Goal: Information Seeking & Learning: Find contact information

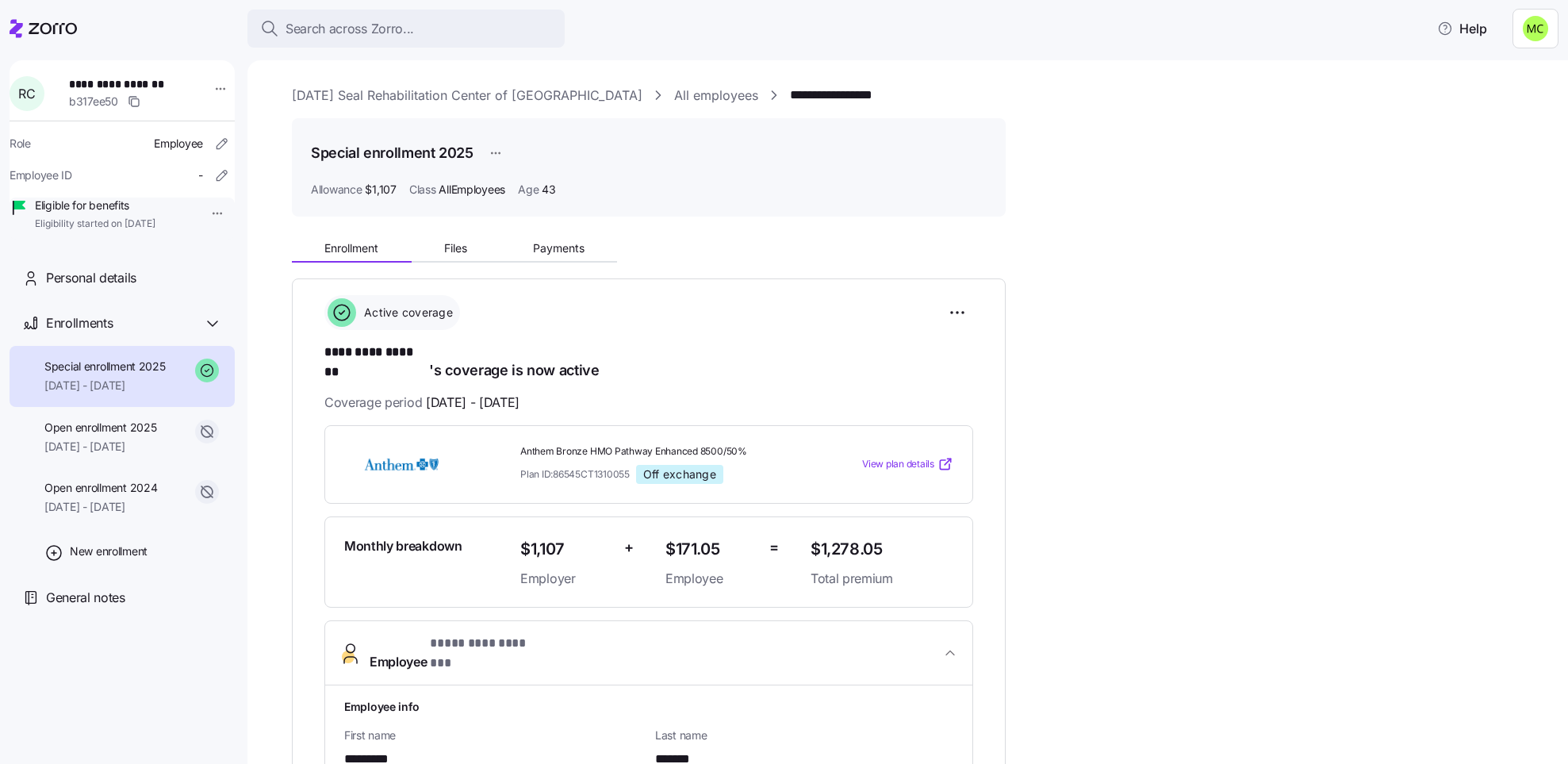
scroll to position [91, 0]
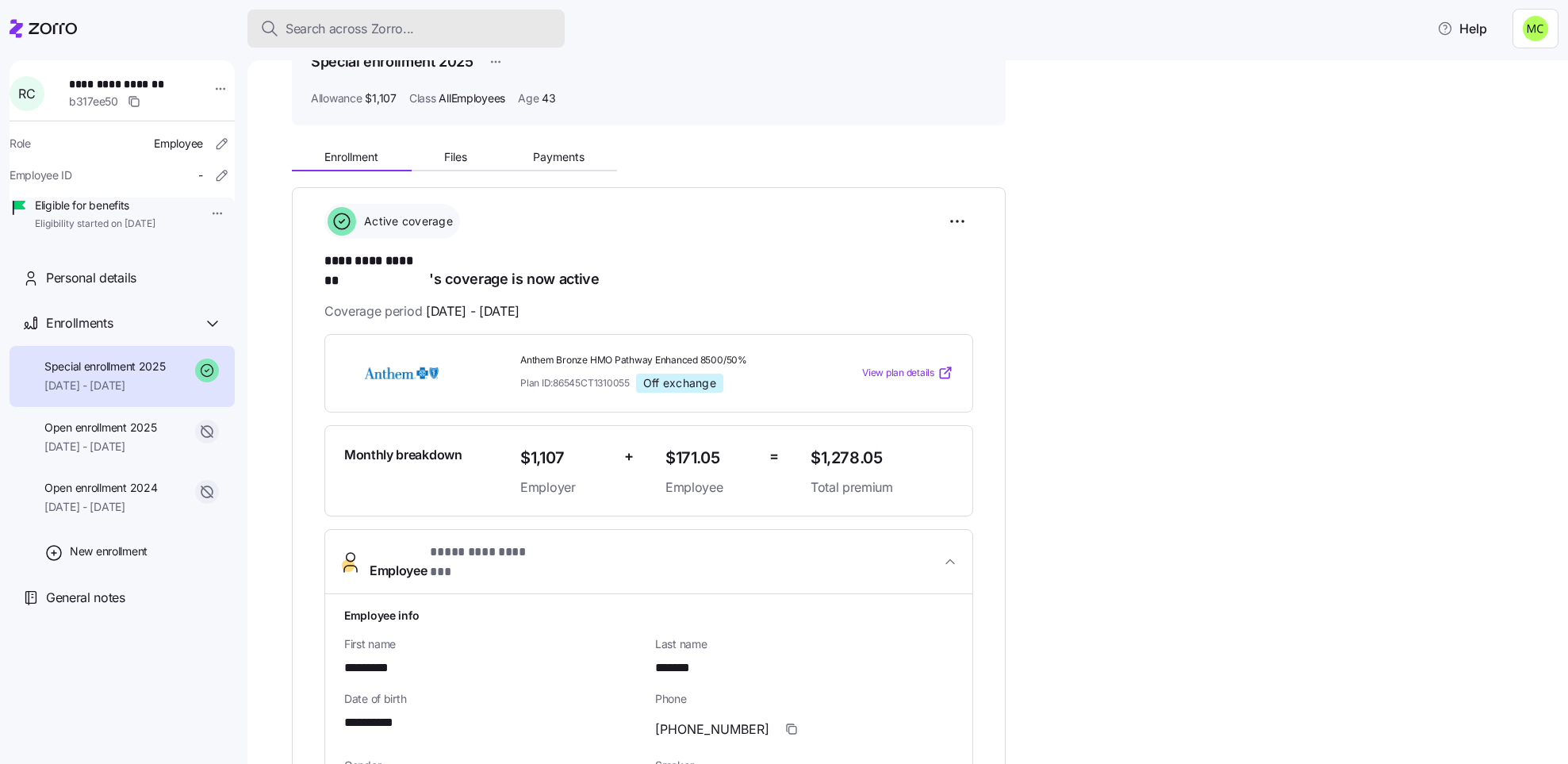
click at [368, 24] on span "Search across Zorro..." at bounding box center [349, 29] width 128 height 20
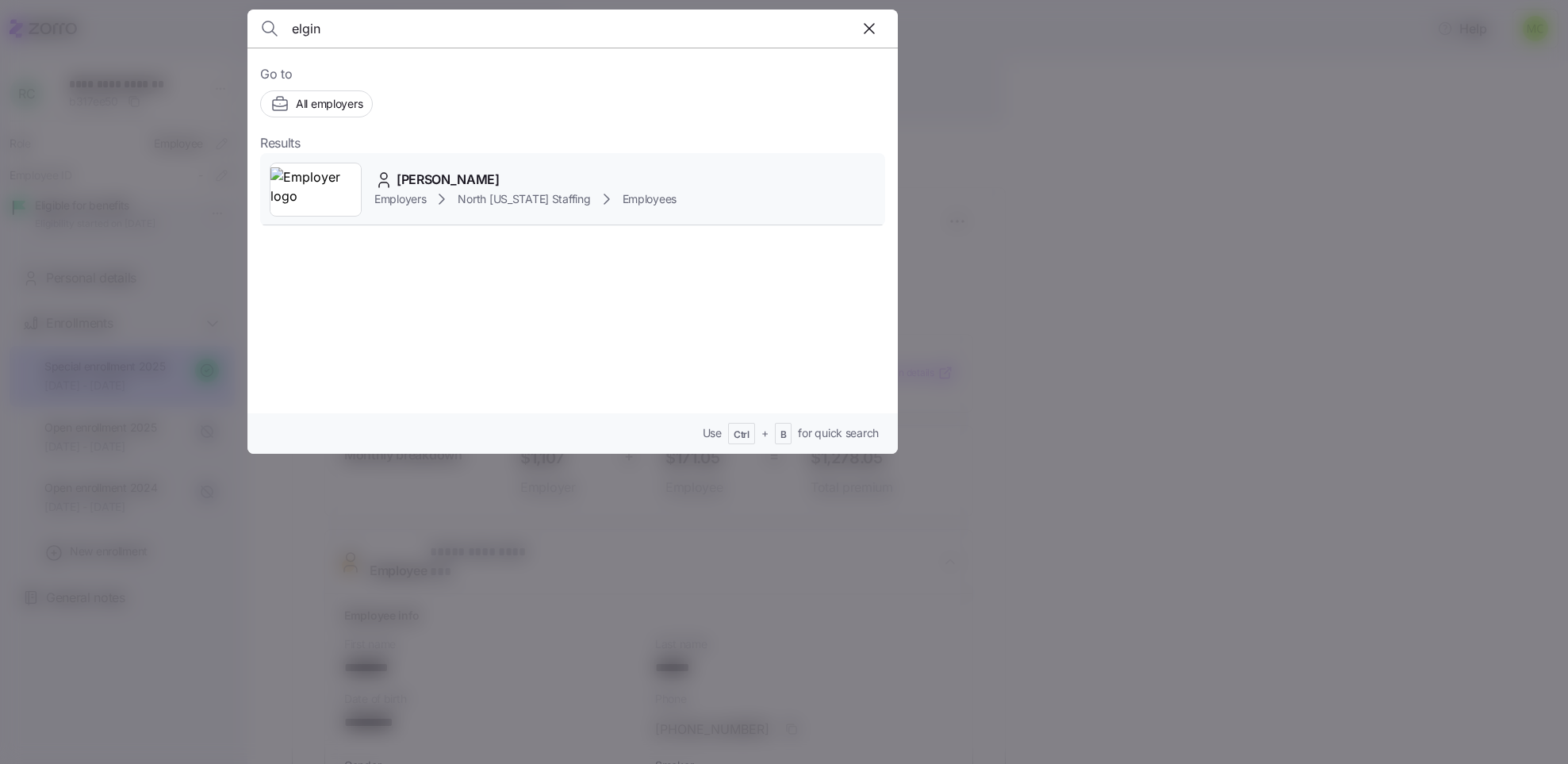
type input "elgin"
click at [433, 188] on span "[PERSON_NAME]" at bounding box center [447, 180] width 103 height 20
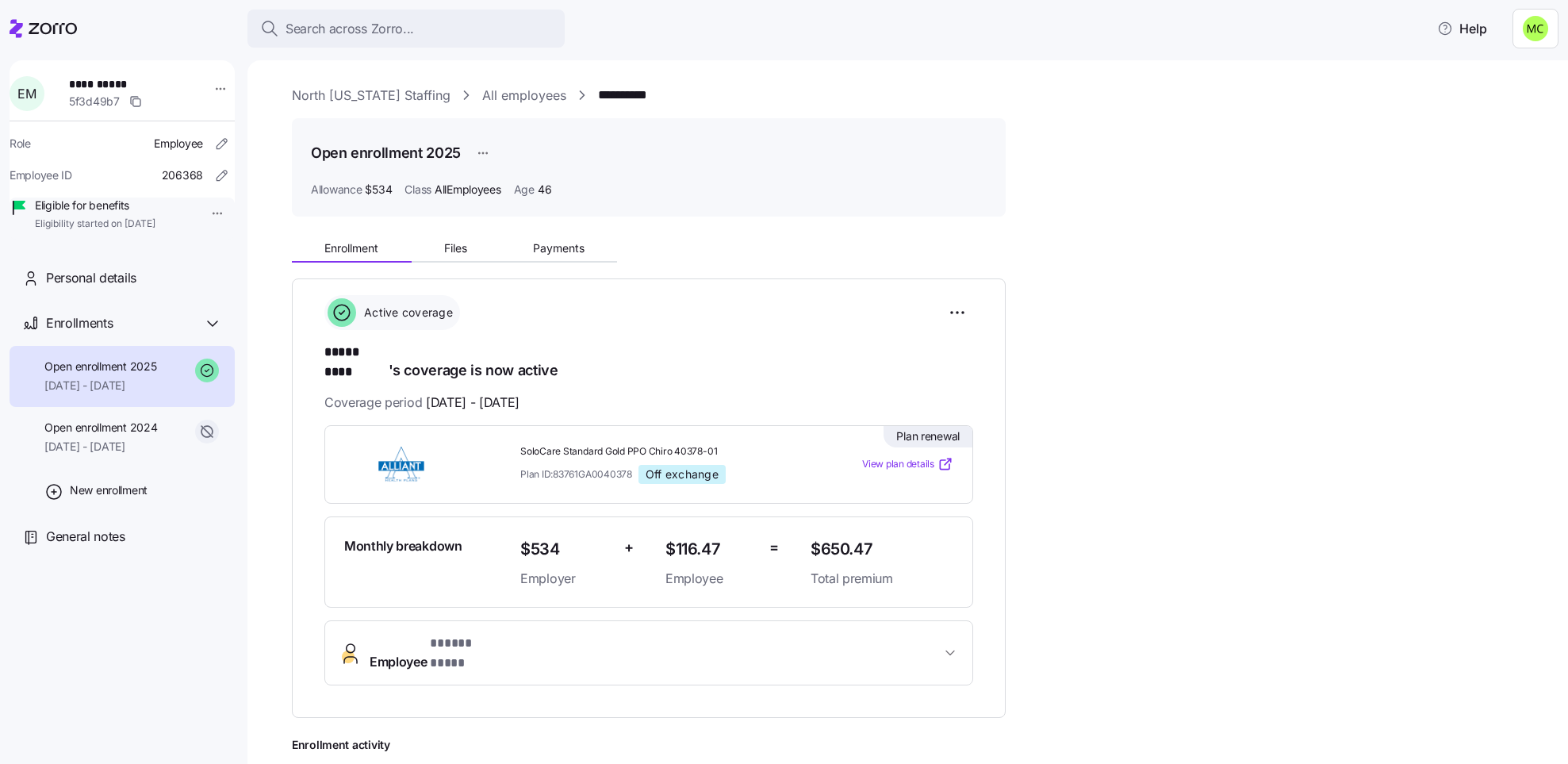
drag, startPoint x: 472, startPoint y: 551, endPoint x: 470, endPoint y: 574, distance: 23.1
drag, startPoint x: 470, startPoint y: 574, endPoint x: 443, endPoint y: 626, distance: 58.6
click at [443, 634] on span "* ***** **** *" at bounding box center [465, 643] width 71 height 20
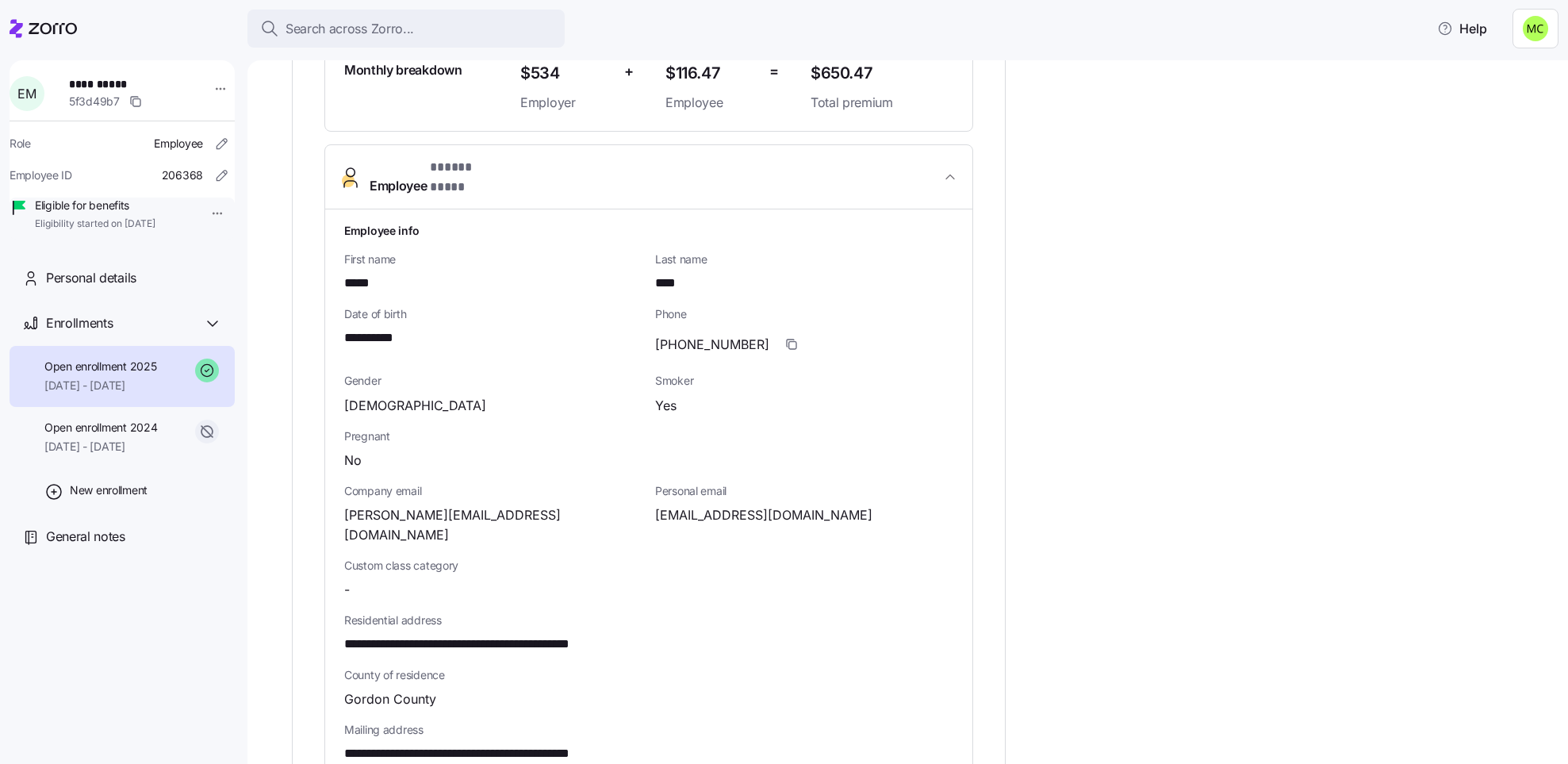
scroll to position [595, 0]
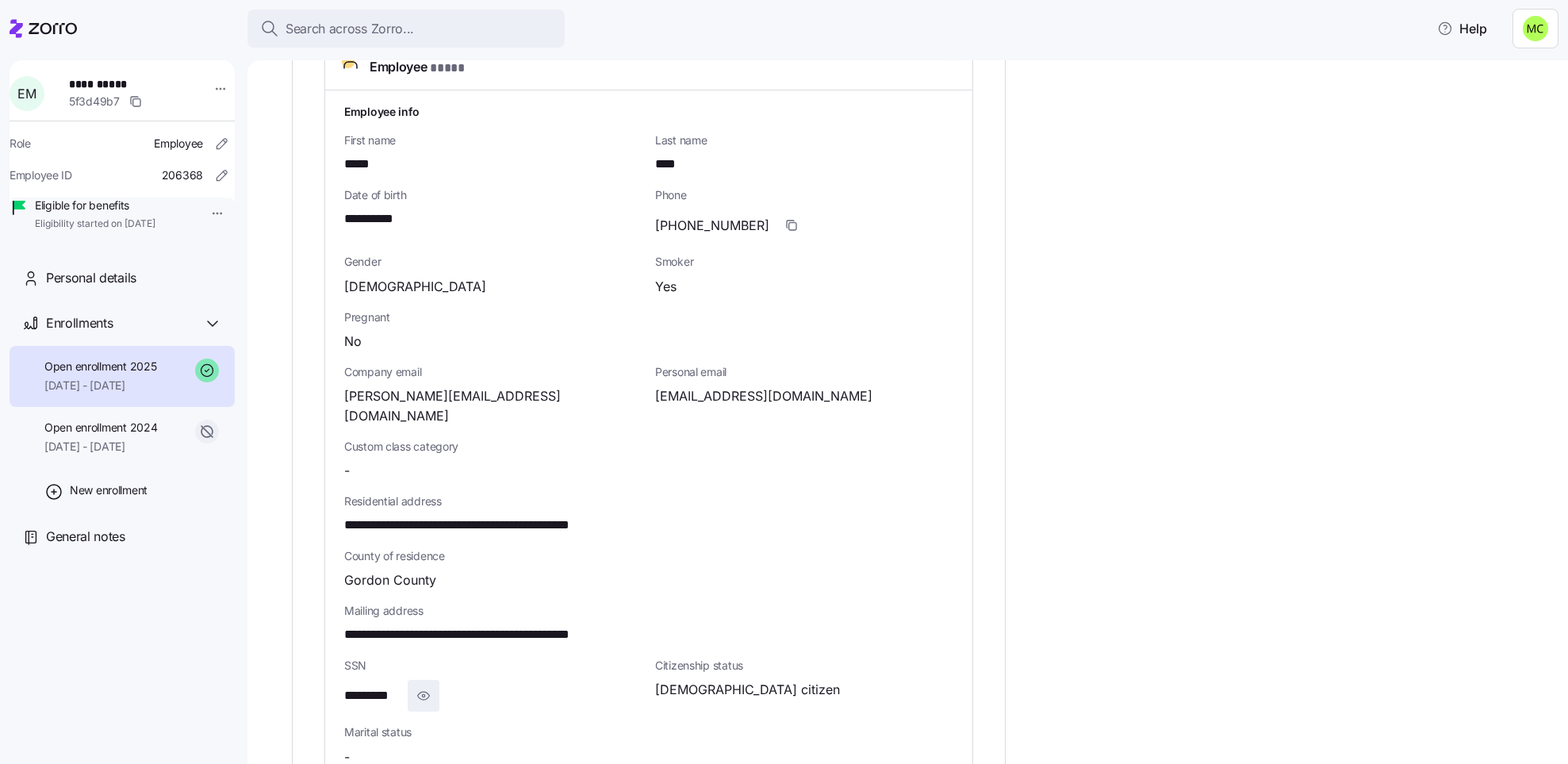
click at [422, 686] on icon "button" at bounding box center [423, 695] width 16 height 19
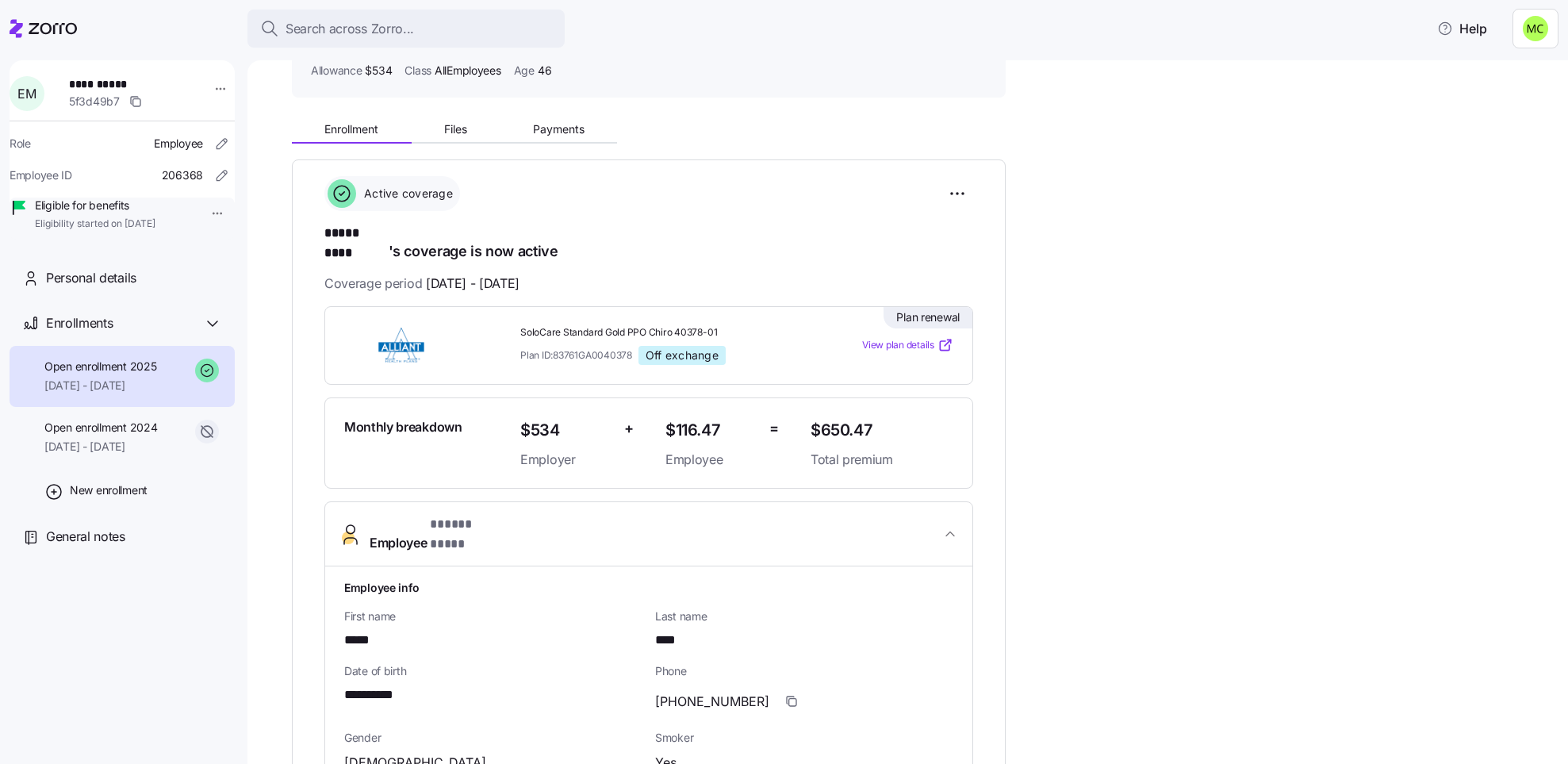
scroll to position [0, 0]
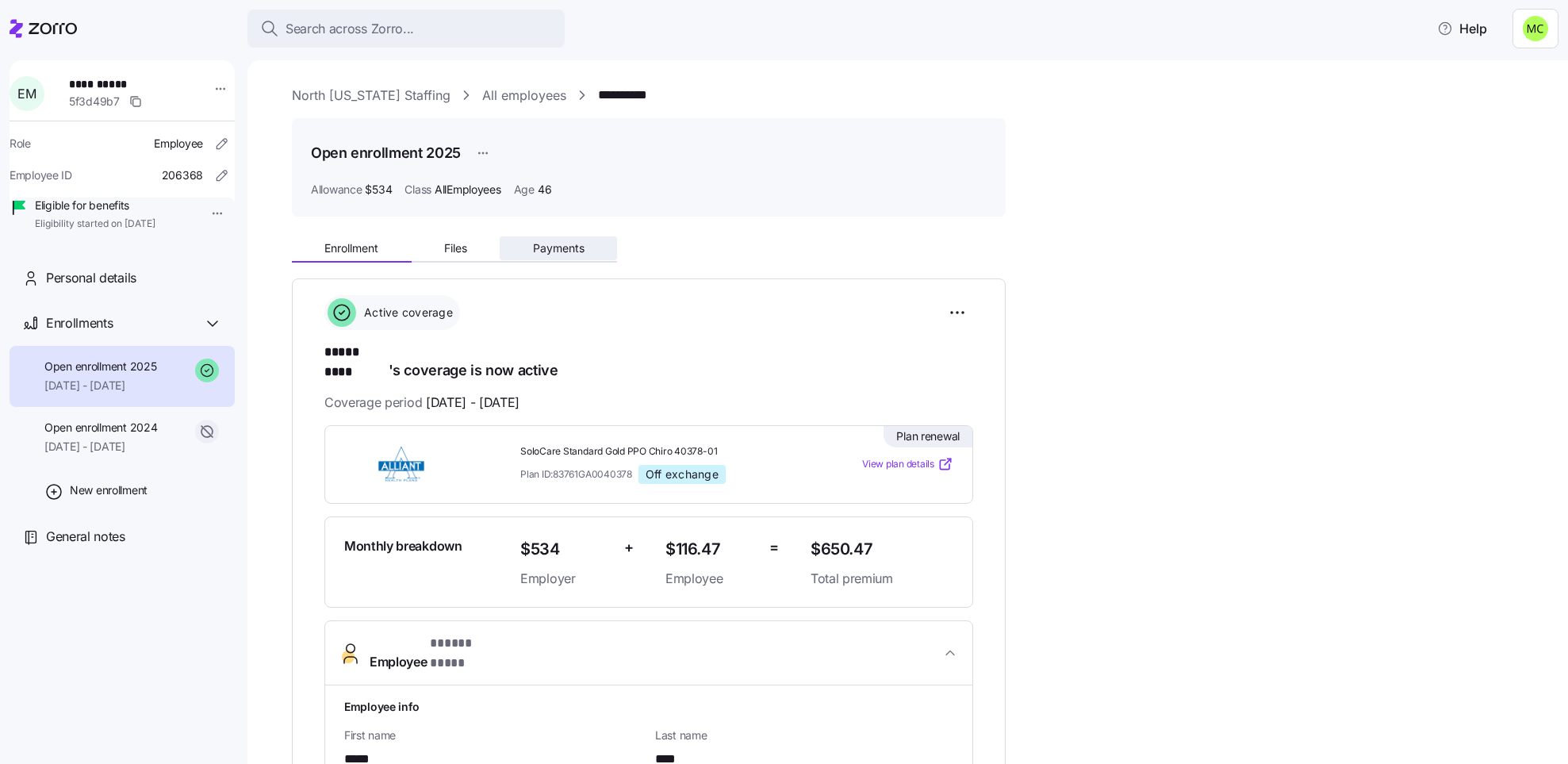
click at [545, 247] on span "Payments" at bounding box center [558, 248] width 51 height 11
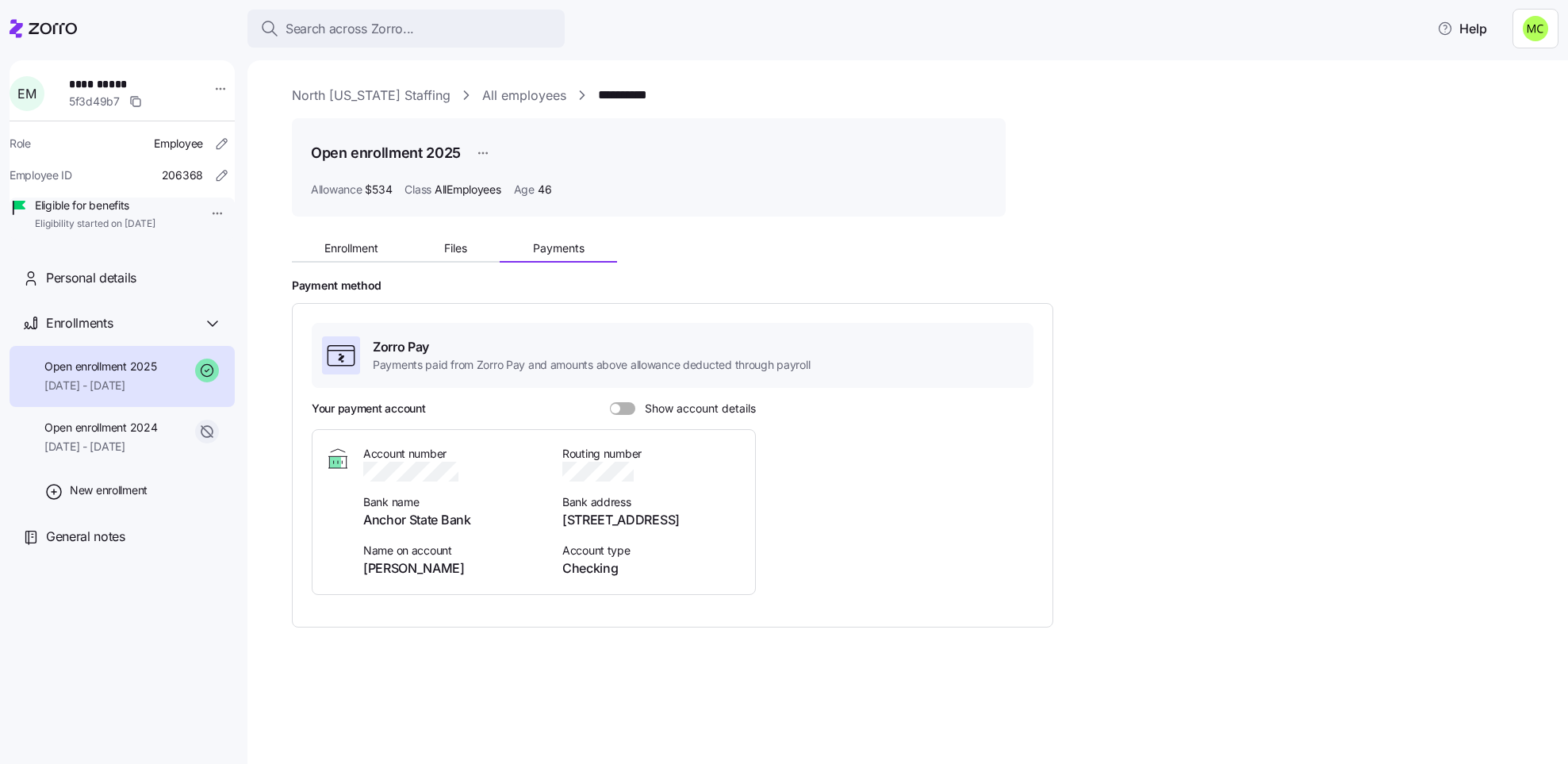
click at [626, 400] on div "Zorro Pay Payments paid from Zorro Pay and amounts above allowance deducted thr…" at bounding box center [673, 465] width 722 height 284
click at [616, 415] on div at bounding box center [622, 408] width 25 height 13
click at [610, 402] on input "Show account details" at bounding box center [610, 402] width 0 height 0
drag, startPoint x: 956, startPoint y: 312, endPoint x: 824, endPoint y: 181, distance: 186.0
click at [824, 182] on div "Allowance $534 Class AllEmployees Age [DEMOGRAPHIC_DATA]" at bounding box center [649, 190] width 676 height 16
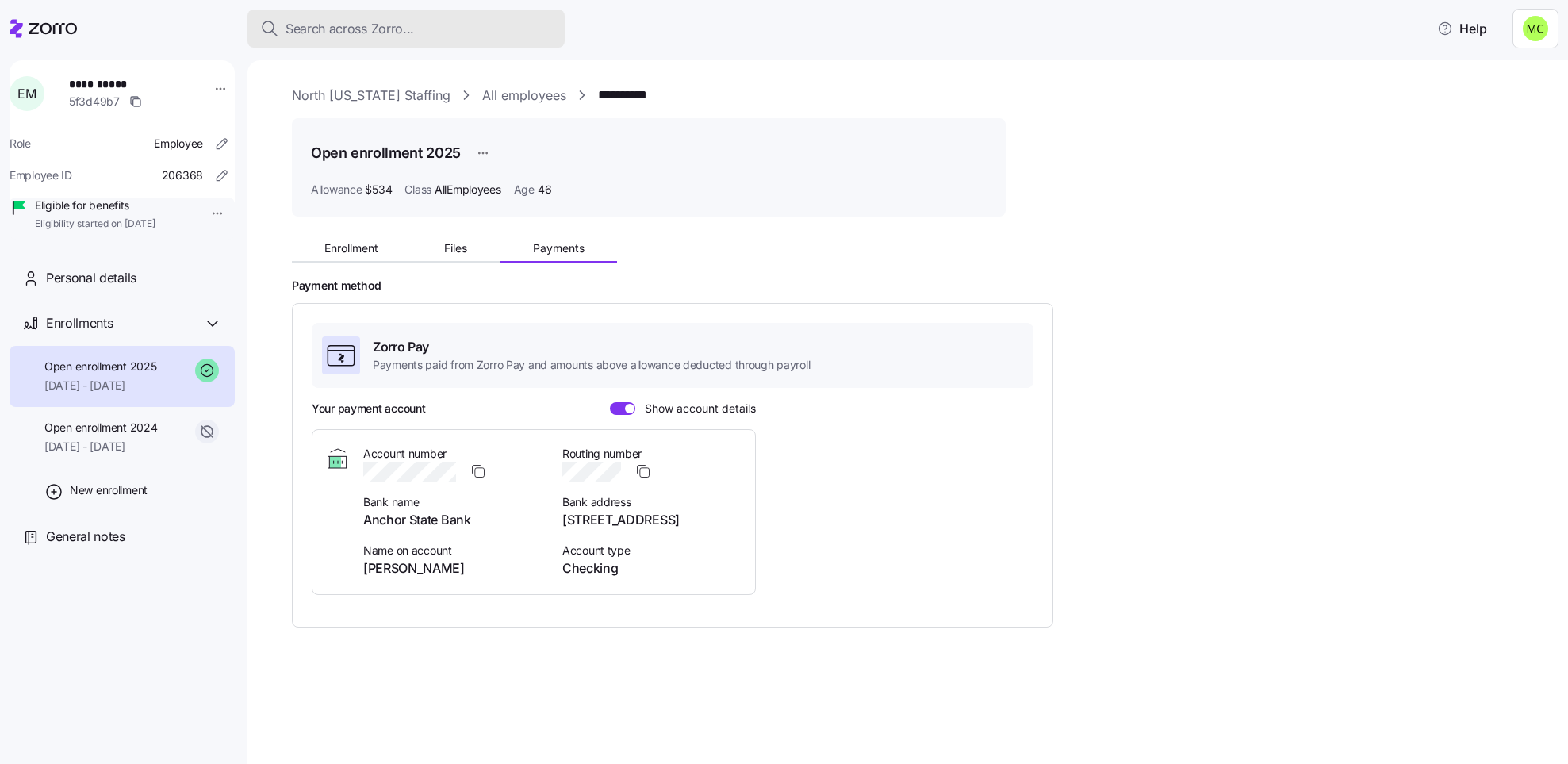
click at [438, 23] on div "Search across Zorro..." at bounding box center [406, 29] width 292 height 20
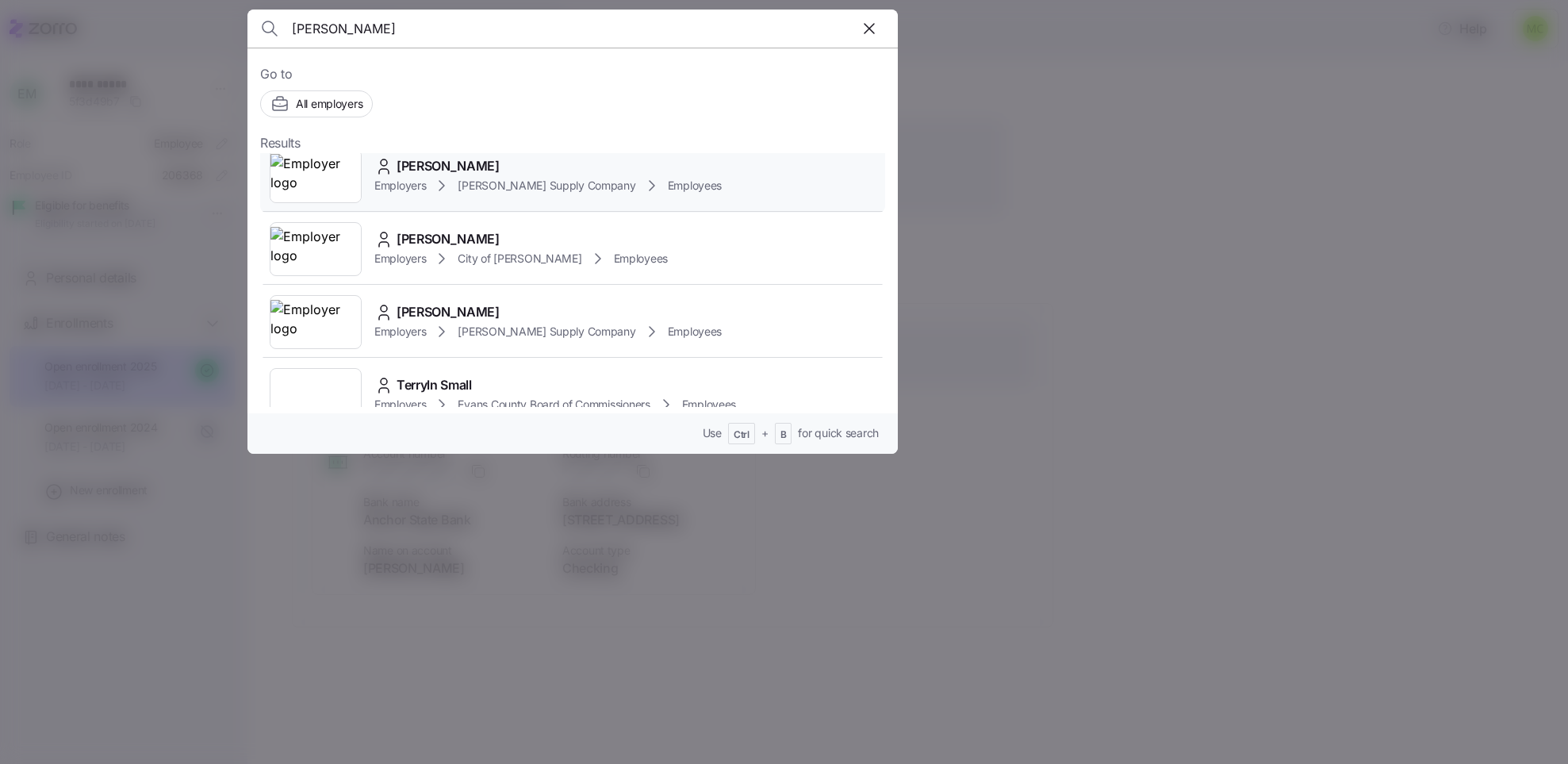
scroll to position [119, 0]
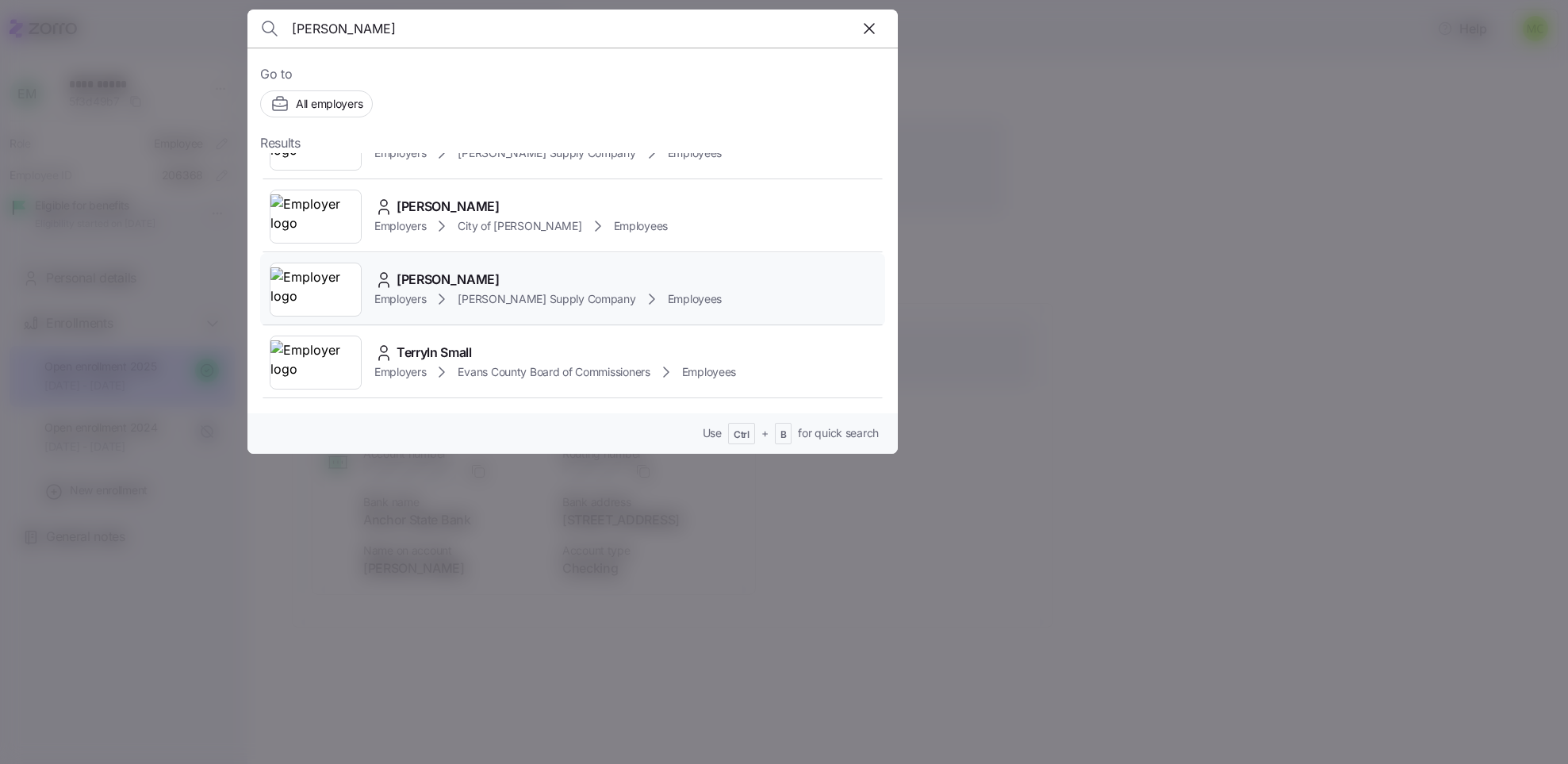
type input "terri"
click at [440, 284] on span "Terri Graffagnino" at bounding box center [447, 279] width 103 height 20
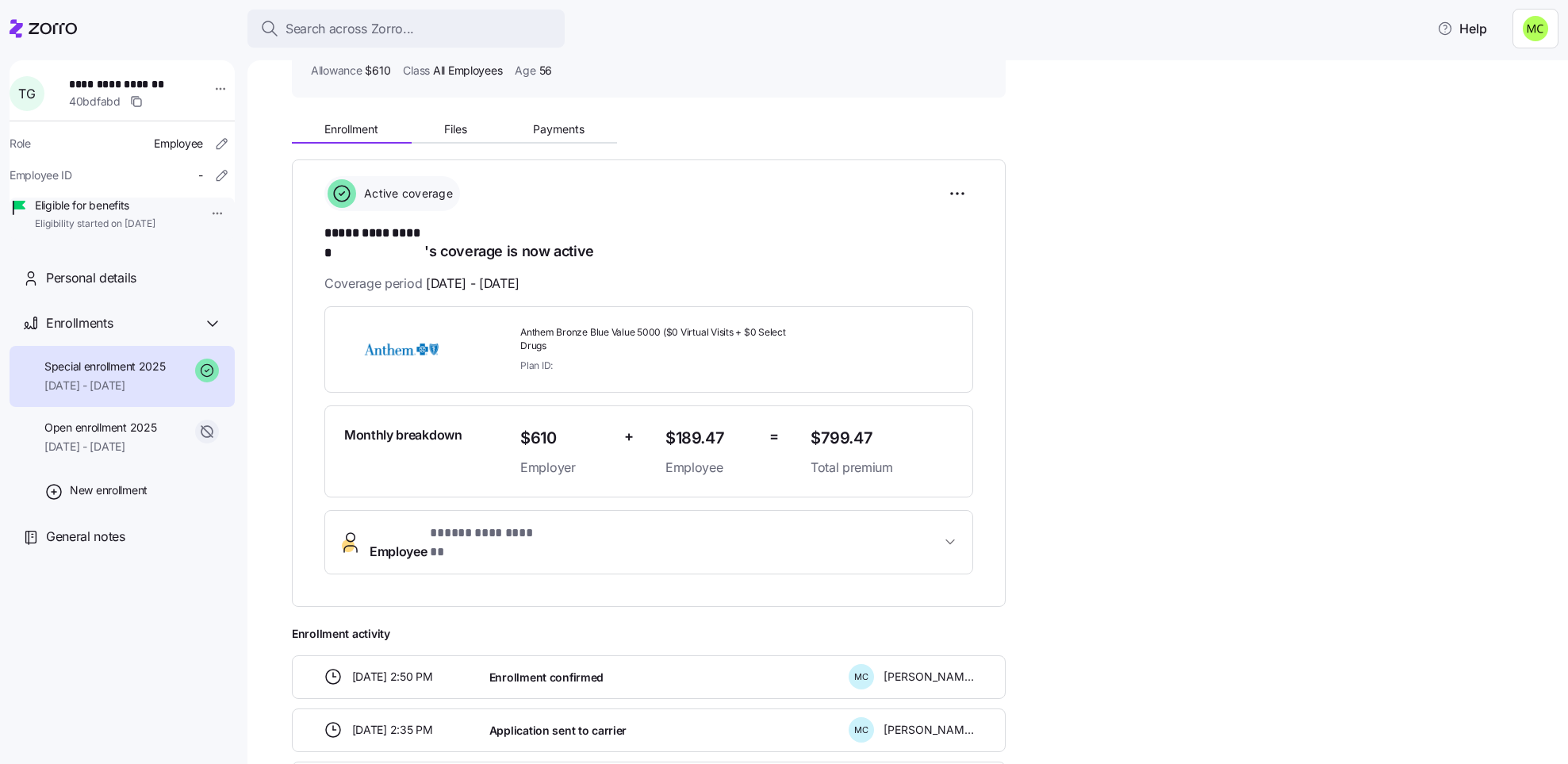
scroll to position [238, 0]
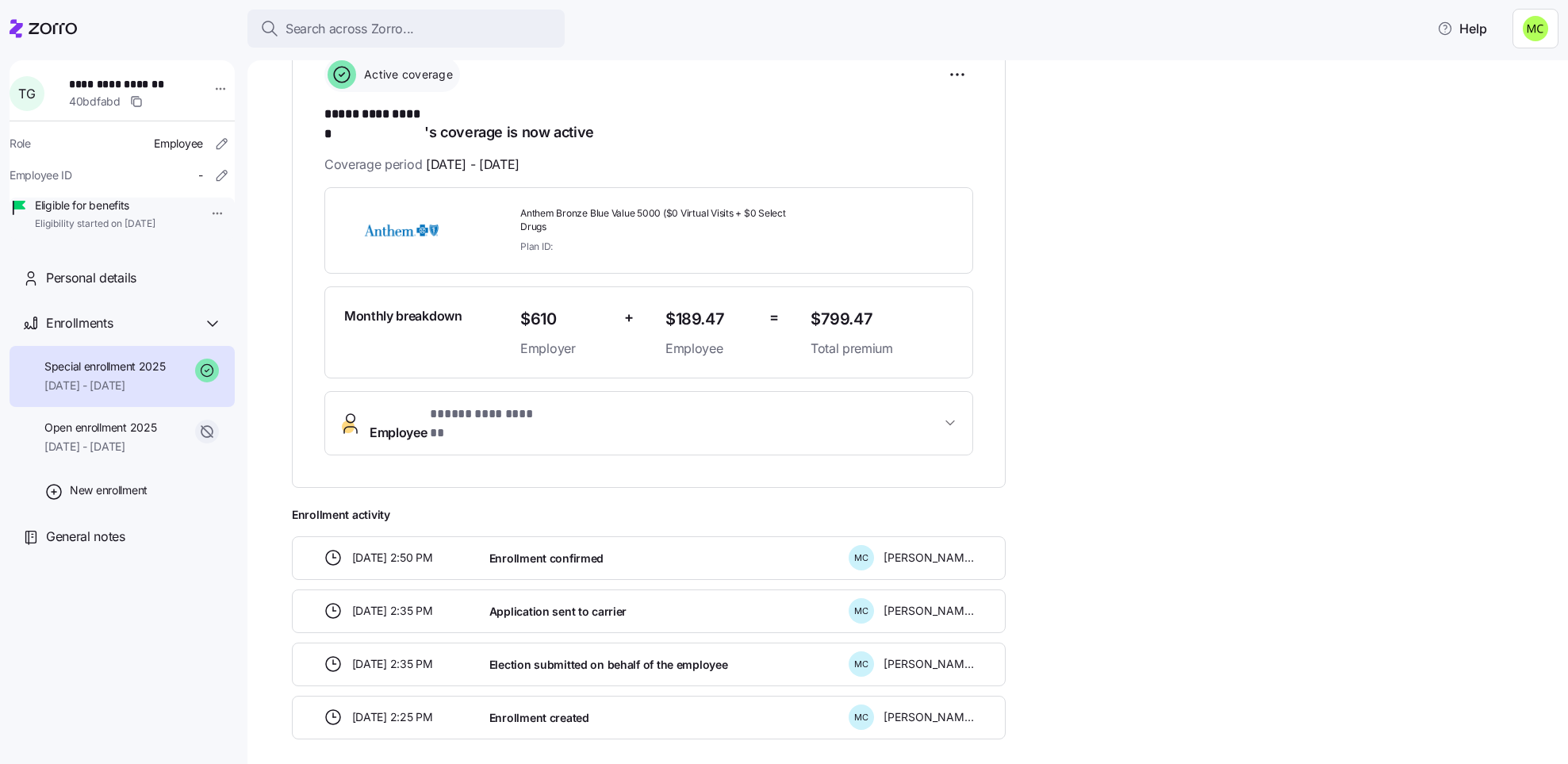
click at [510, 405] on span "**********" at bounding box center [483, 415] width 107 height 20
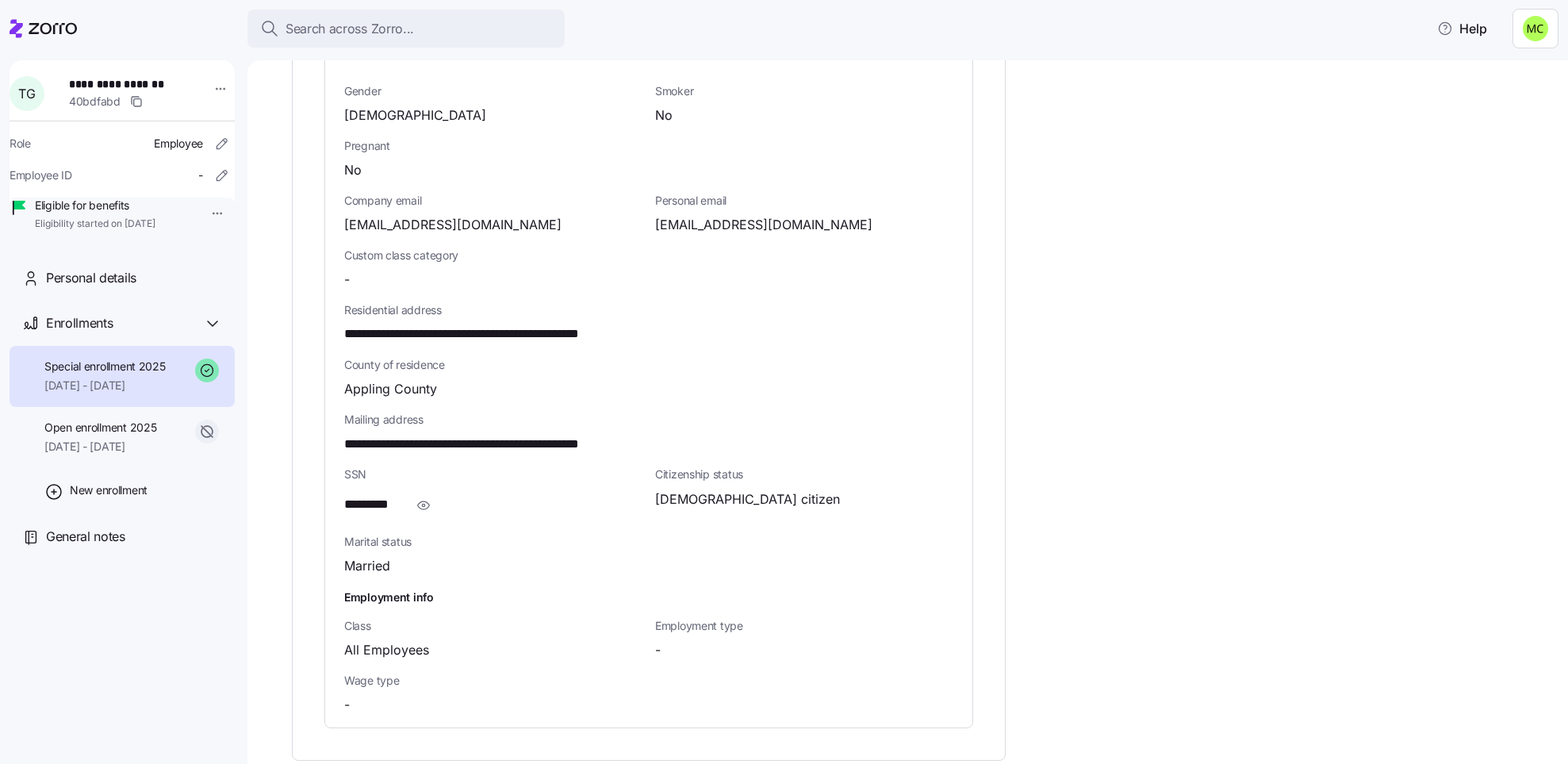
scroll to position [833, 0]
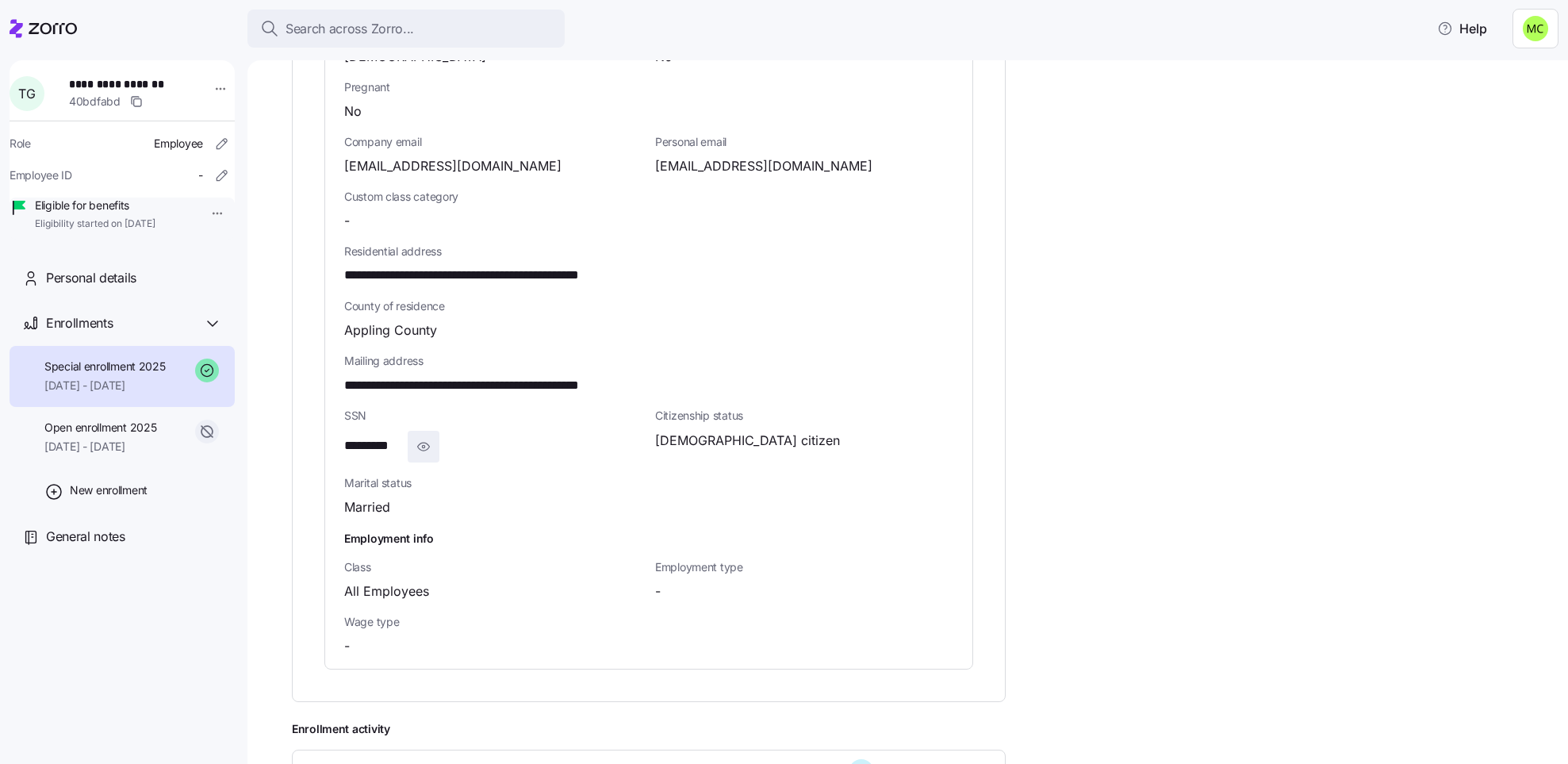
click at [421, 437] on icon "button" at bounding box center [423, 447] width 16 height 19
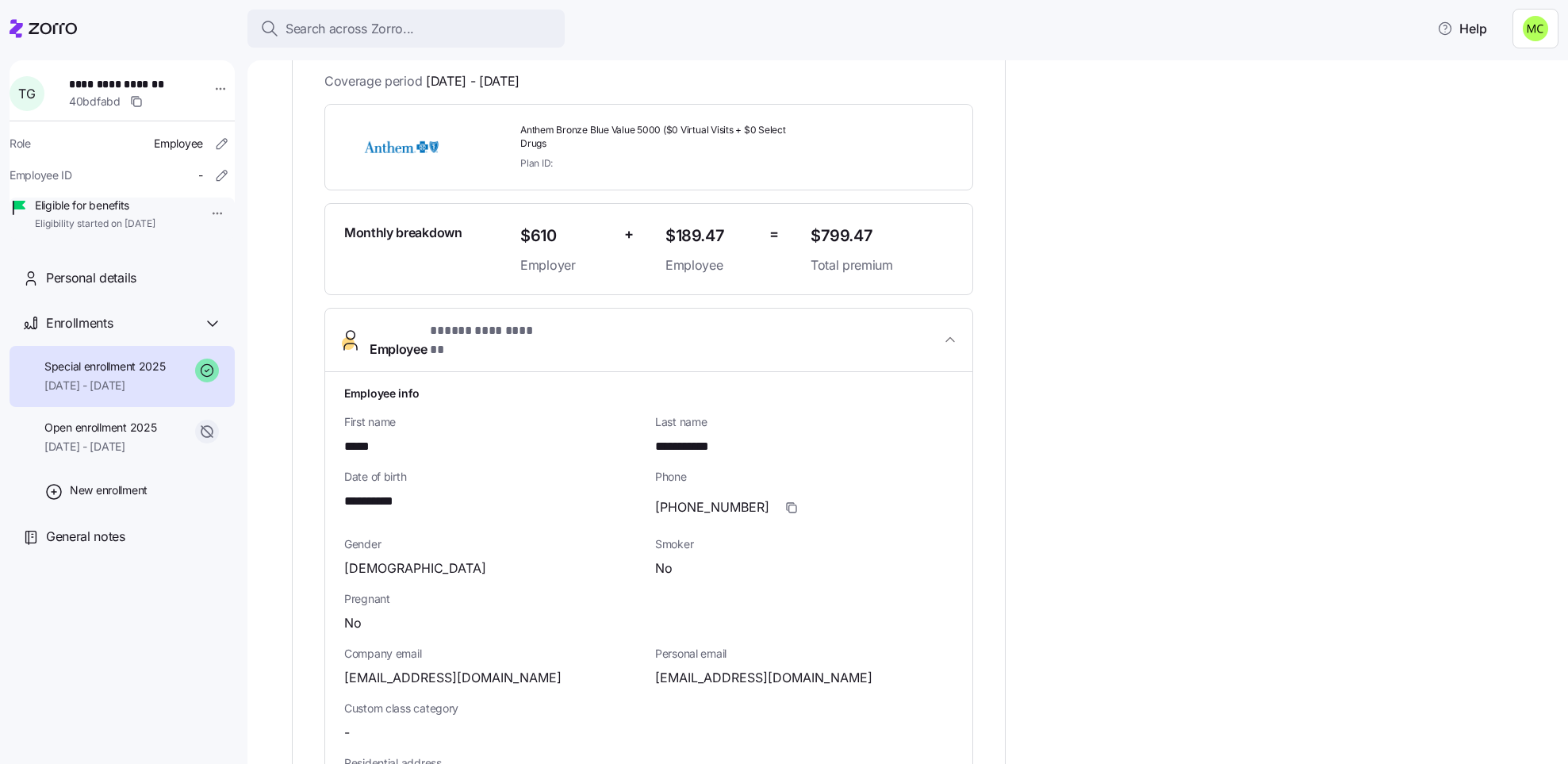
scroll to position [357, 0]
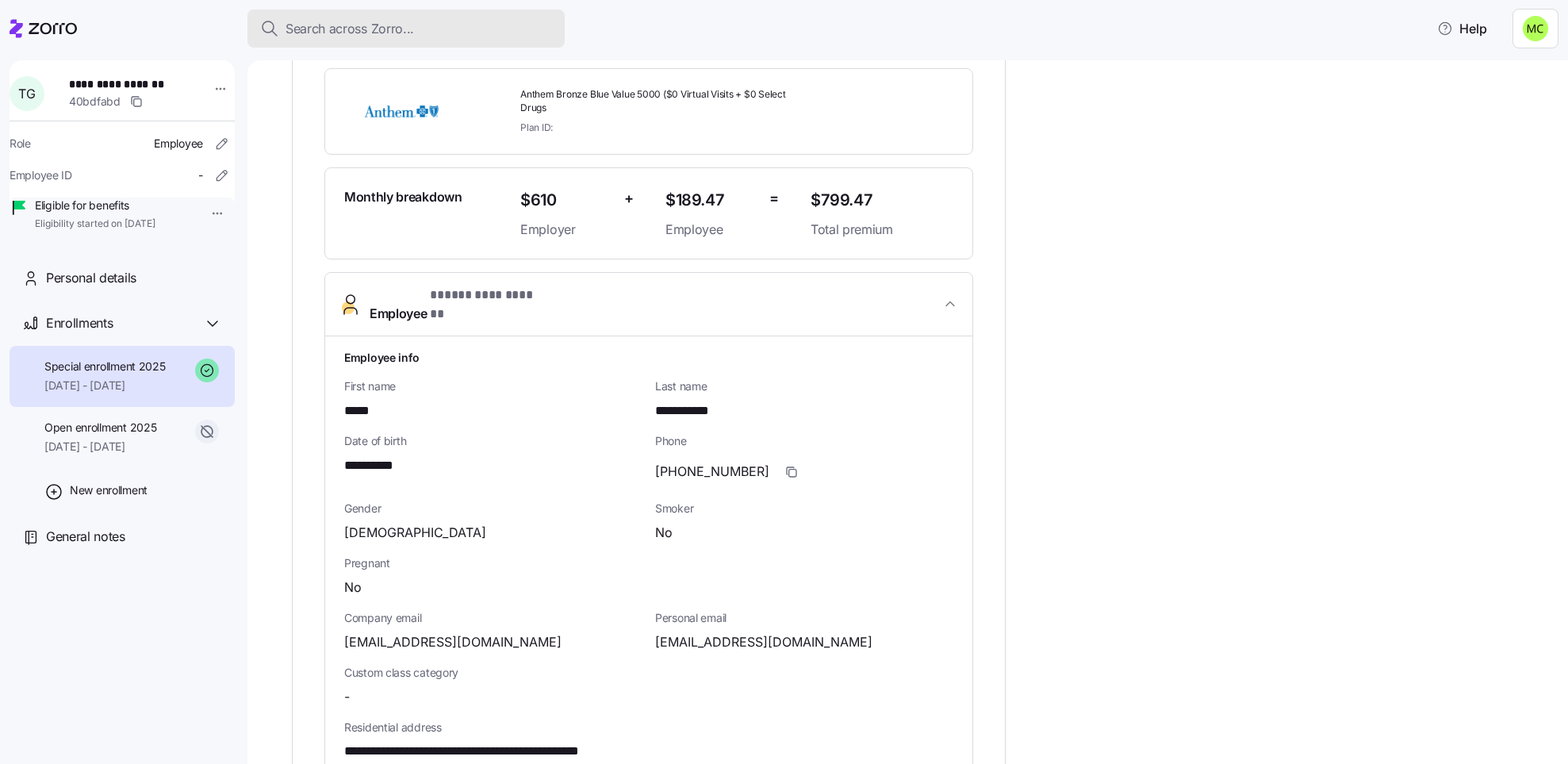
click at [342, 19] on span "Search across Zorro..." at bounding box center [349, 29] width 128 height 20
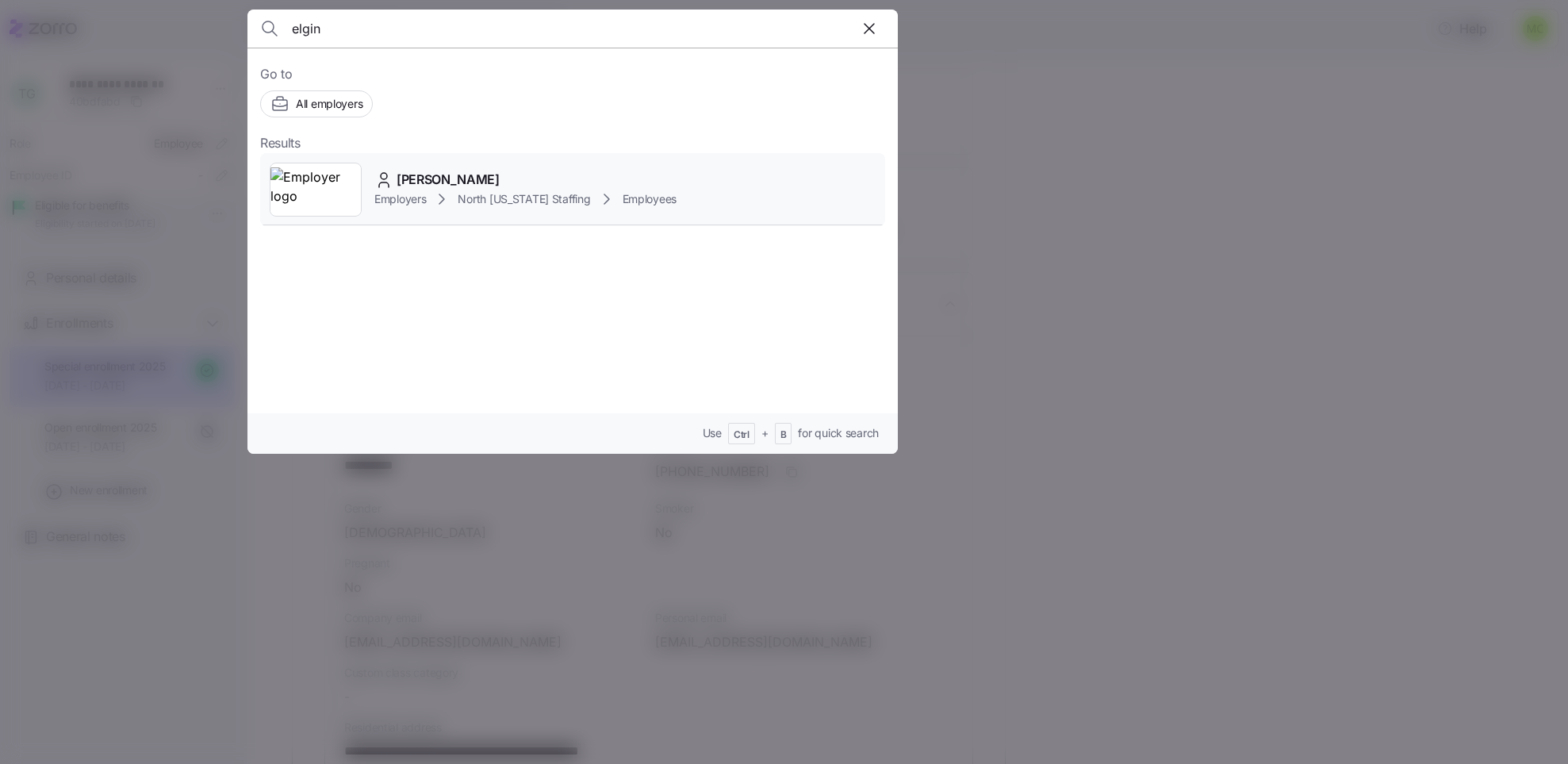
type input "elgin"
click at [432, 183] on span "[PERSON_NAME]" at bounding box center [447, 180] width 103 height 20
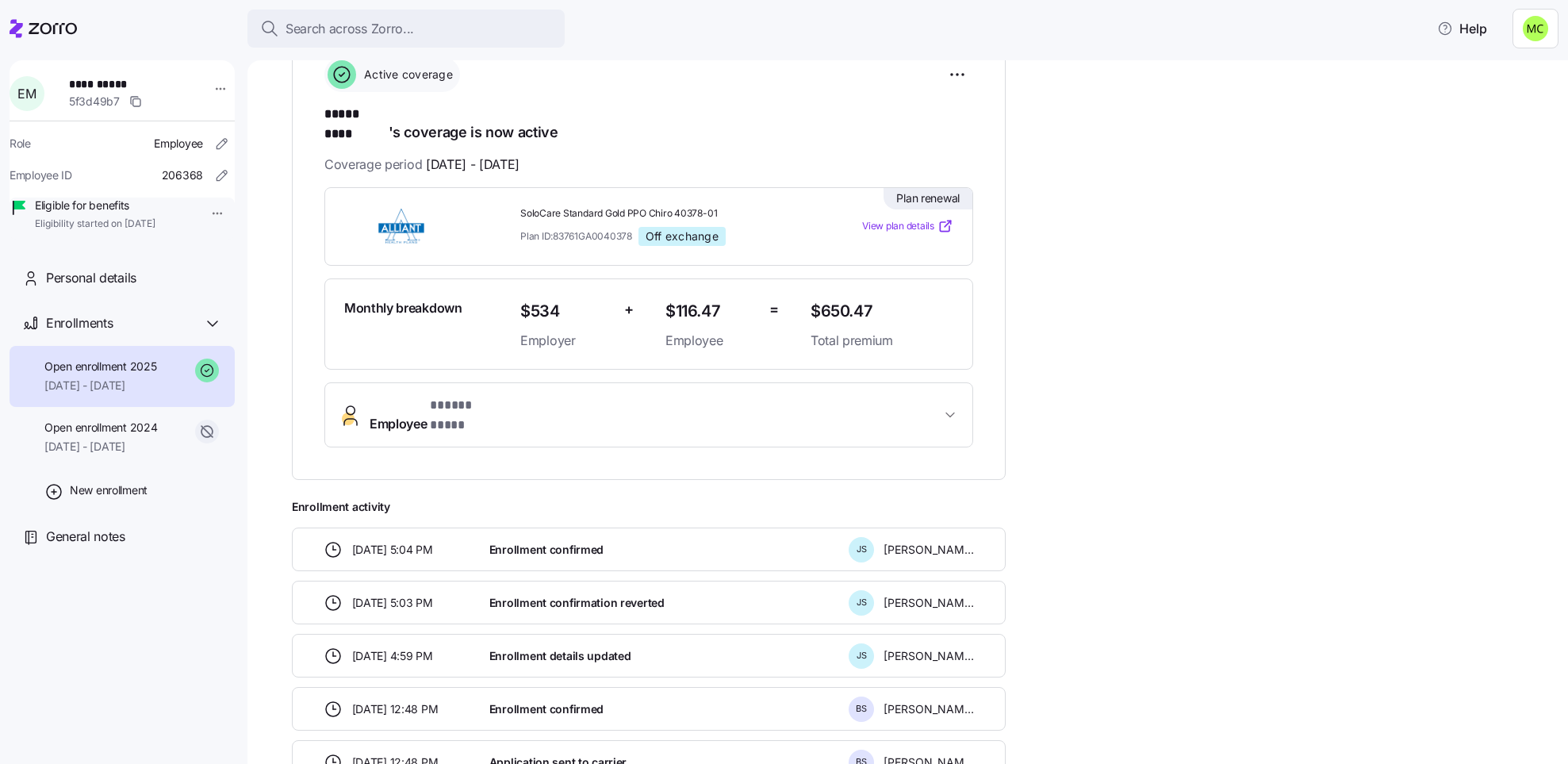
scroll to position [357, 0]
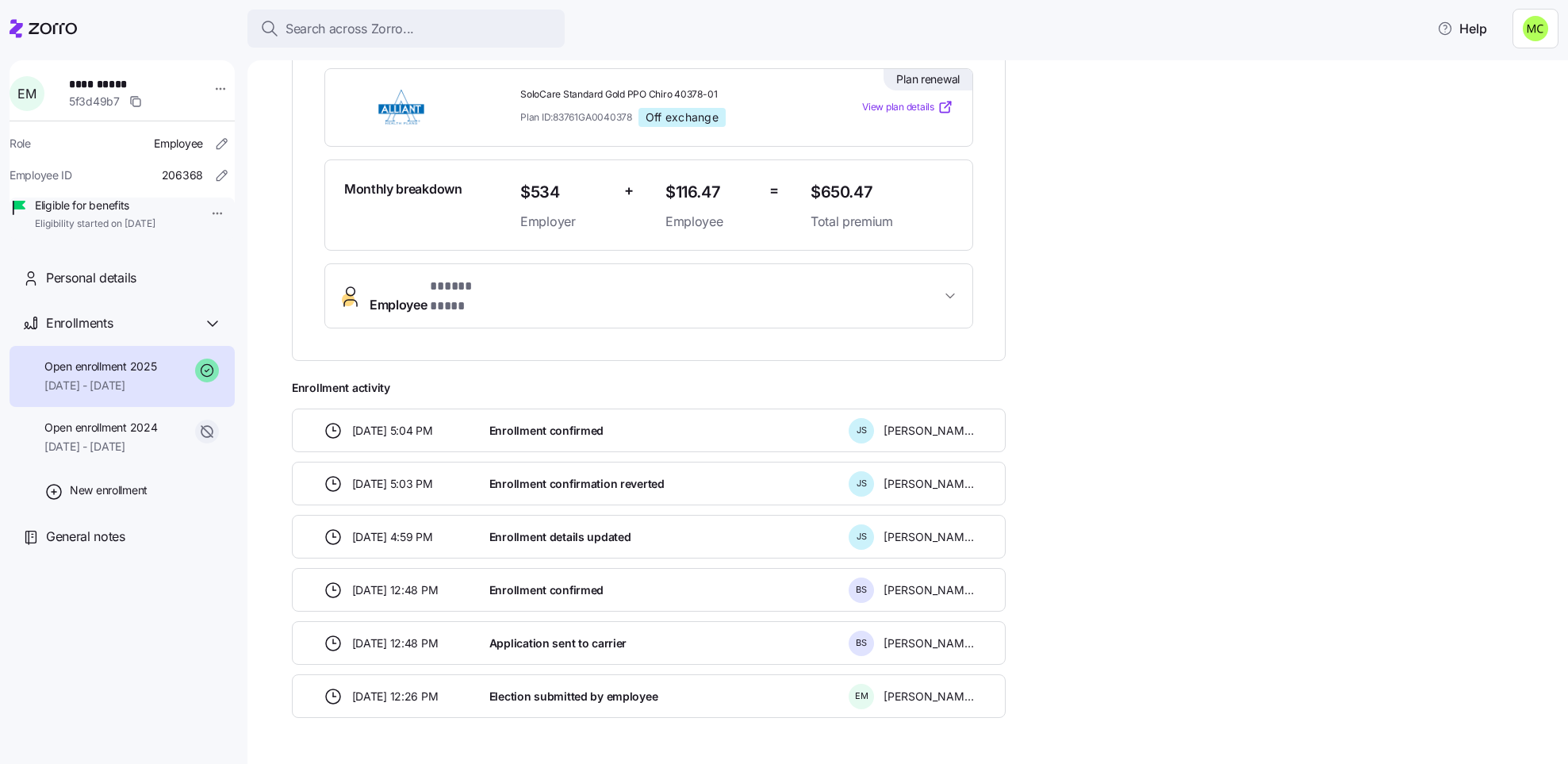
click at [559, 285] on button "Employee * ***** **** *" at bounding box center [648, 296] width 647 height 63
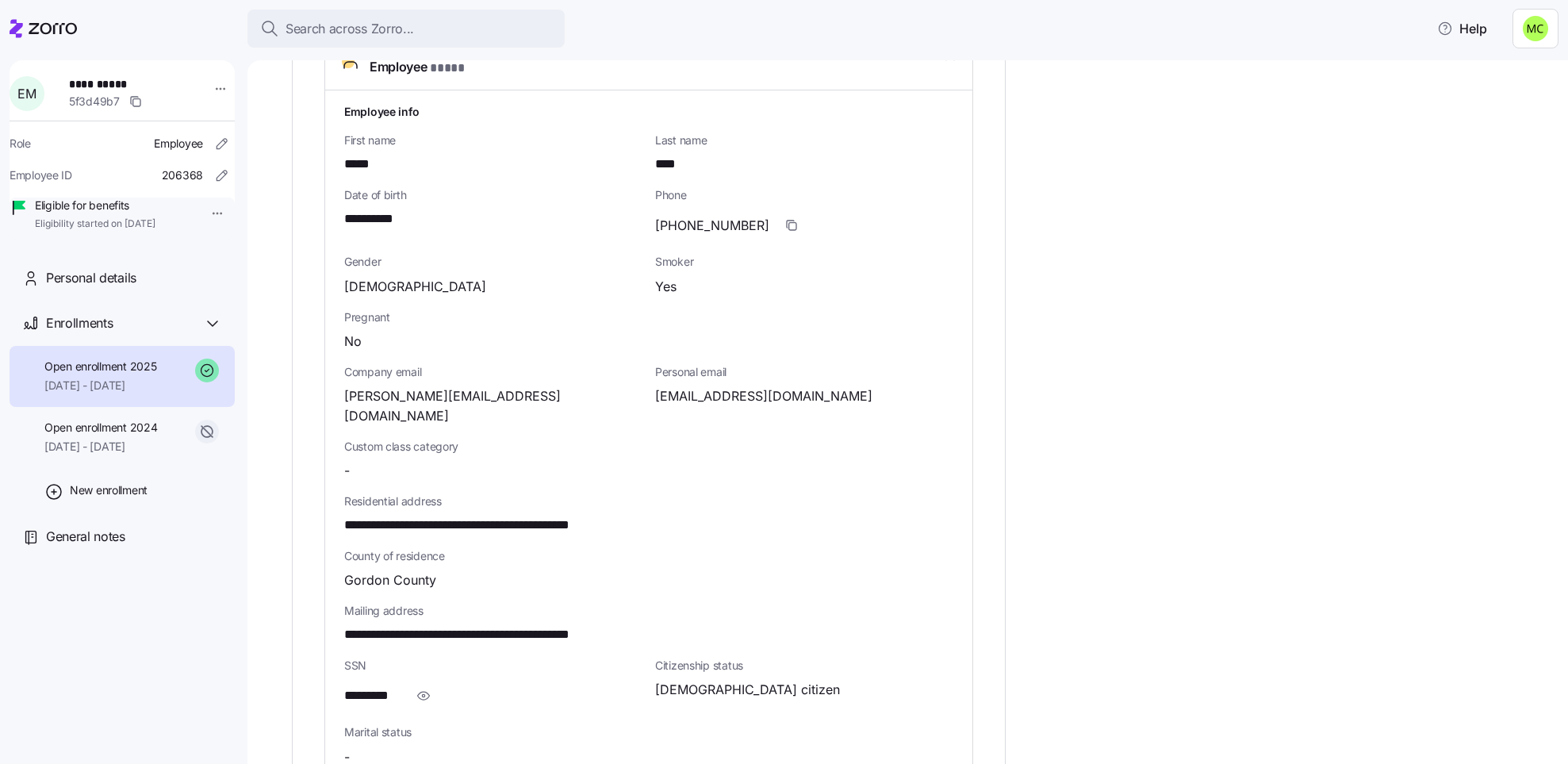
scroll to position [714, 0]
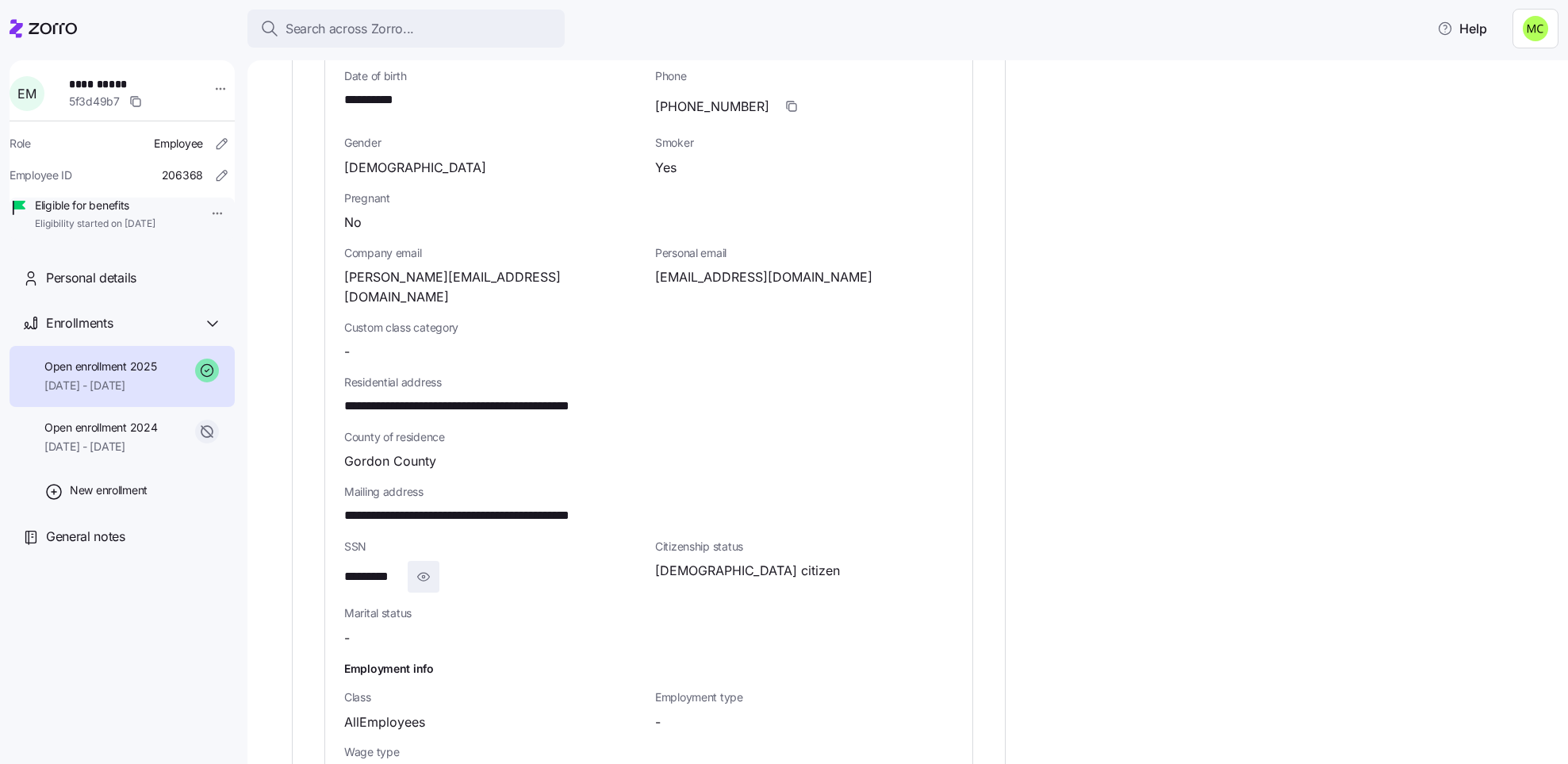
click at [426, 567] on icon "button" at bounding box center [423, 577] width 16 height 19
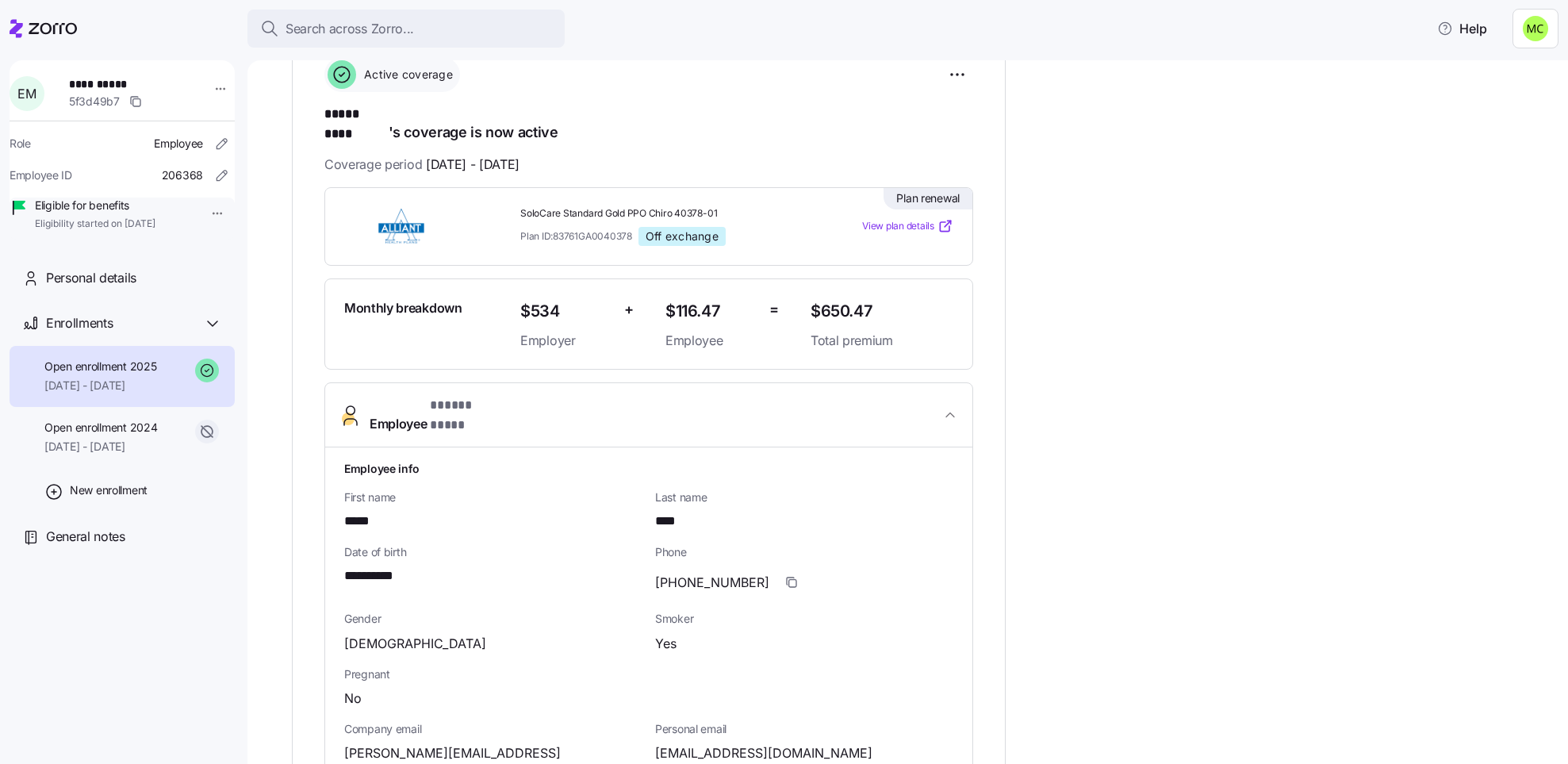
scroll to position [119, 0]
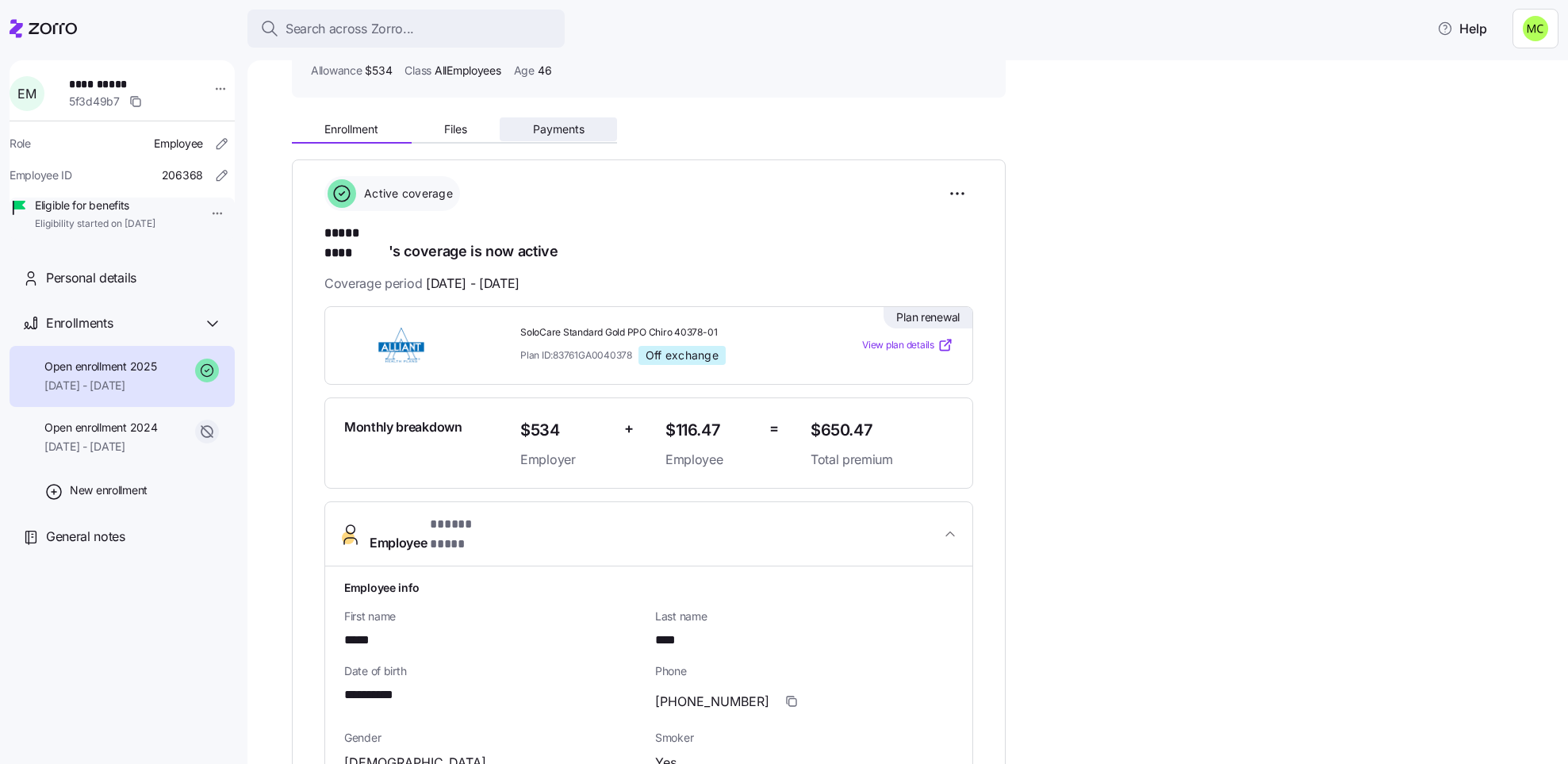
click at [553, 127] on span "Payments" at bounding box center [558, 129] width 51 height 11
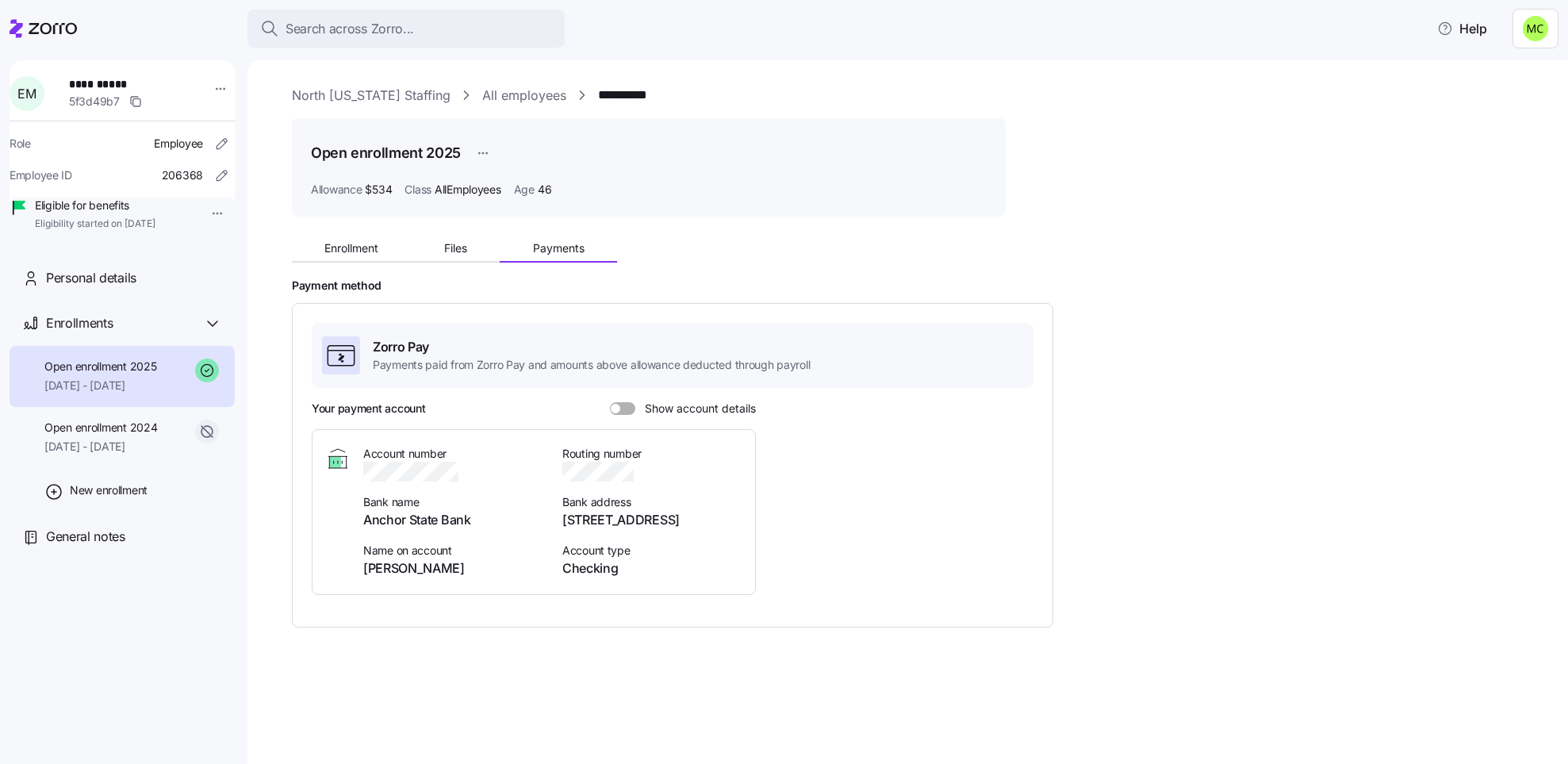
click at [619, 407] on span at bounding box center [615, 408] width 10 height 10
click at [610, 402] on input "Show account details" at bounding box center [610, 402] width 0 height 0
click at [345, 244] on span "Enrollment" at bounding box center [351, 248] width 54 height 11
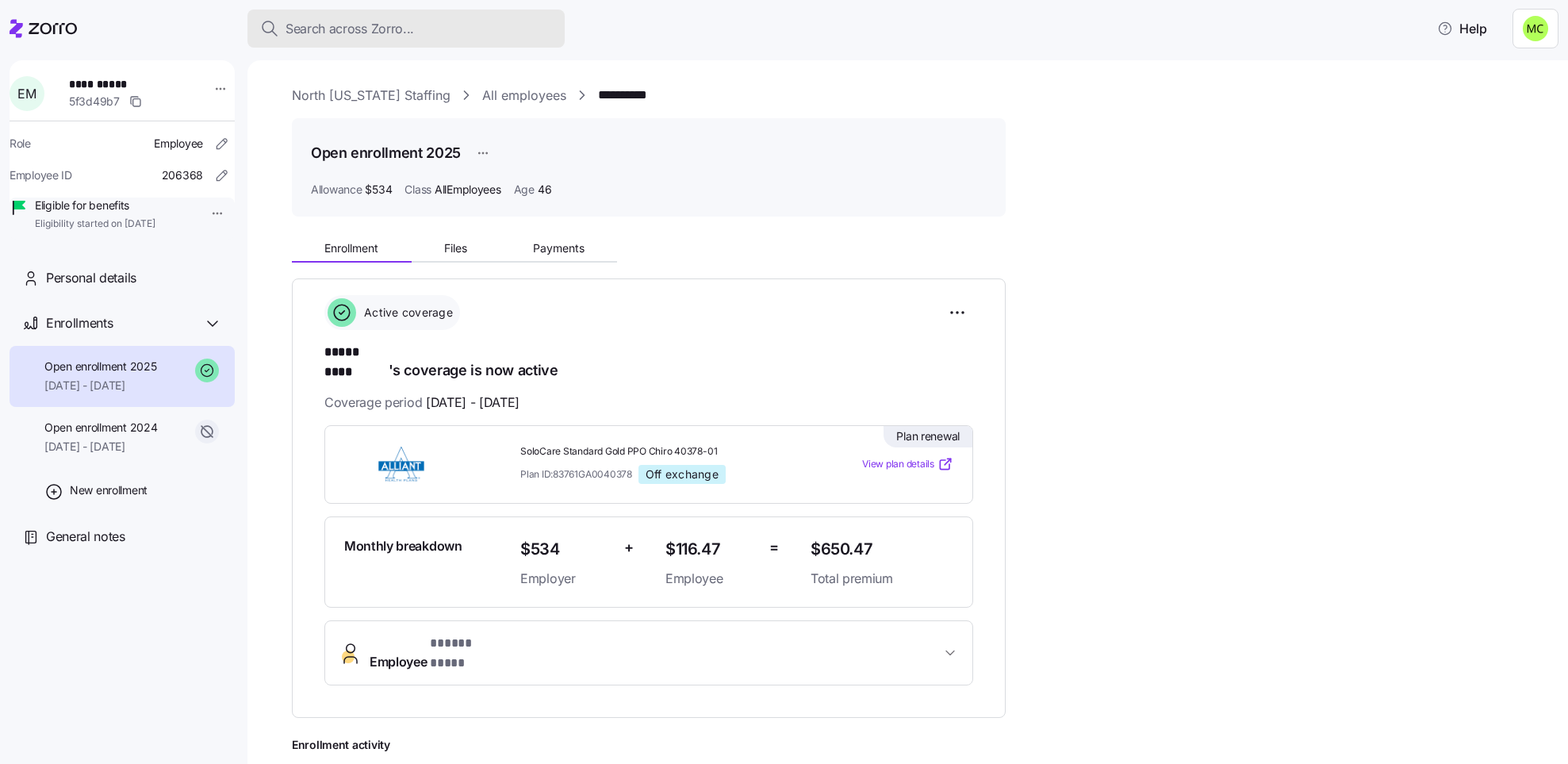
click at [472, 27] on div "Search across Zorro..." at bounding box center [406, 29] width 292 height 20
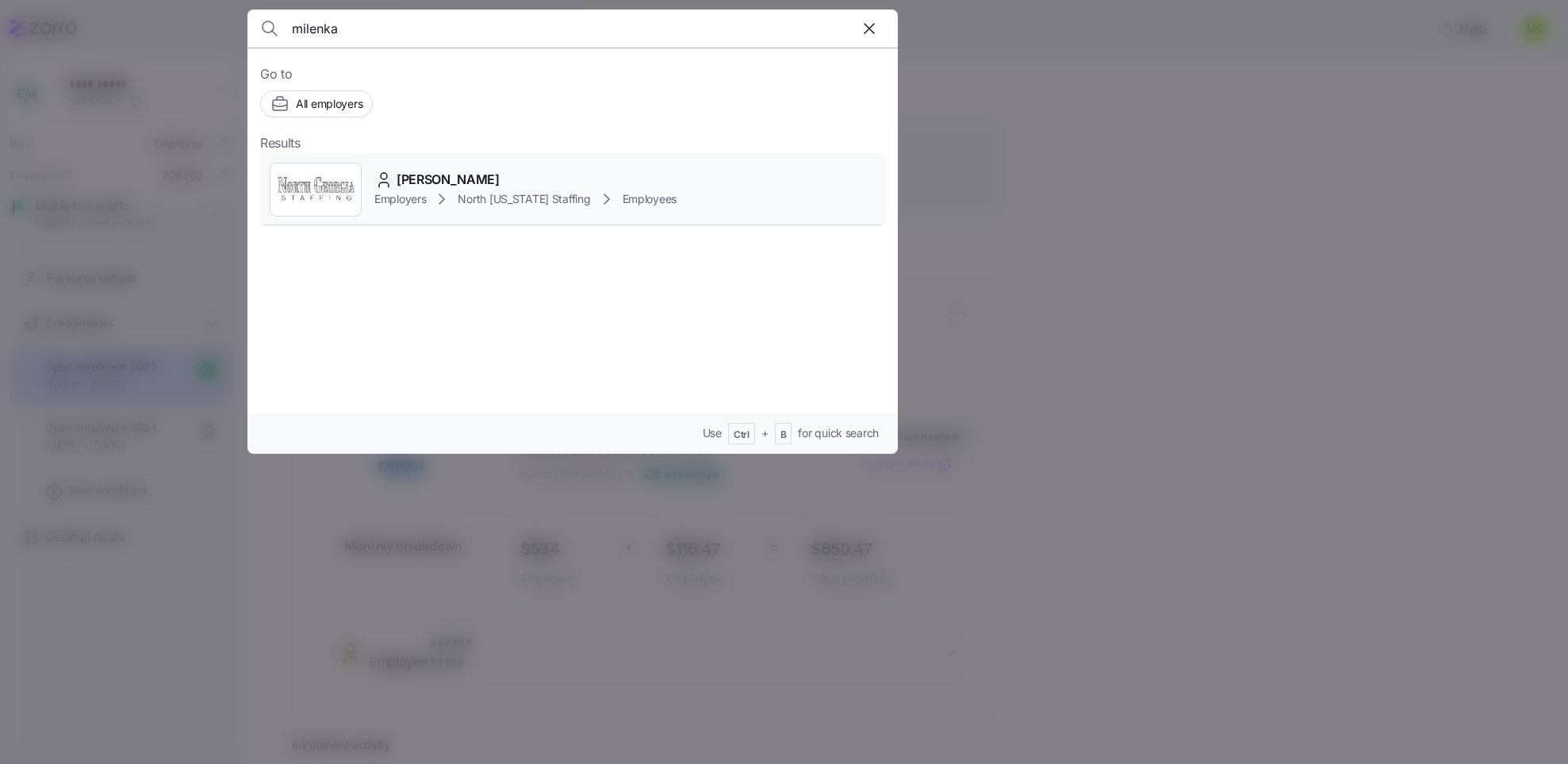
type input "milenka"
click at [502, 198] on span "North [US_STATE] Staffing" at bounding box center [524, 199] width 133 height 16
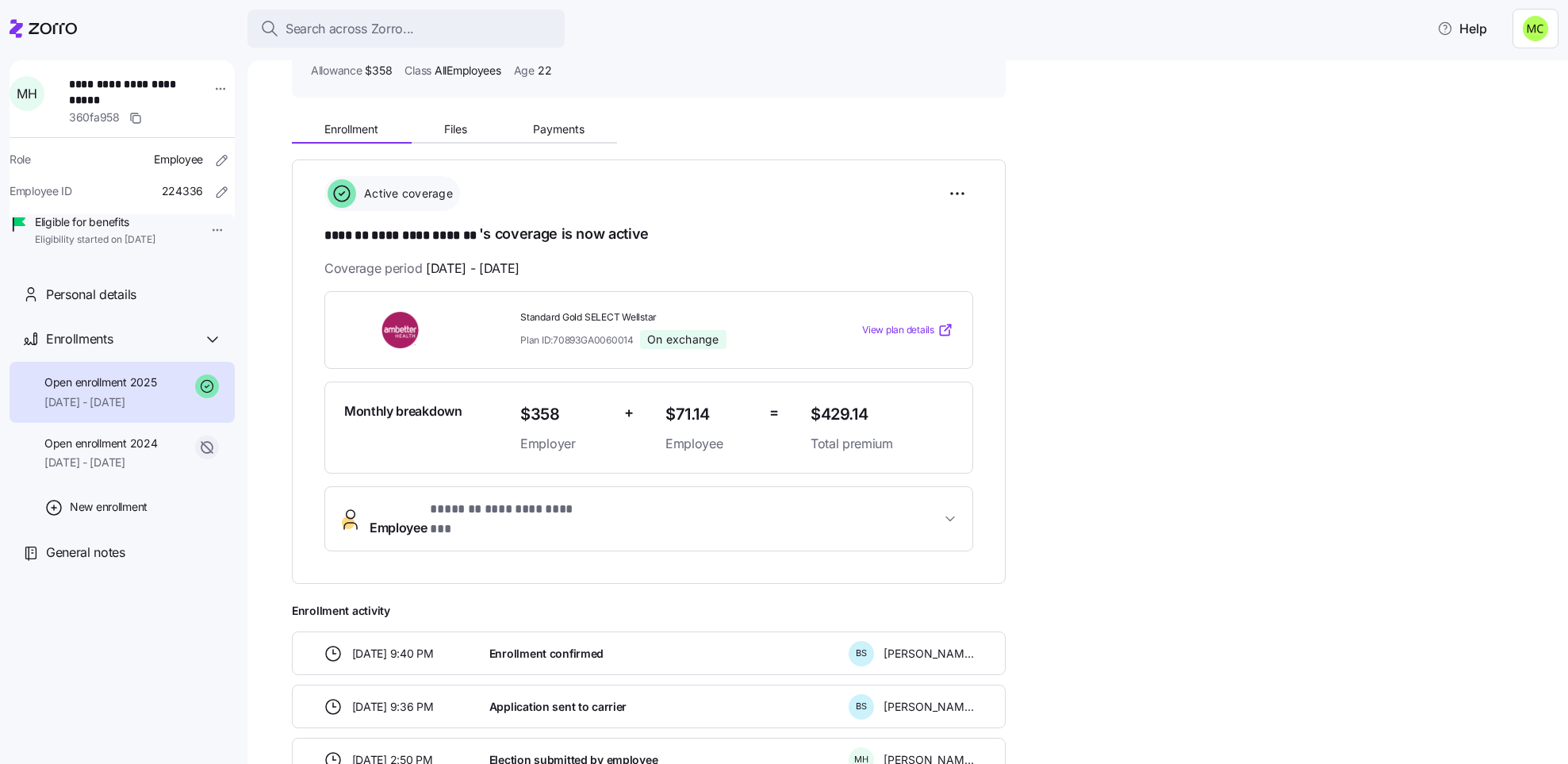
scroll to position [222, 0]
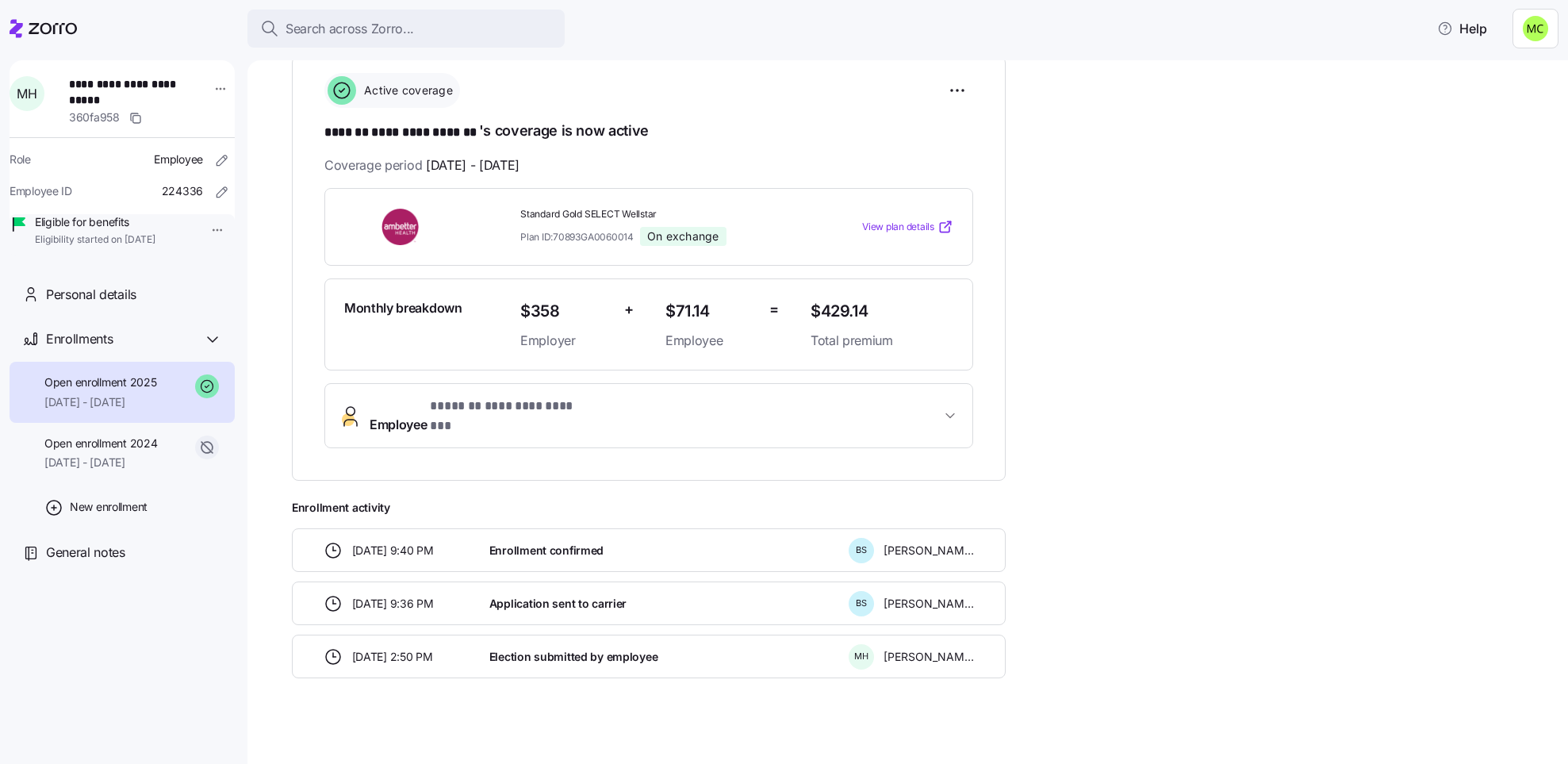
click at [462, 415] on span "**********" at bounding box center [510, 406] width 159 height 20
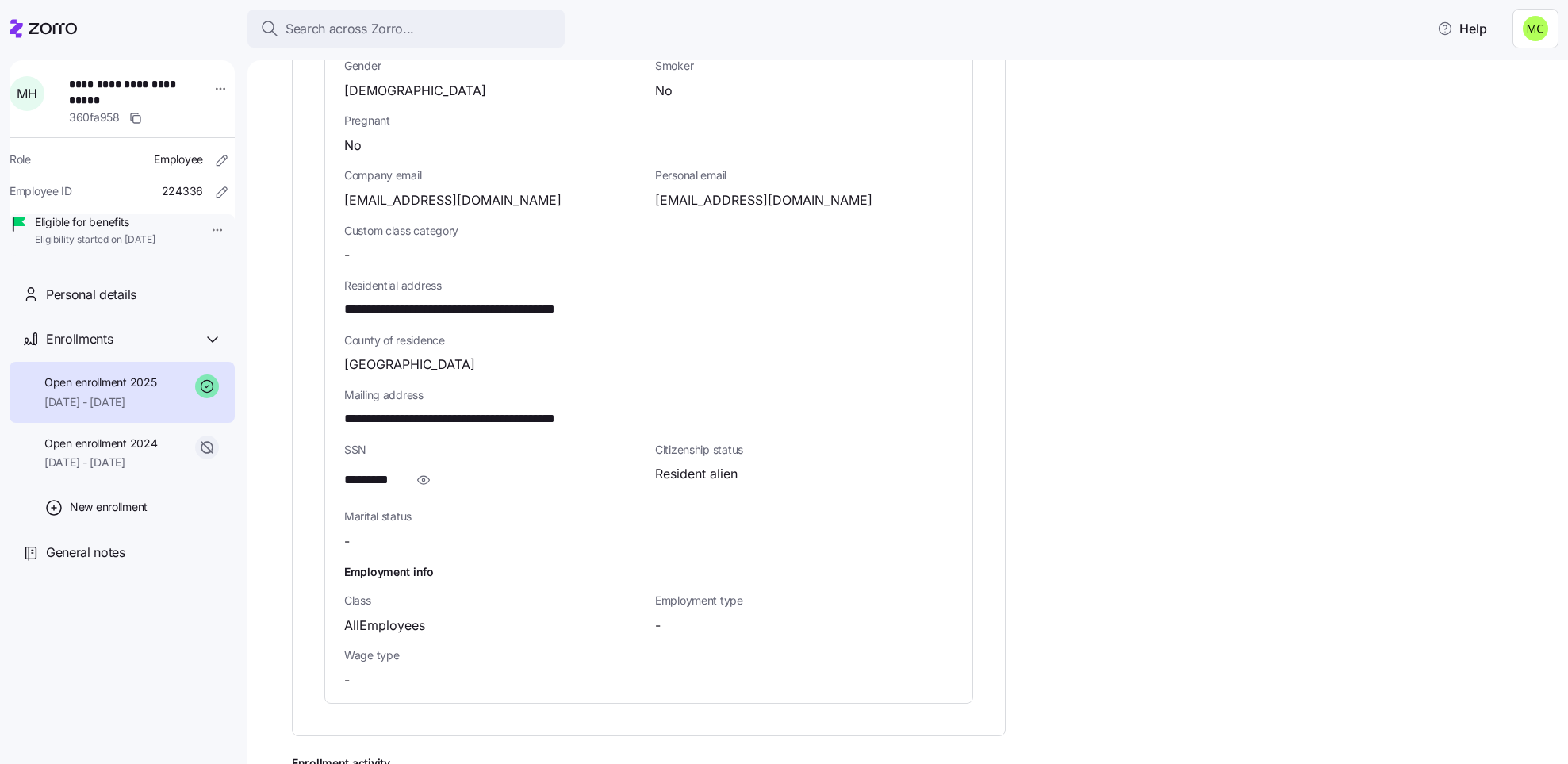
scroll to position [817, 0]
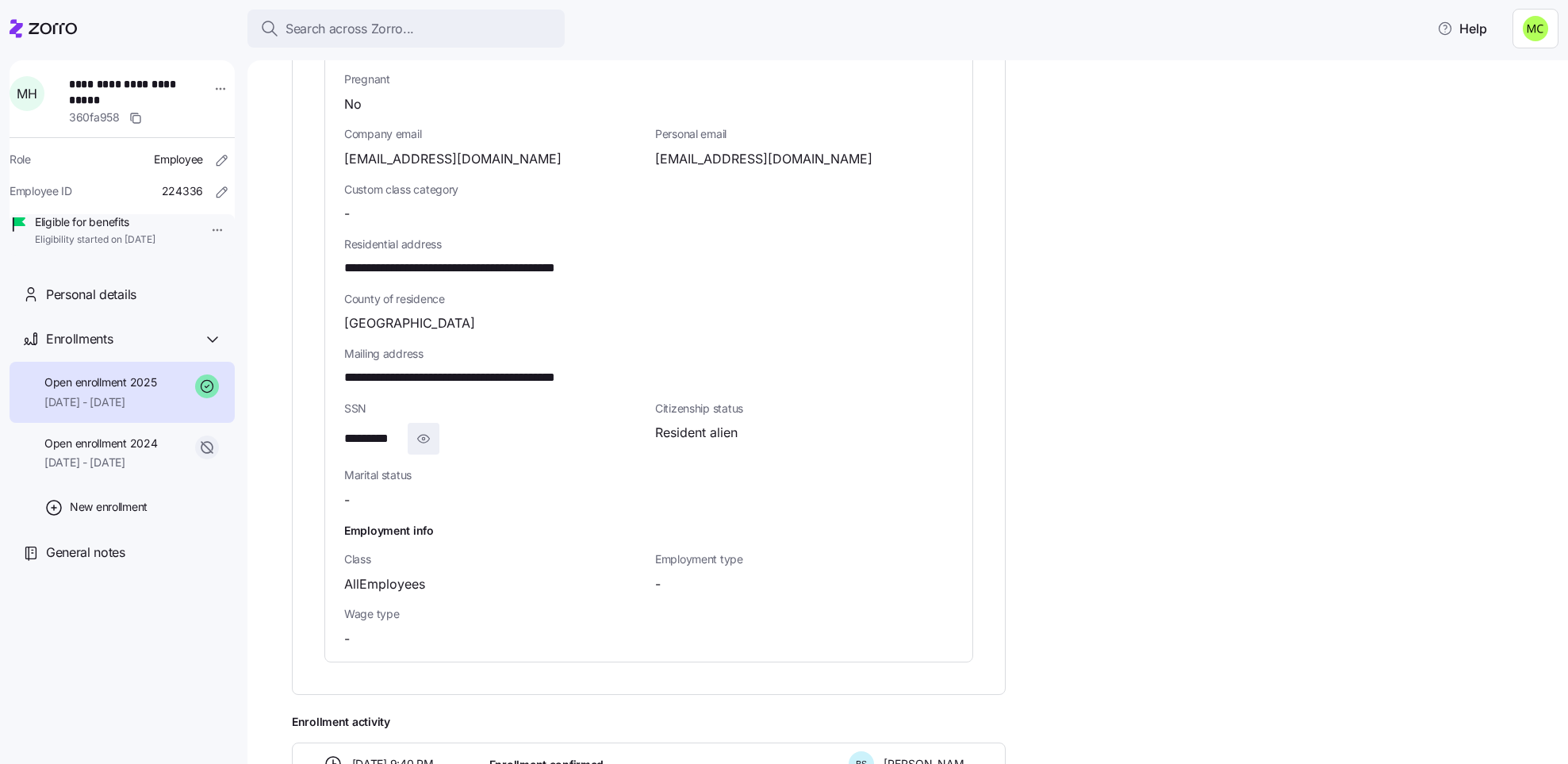
click at [421, 429] on icon "button" at bounding box center [423, 439] width 16 height 19
click at [374, 24] on span "Search across Zorro..." at bounding box center [349, 29] width 128 height 20
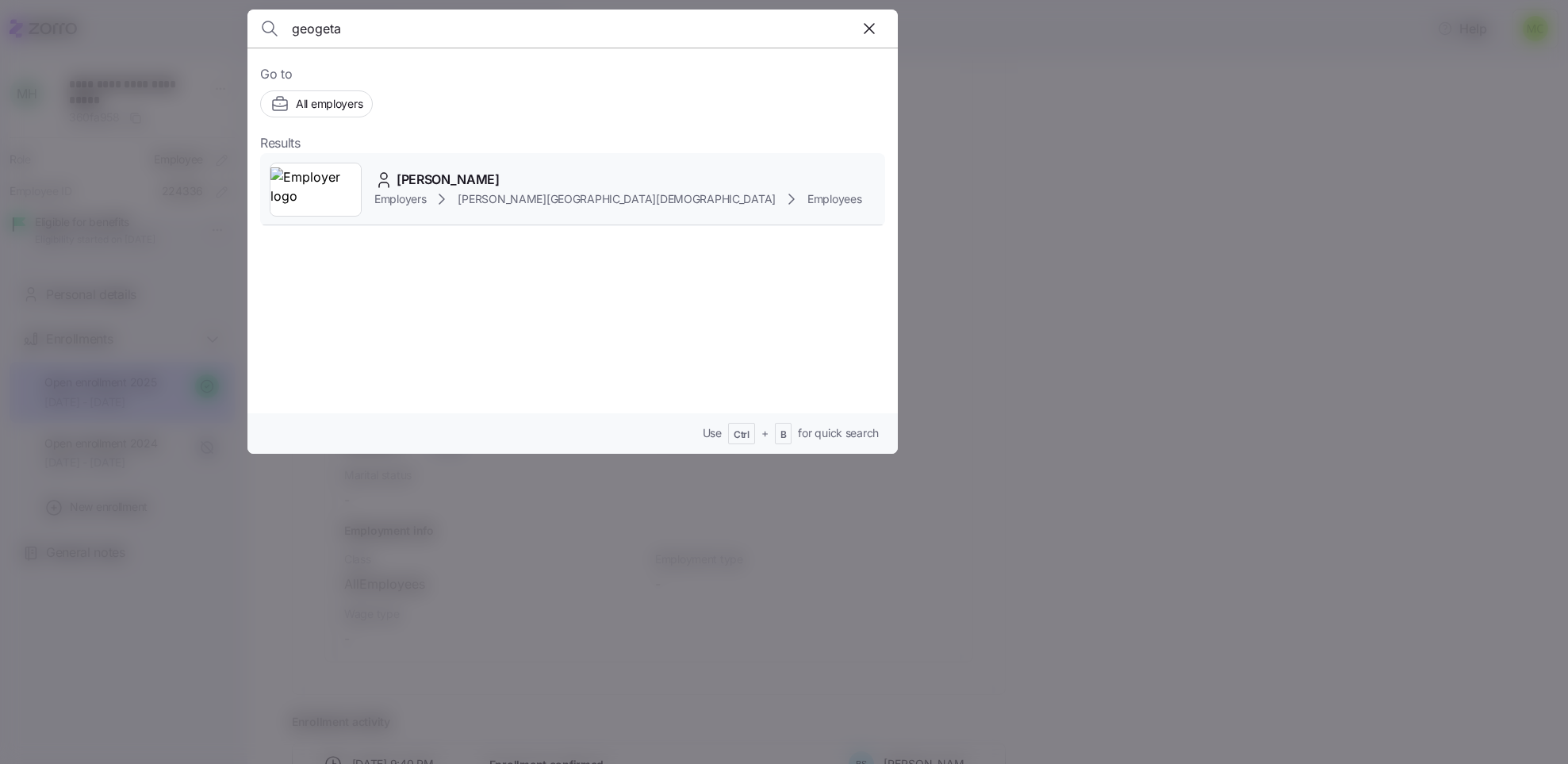
type input "geogeta"
click at [462, 176] on span "GEORGETA STANESCU" at bounding box center [447, 180] width 103 height 20
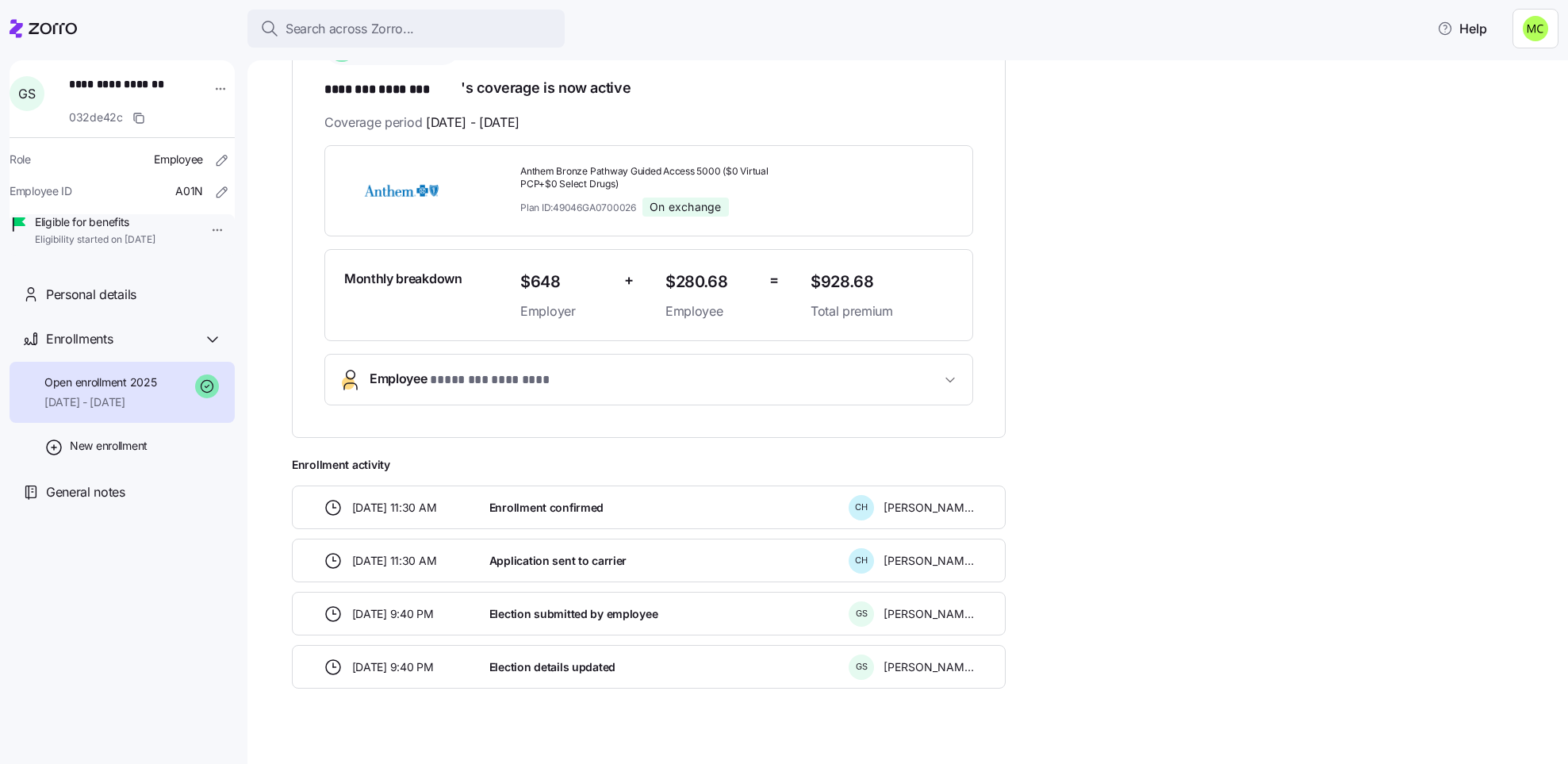
scroll to position [291, 0]
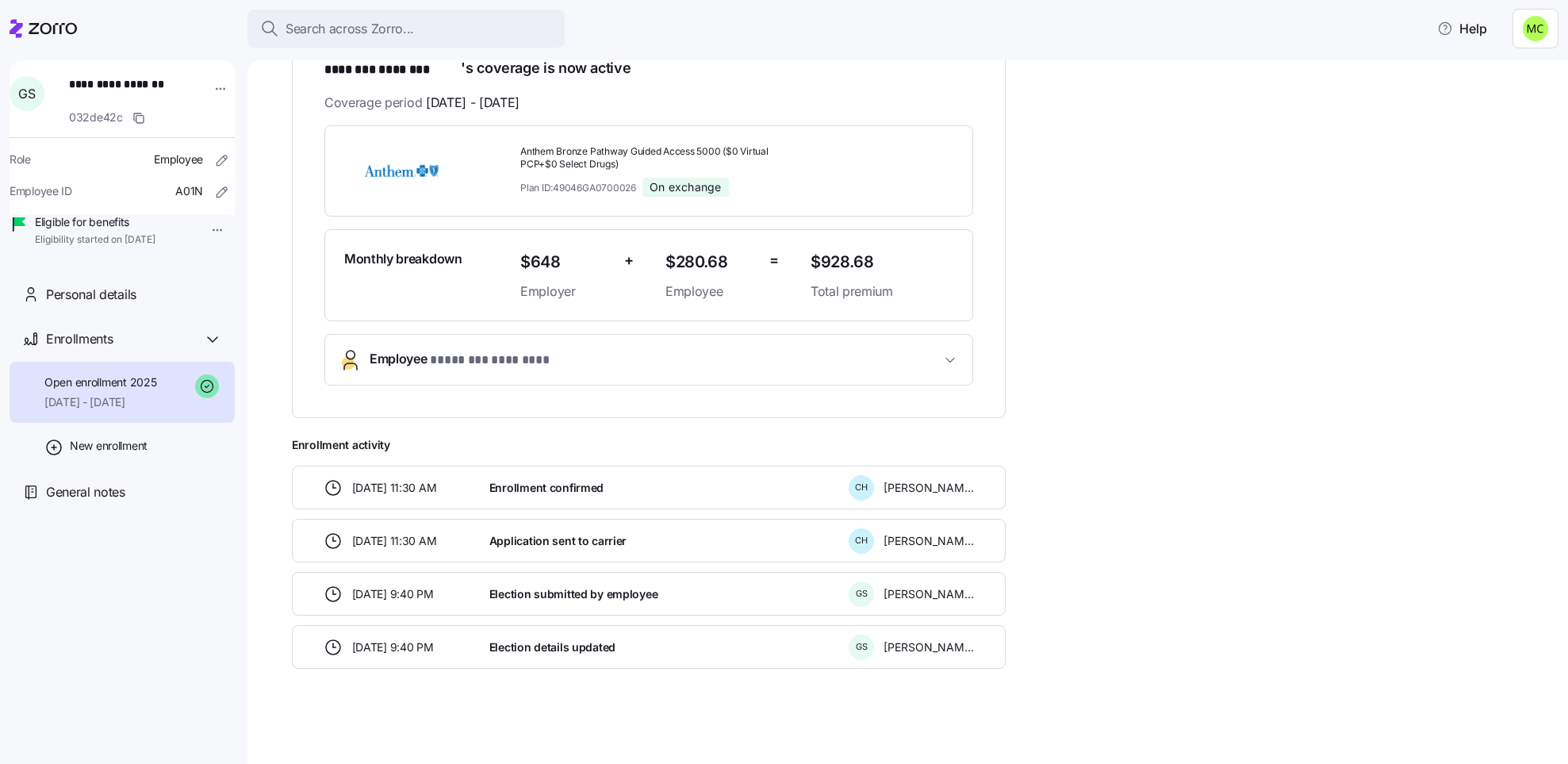
click at [469, 350] on span "* ******** ******** *" at bounding box center [502, 360] width 144 height 20
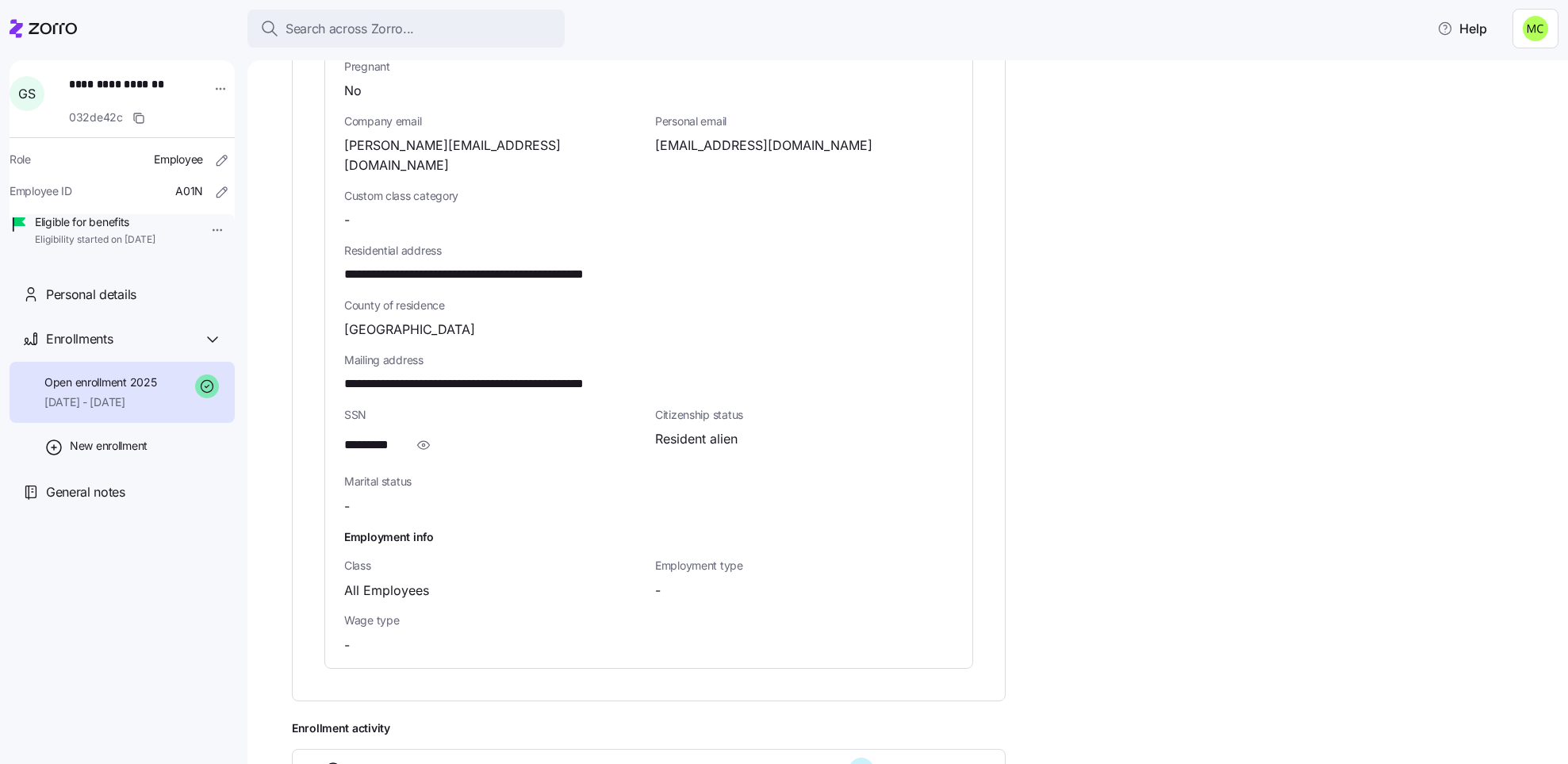
scroll to position [885, 0]
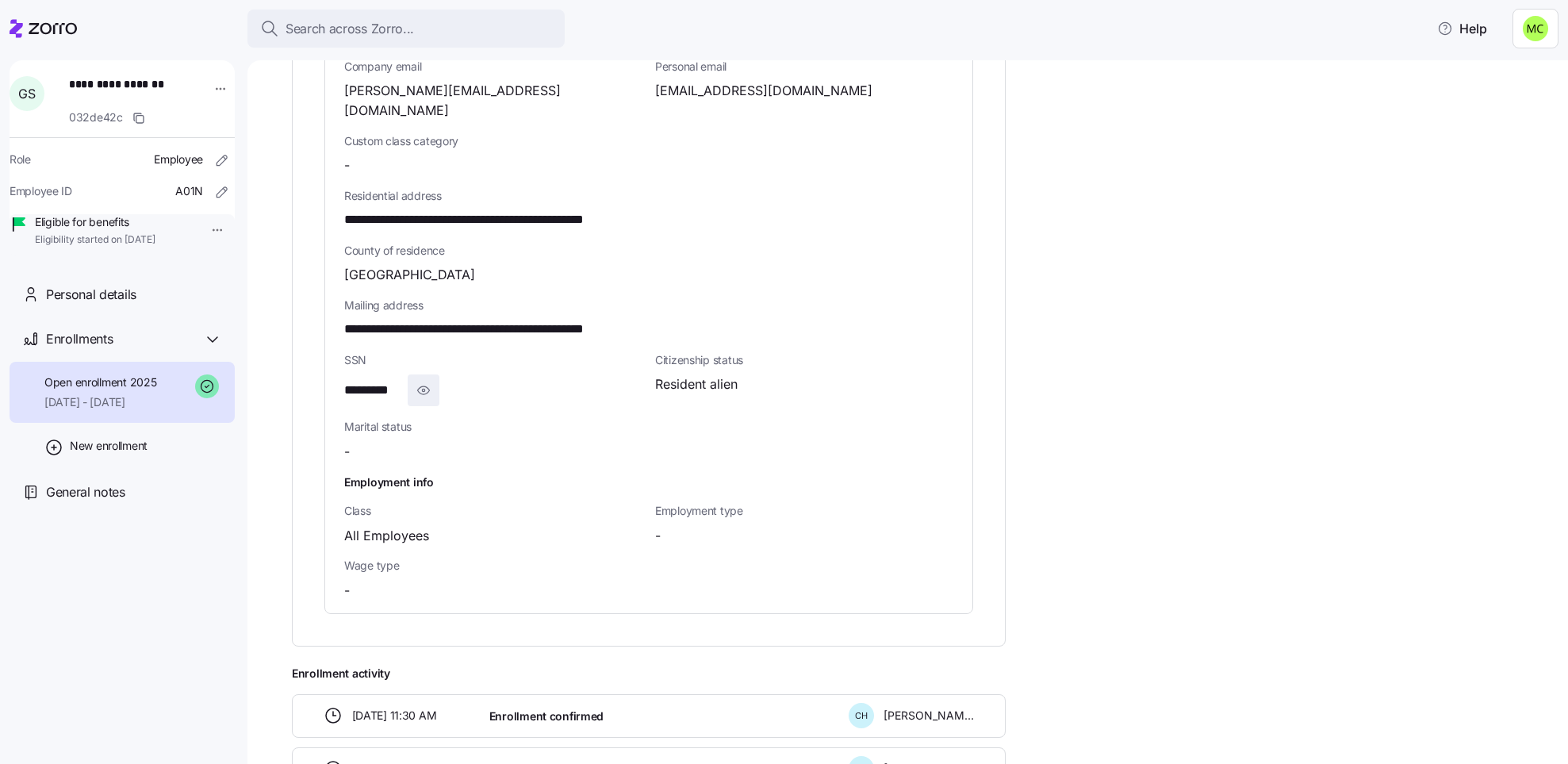
click at [421, 381] on icon "button" at bounding box center [423, 390] width 16 height 19
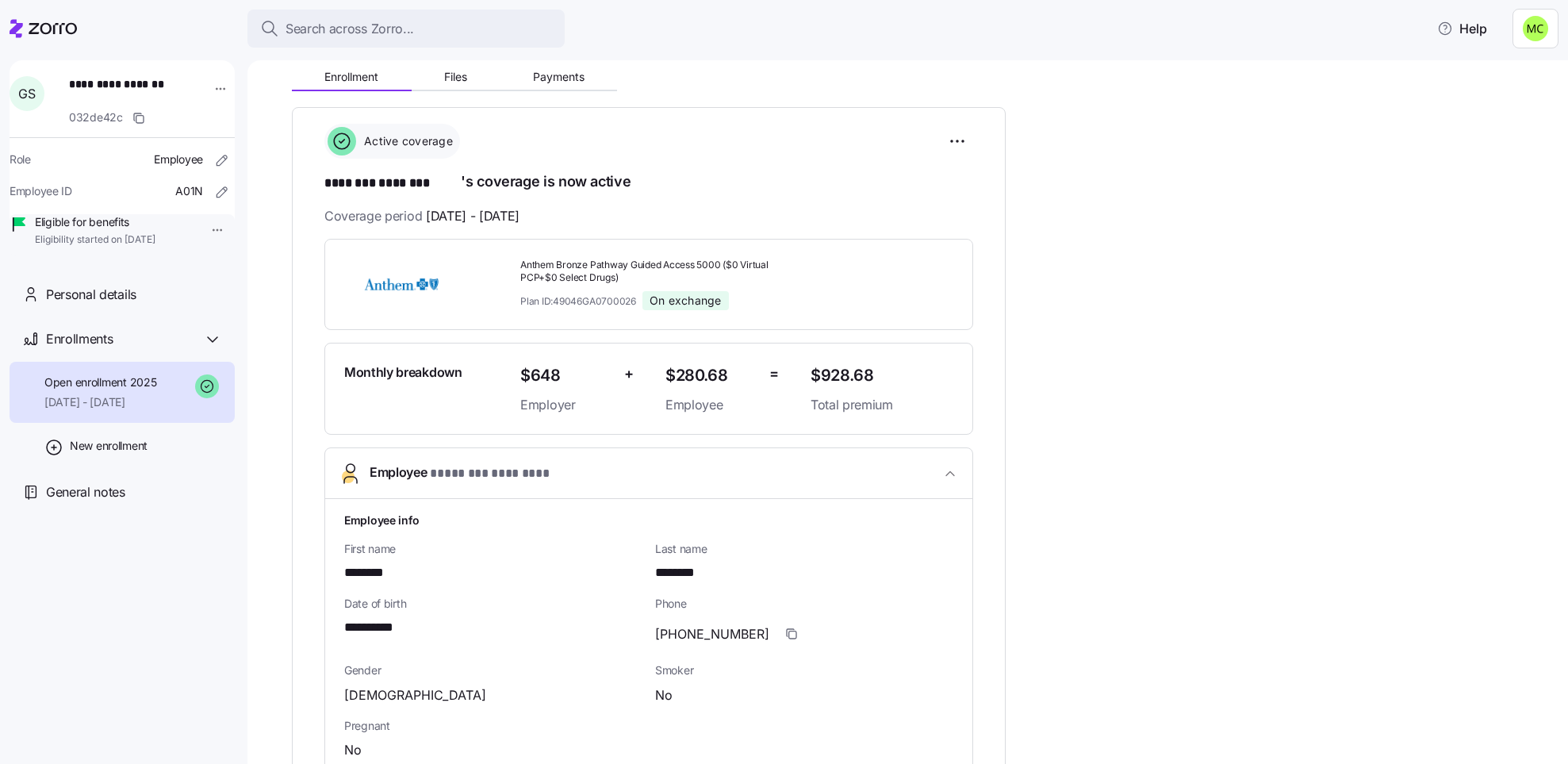
scroll to position [52, 0]
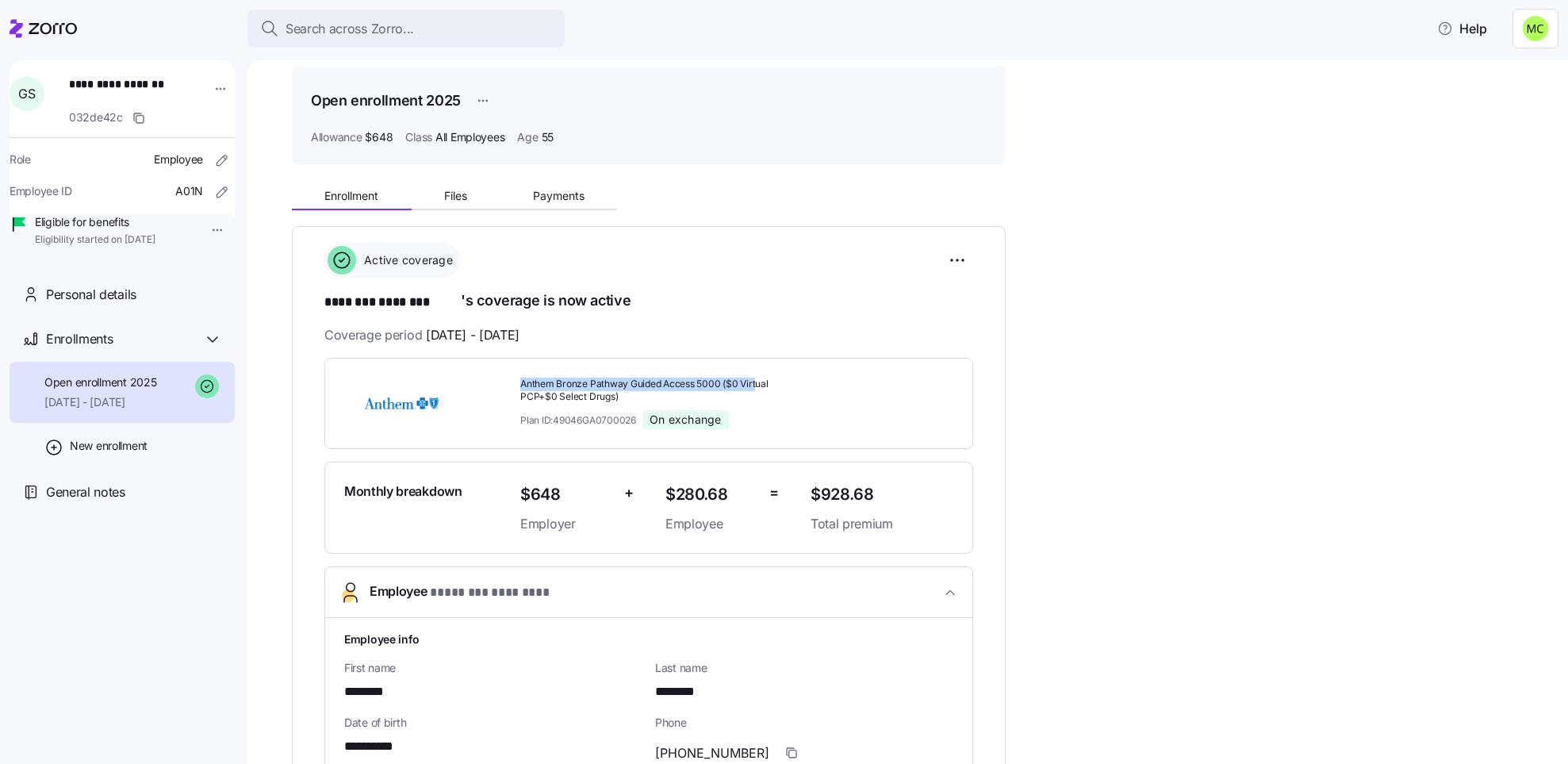
drag, startPoint x: 524, startPoint y: 382, endPoint x: 754, endPoint y: 350, distance: 232.2
click at [705, 378] on span "Anthem Bronze Pathway Guided Access 5000 ($0 Virtual PCP+$0 Select Drugs)" at bounding box center [659, 391] width 277 height 27
click at [462, 29] on div "Search across Zorro..." at bounding box center [406, 29] width 292 height 20
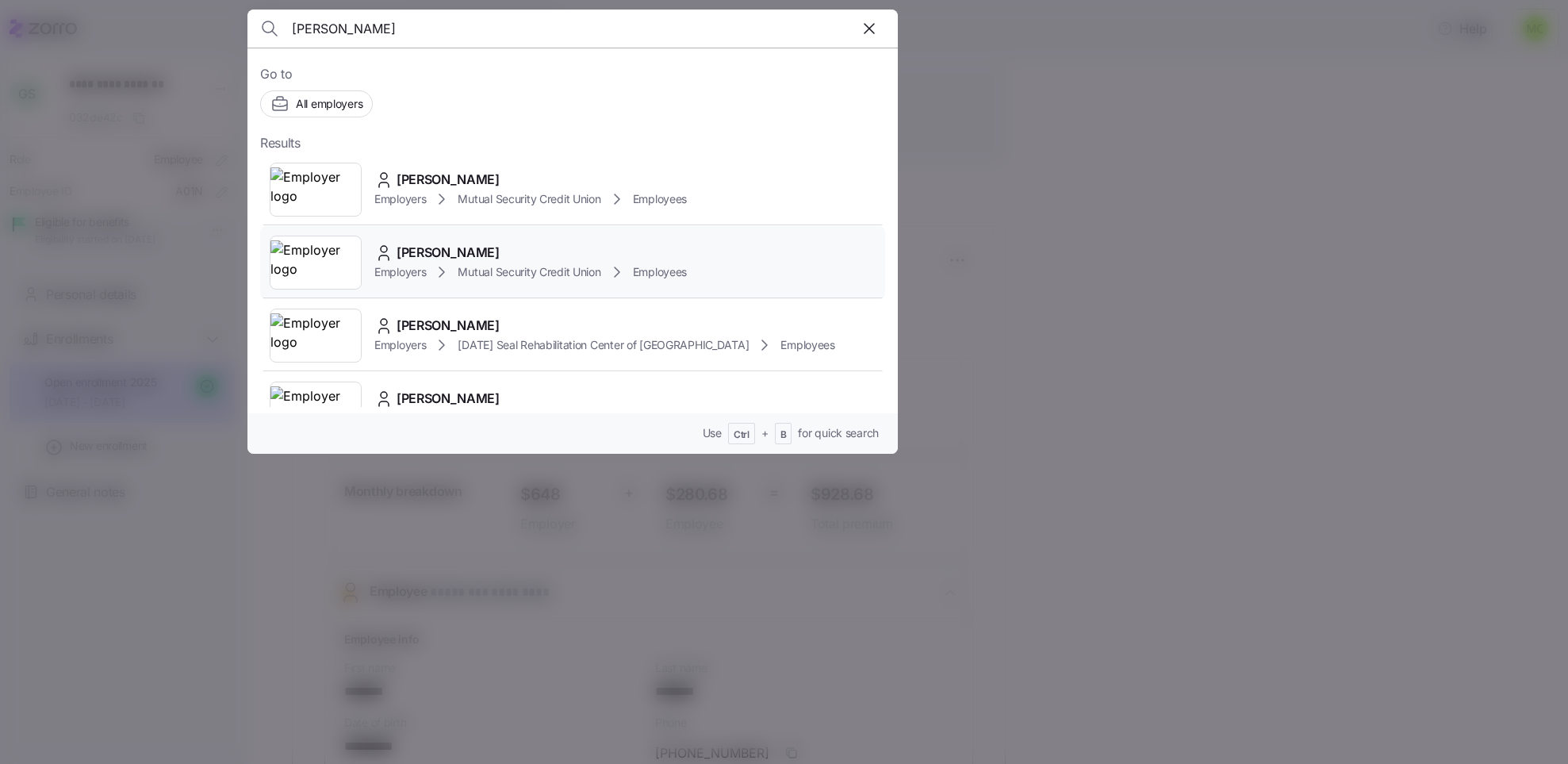
type input "maria"
drag, startPoint x: 474, startPoint y: 275, endPoint x: 443, endPoint y: 295, distance: 36.9
click at [443, 295] on div "Maria Lazor Employers Mutual Security Credit Union Employees" at bounding box center [572, 263] width 625 height 73
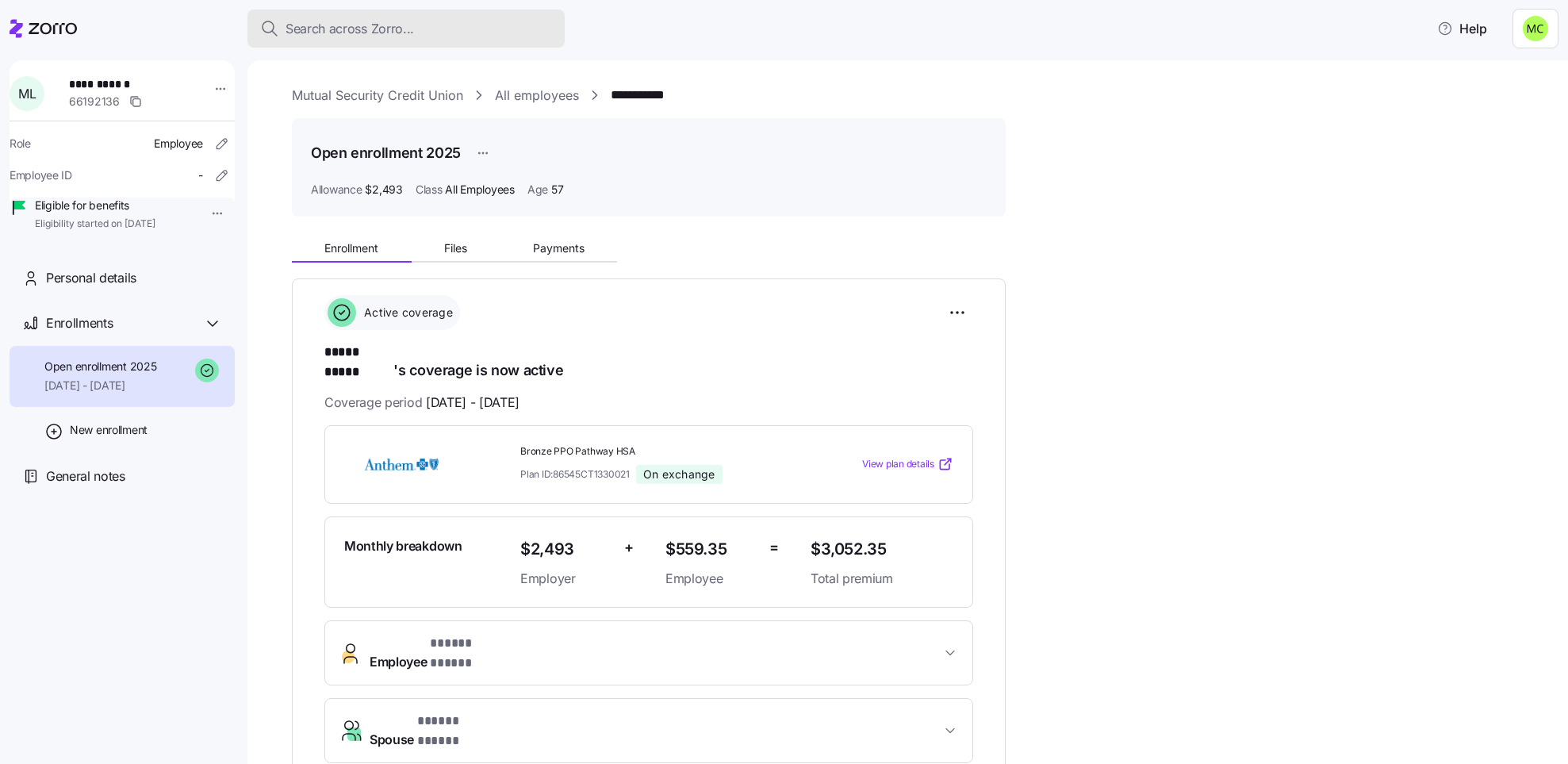
click at [390, 26] on span "Search across Zorro..." at bounding box center [349, 29] width 128 height 20
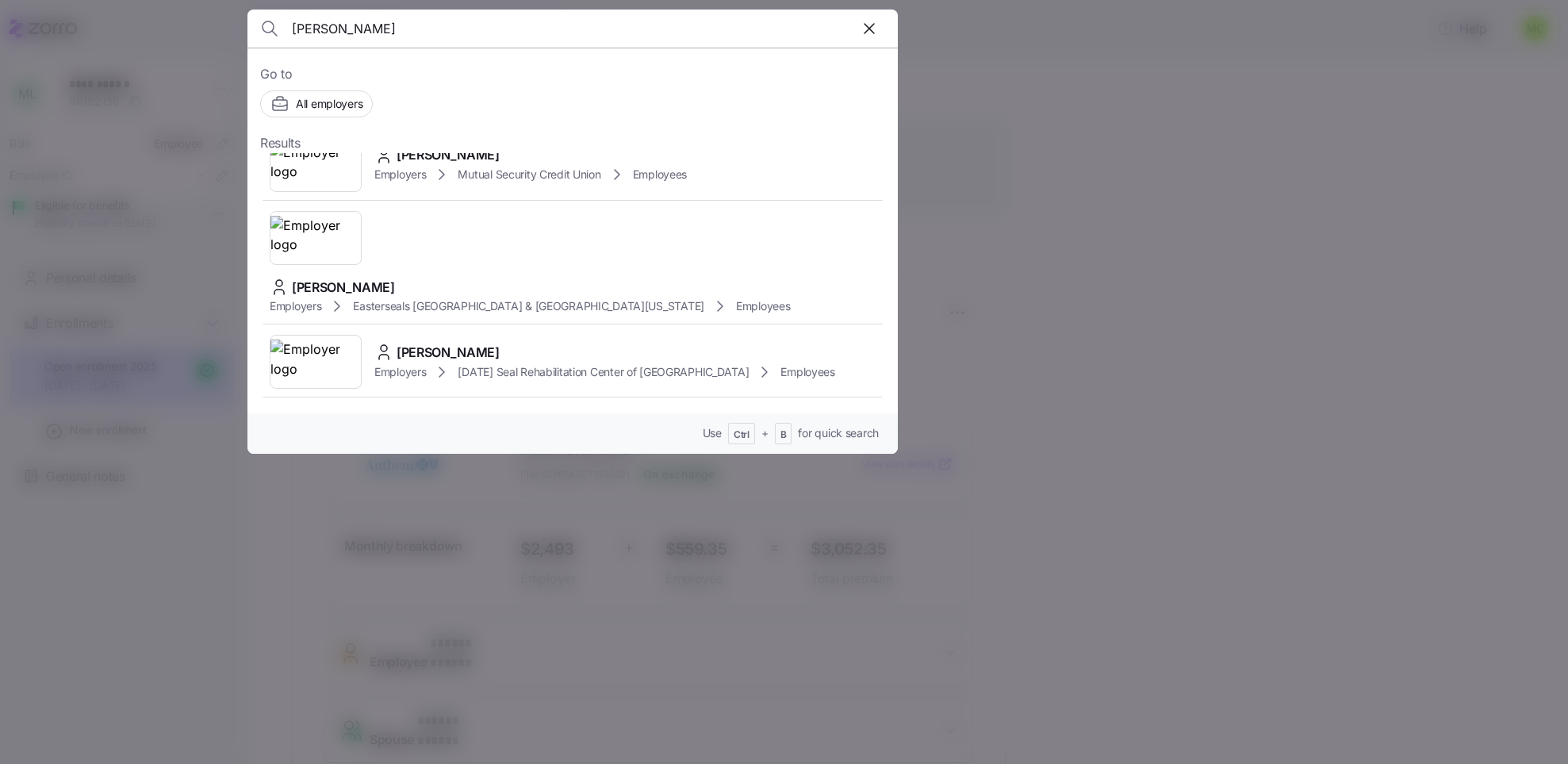
scroll to position [357, 0]
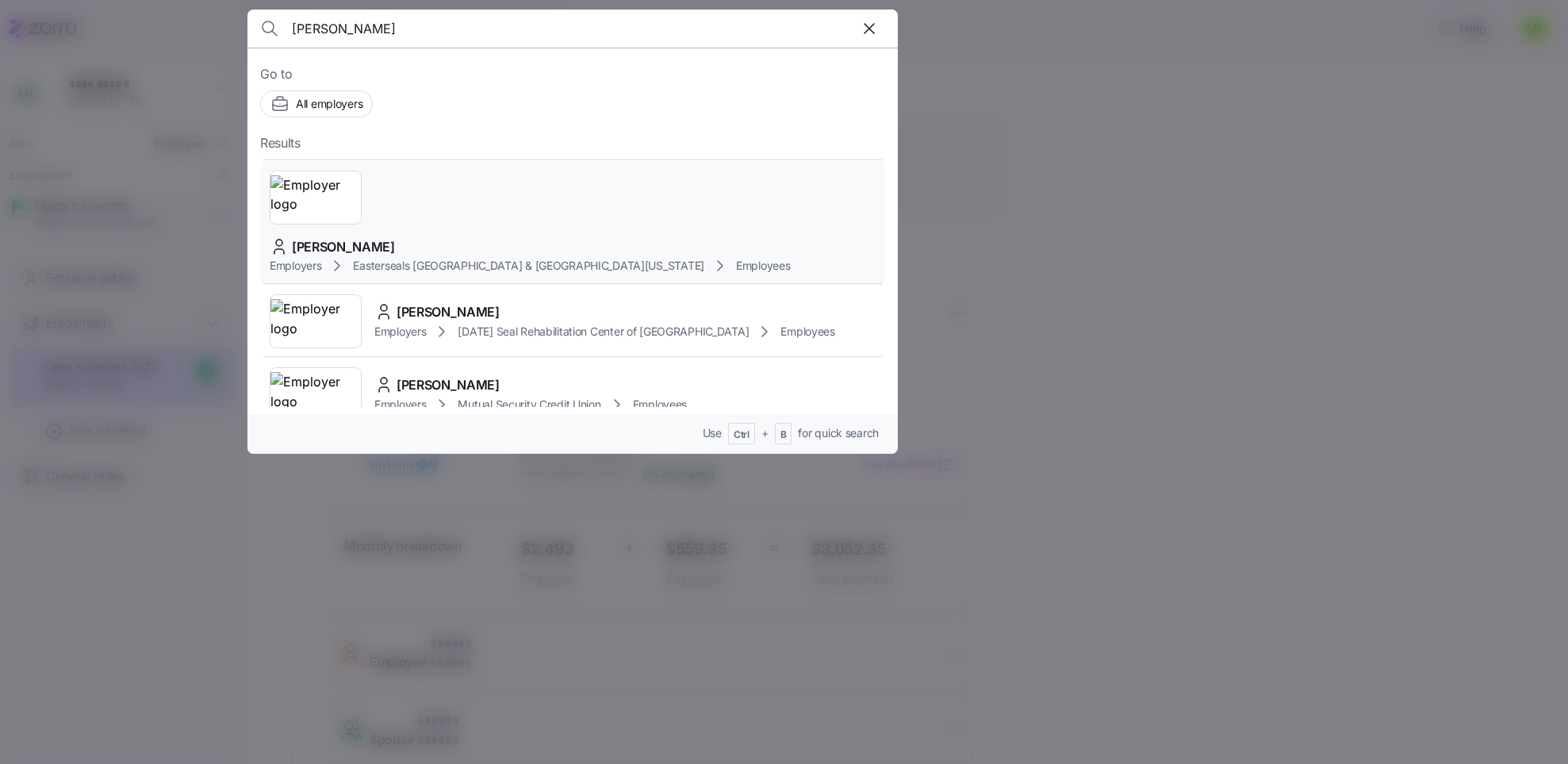
type input "maria"
click at [459, 258] on span "Easterseals Capital Region & Eastern Connecticut" at bounding box center [528, 265] width 350 height 16
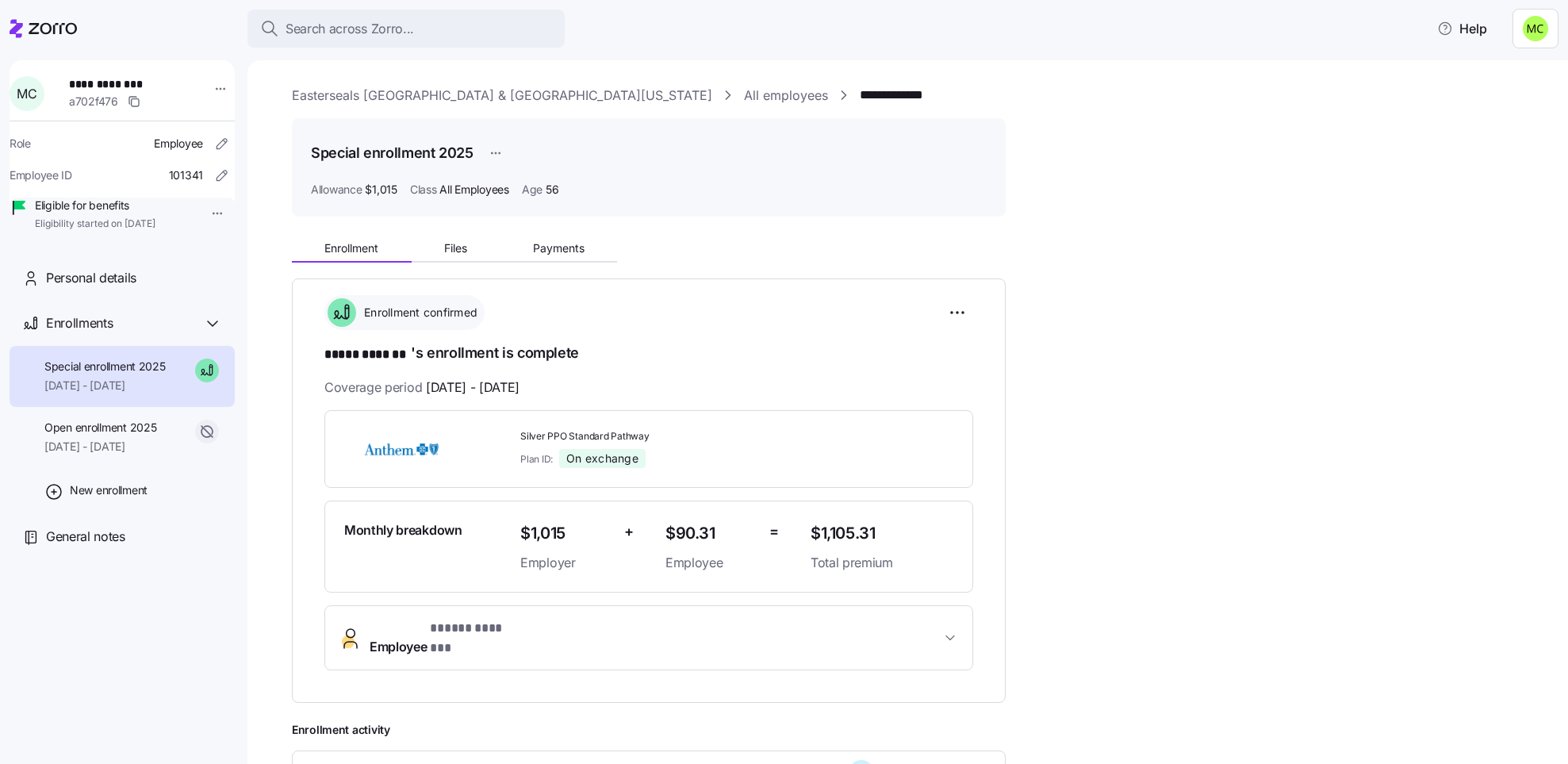
click at [346, 95] on link "Easterseals Capital Region & Eastern Connecticut" at bounding box center [502, 95] width 420 height 20
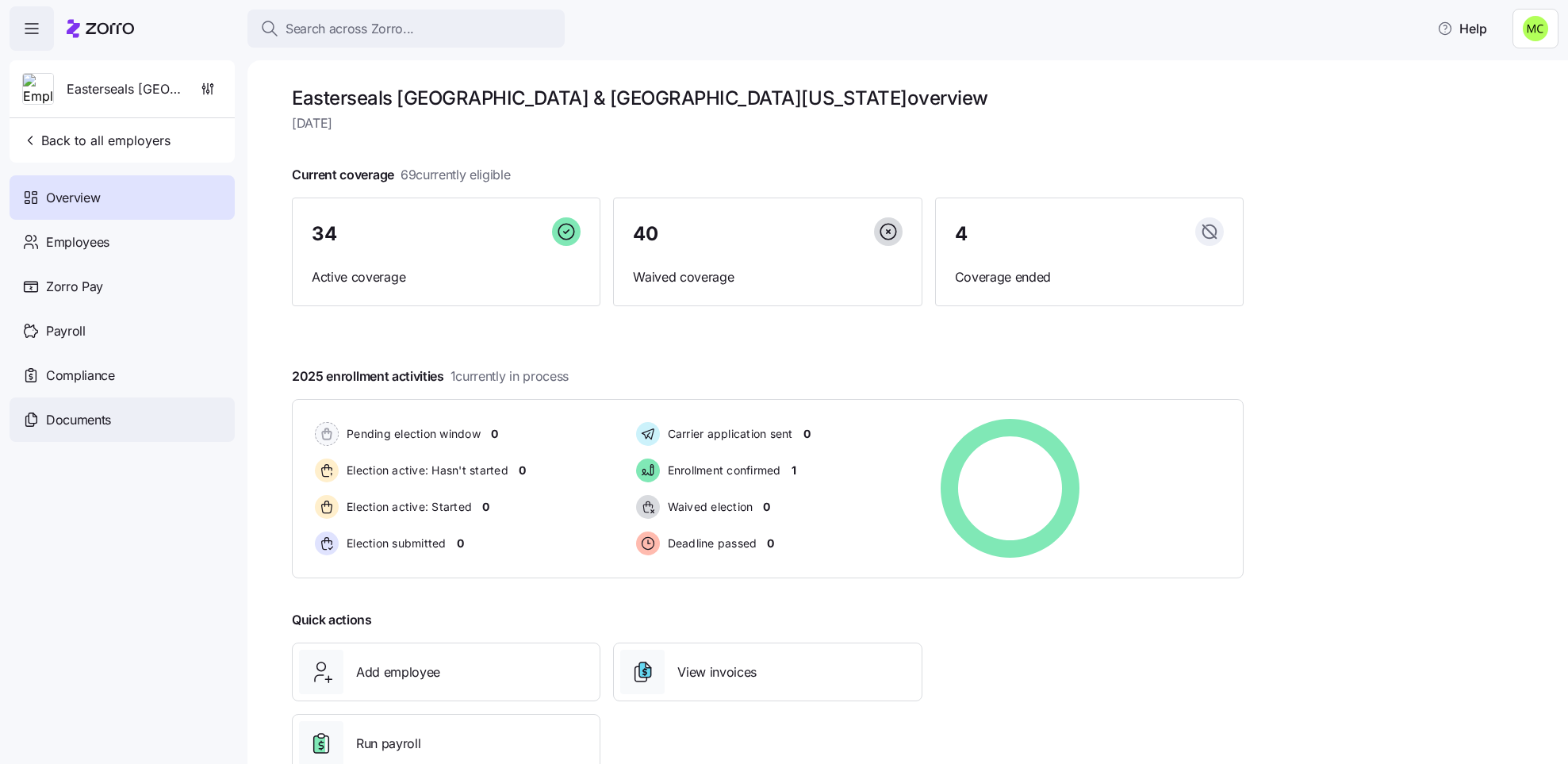
click at [69, 417] on span "Documents" at bounding box center [78, 420] width 65 height 20
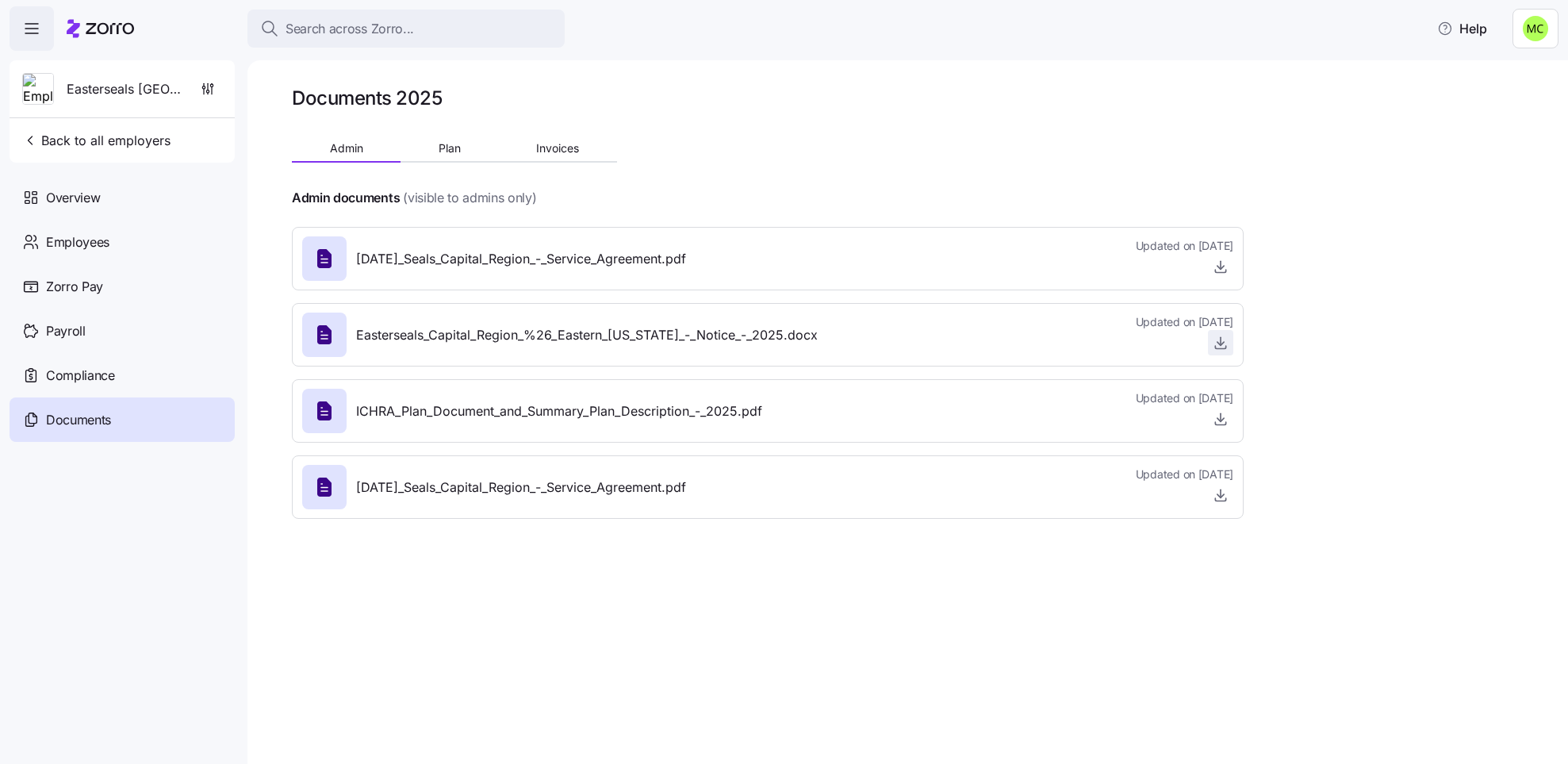
click at [1220, 345] on icon "button" at bounding box center [1220, 341] width 0 height 8
click at [165, 139] on span "Back to all employers" at bounding box center [96, 140] width 148 height 19
click at [146, 134] on span "Back to all employers" at bounding box center [96, 140] width 148 height 19
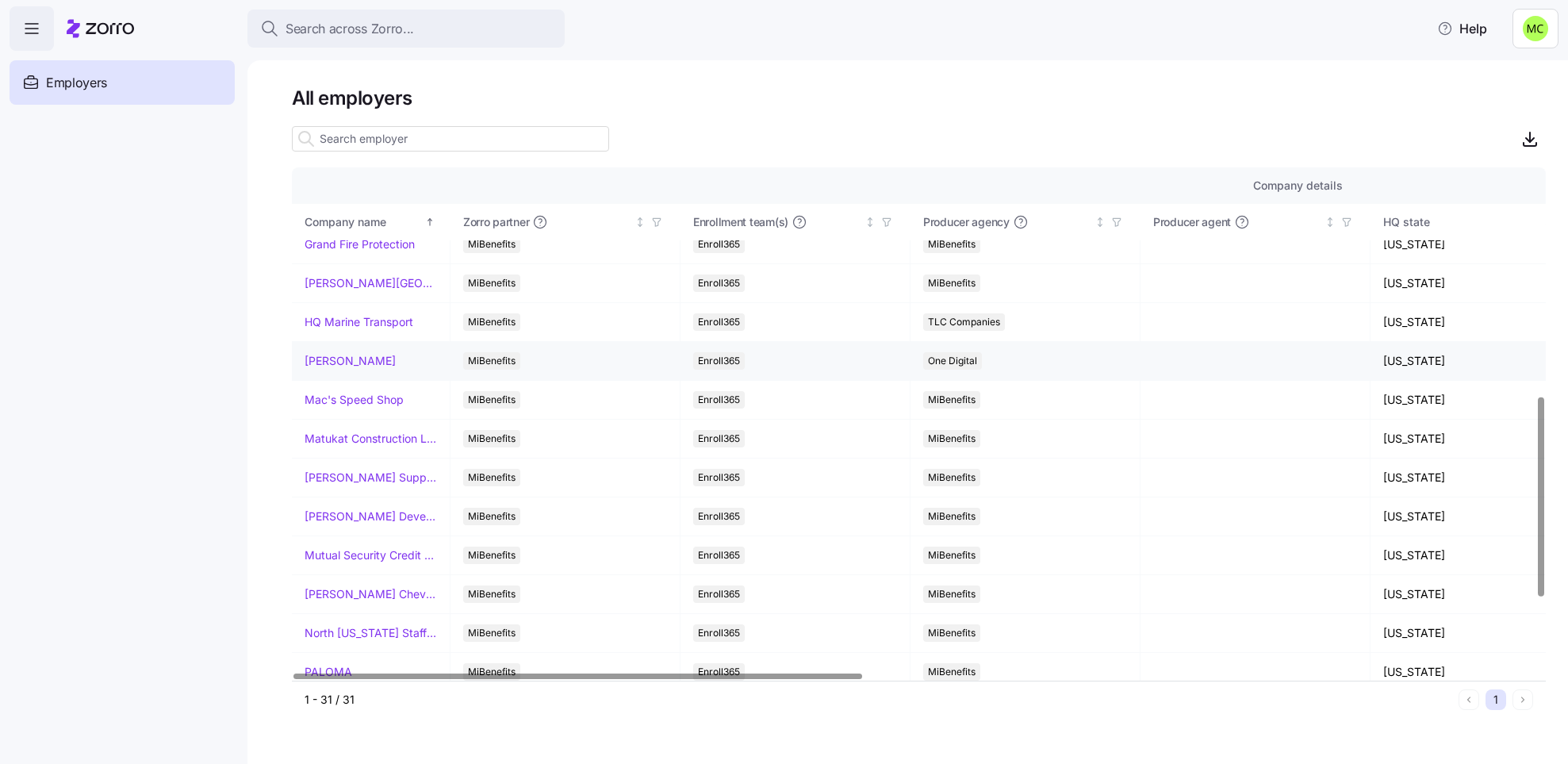
scroll to position [595, 0]
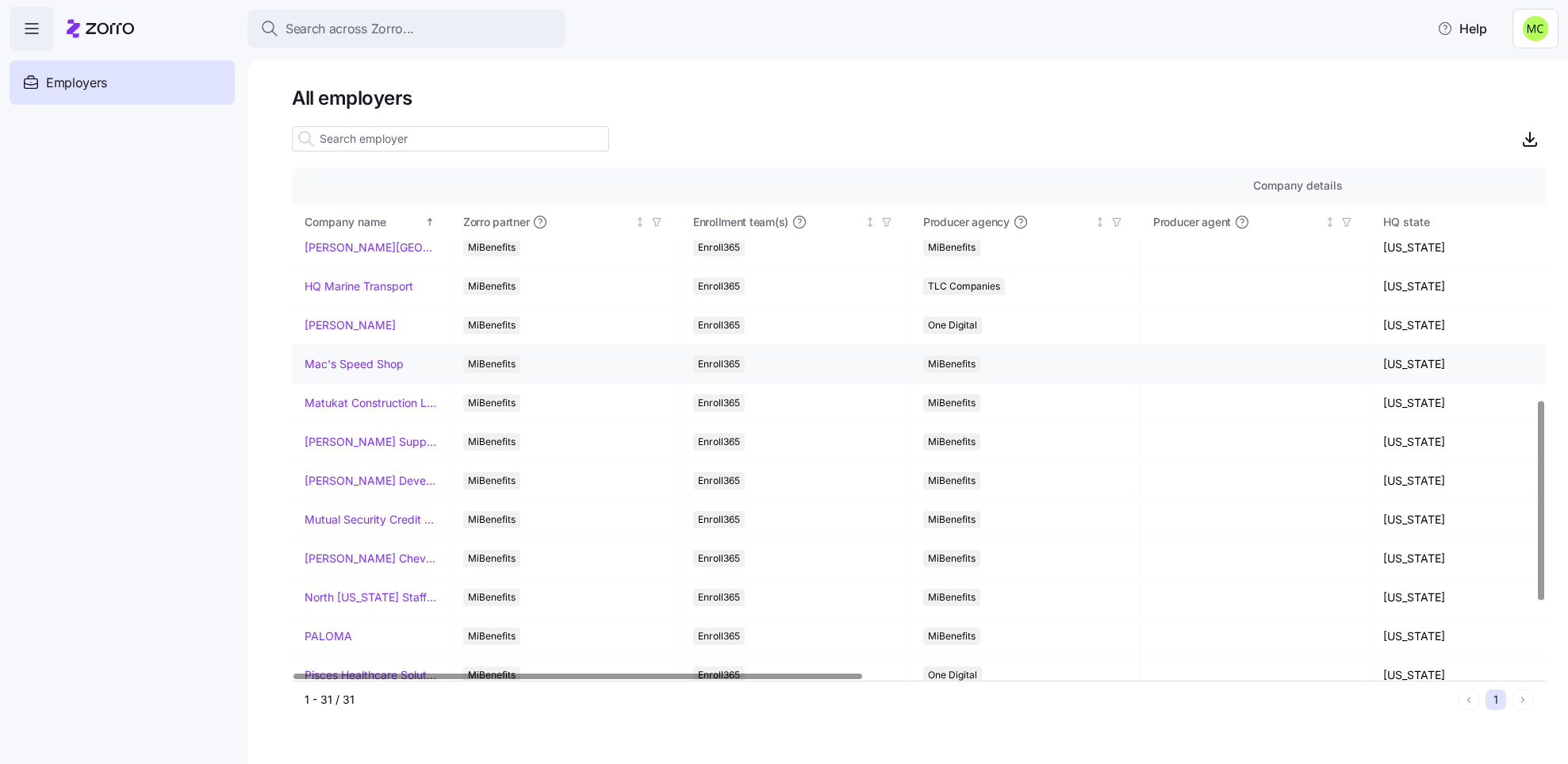
click at [350, 372] on link "Mac's Speed Shop" at bounding box center [354, 364] width 99 height 16
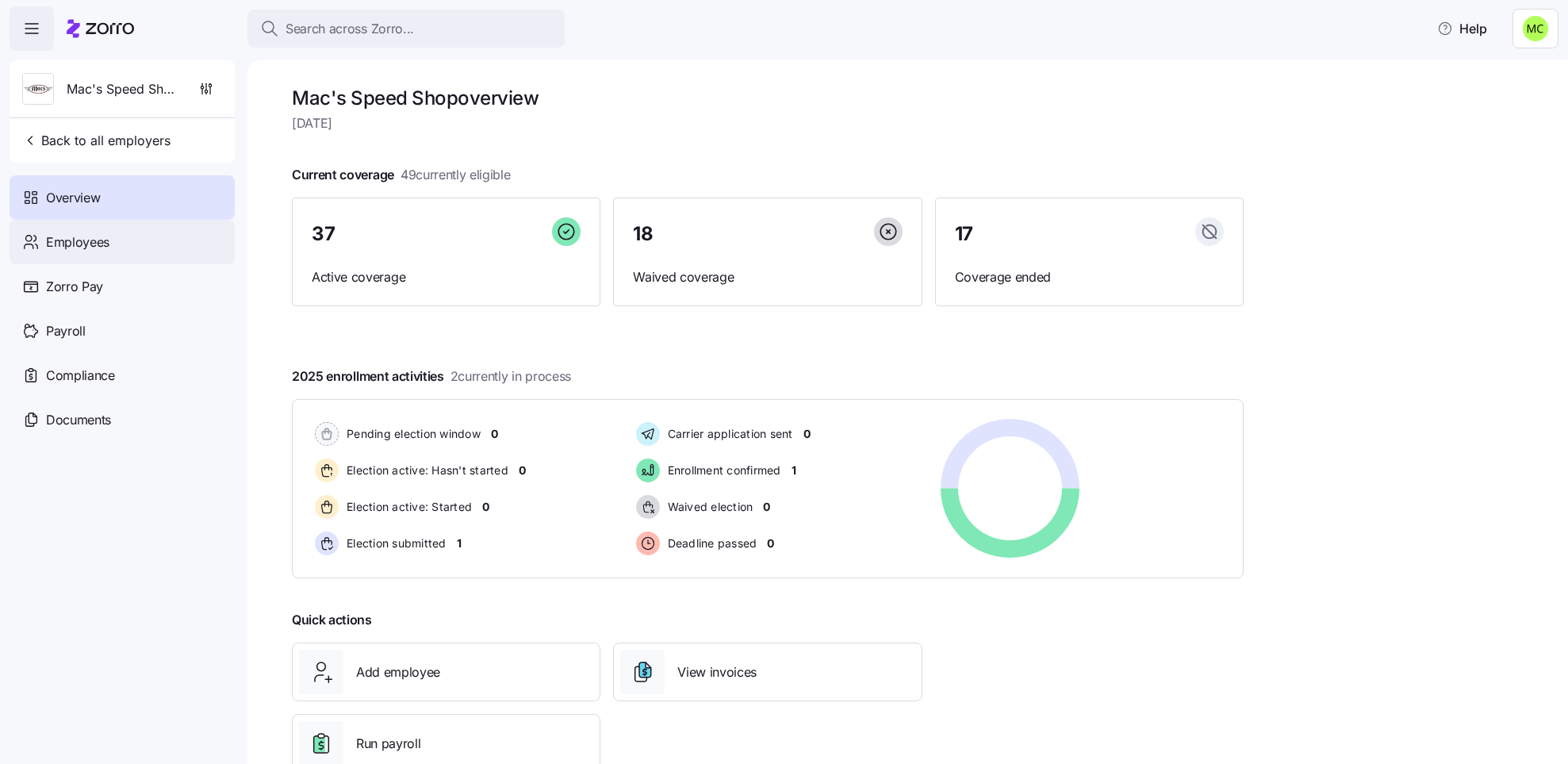
click at [115, 247] on div "Employees" at bounding box center [122, 241] width 225 height 44
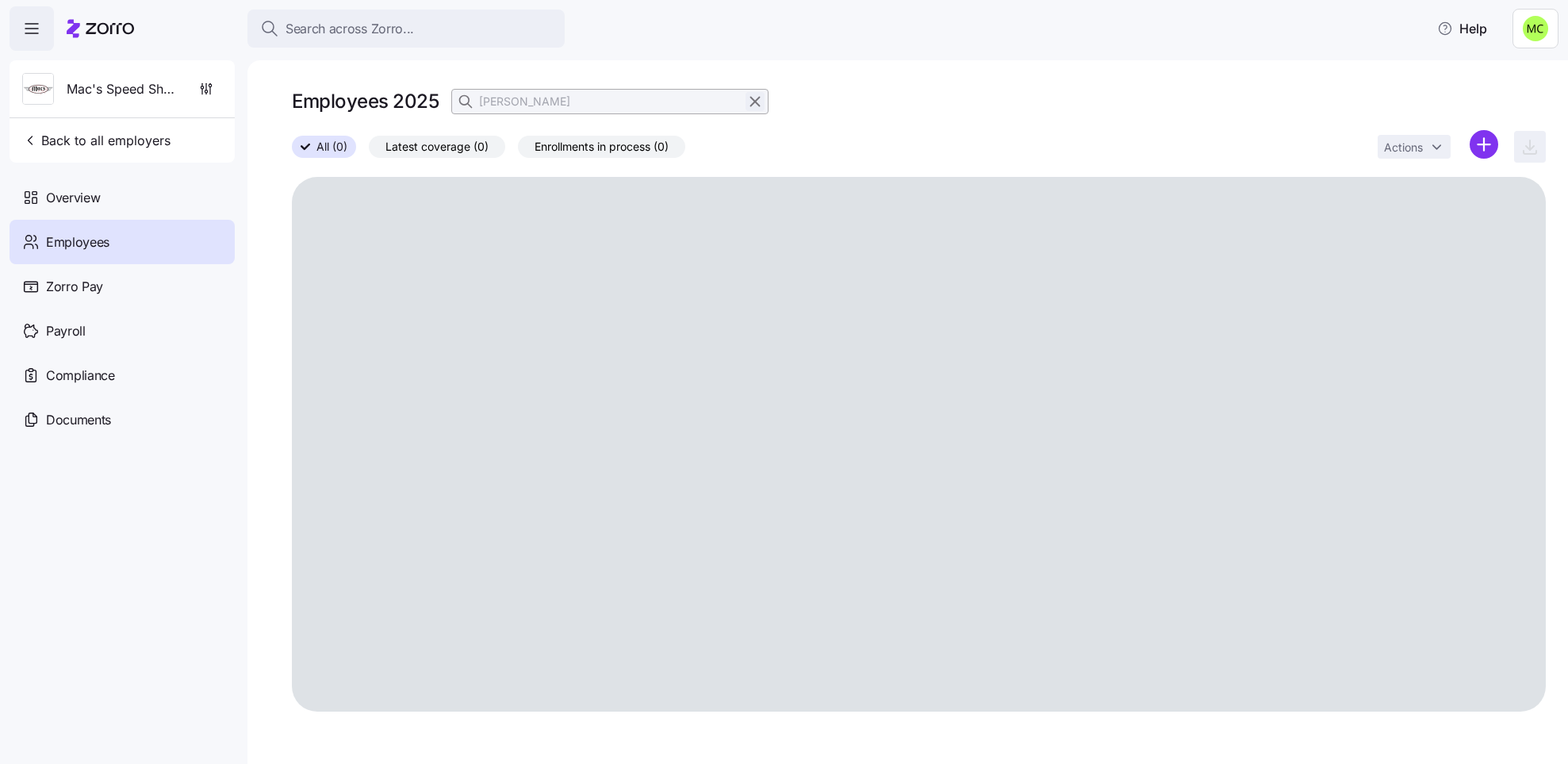
click at [751, 98] on icon "button" at bounding box center [755, 101] width 17 height 19
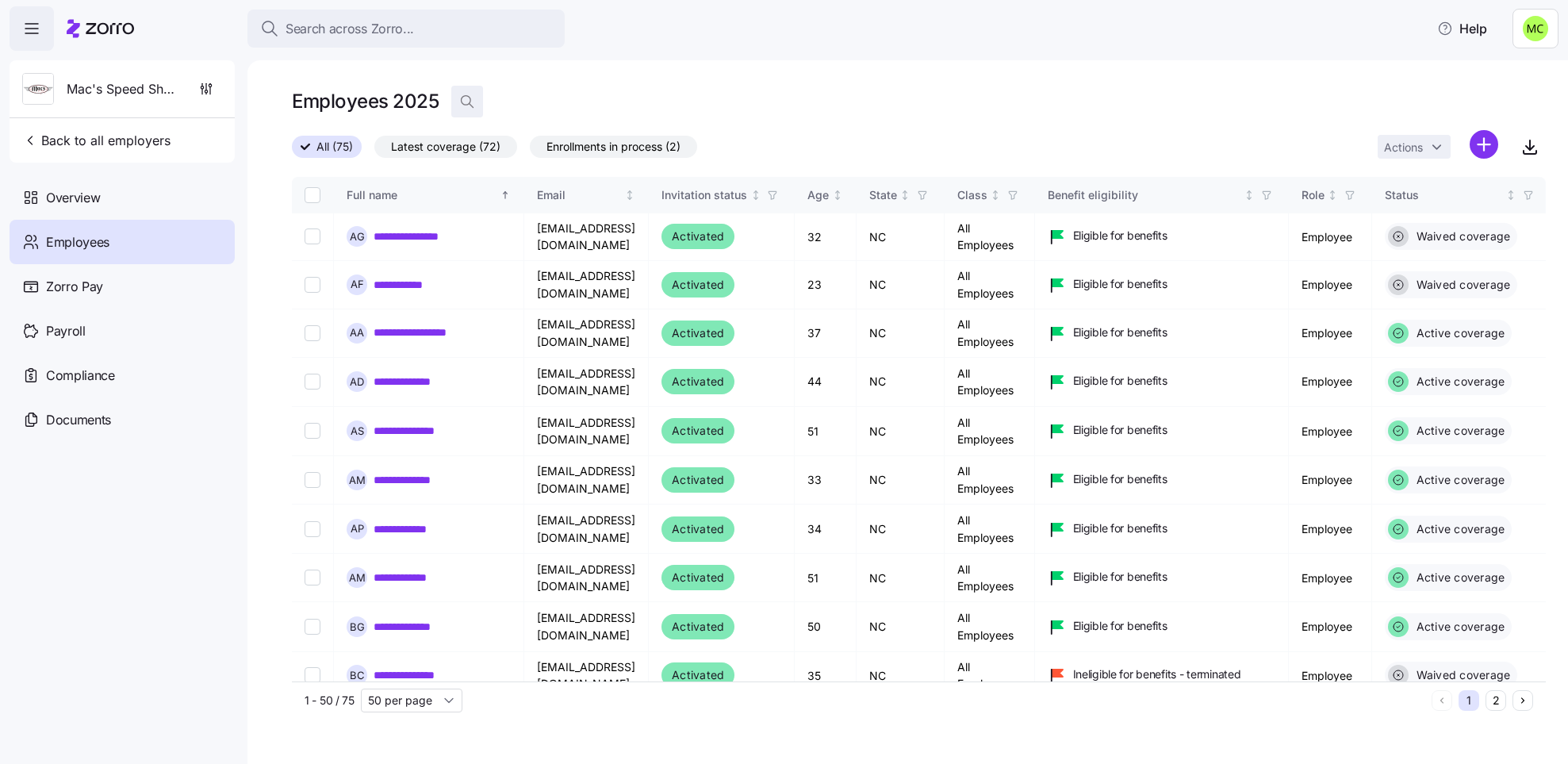
click at [469, 98] on icon "button" at bounding box center [467, 101] width 16 height 16
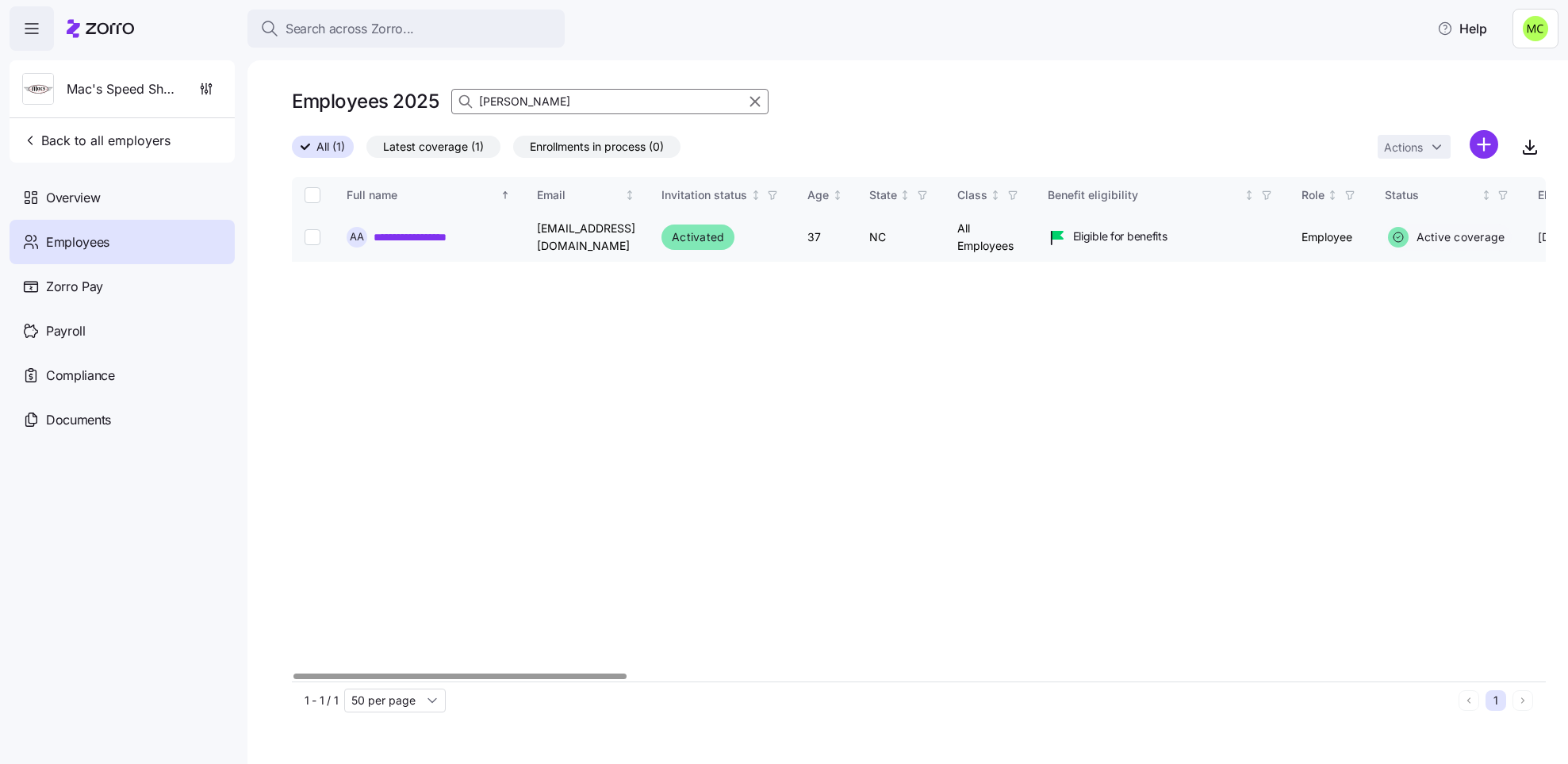
type input "amanda"
click at [446, 240] on link "**********" at bounding box center [431, 237] width 114 height 16
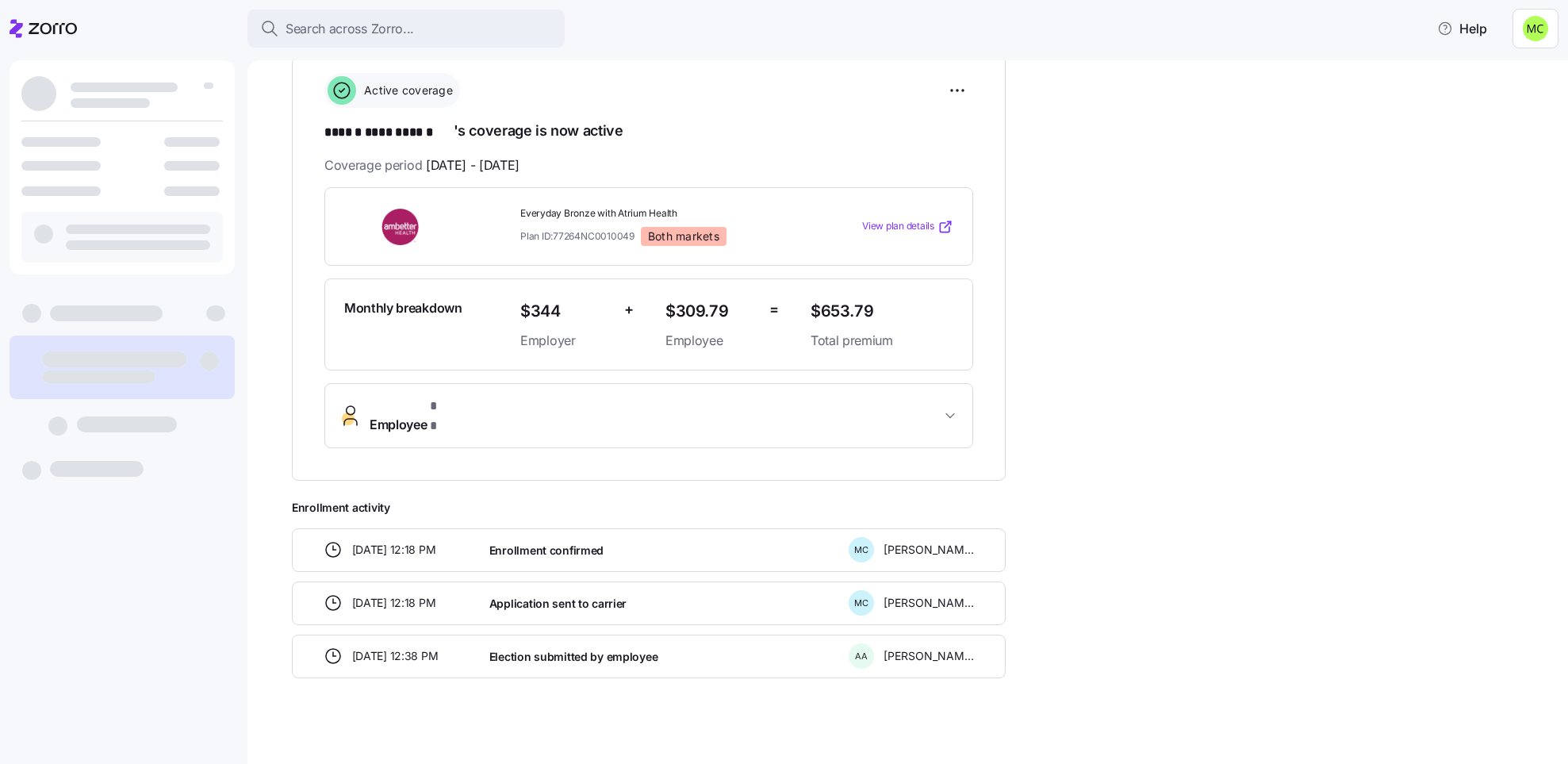
scroll to position [222, 0]
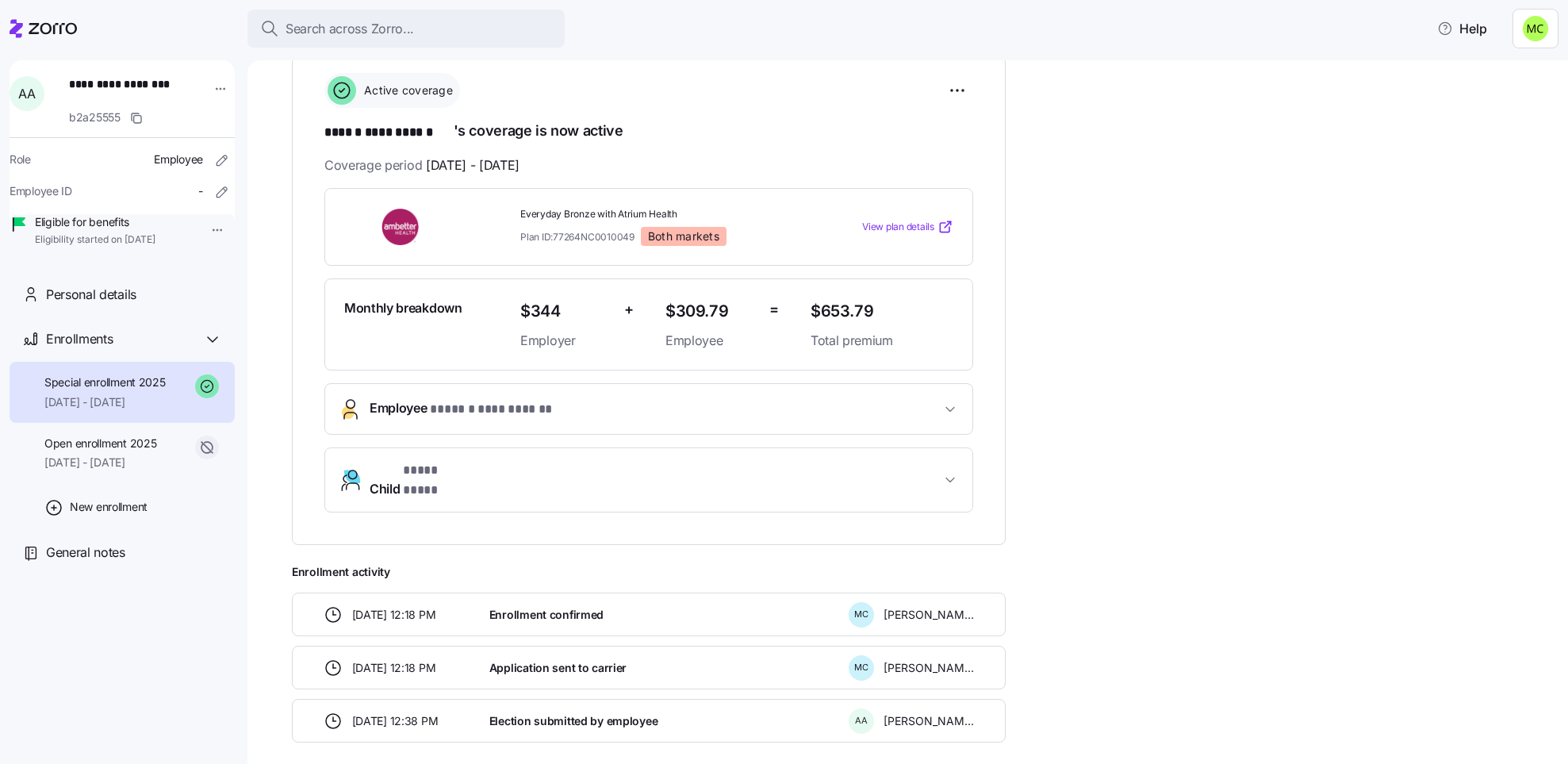
click at [420, 409] on span "**********" at bounding box center [466, 408] width 195 height 22
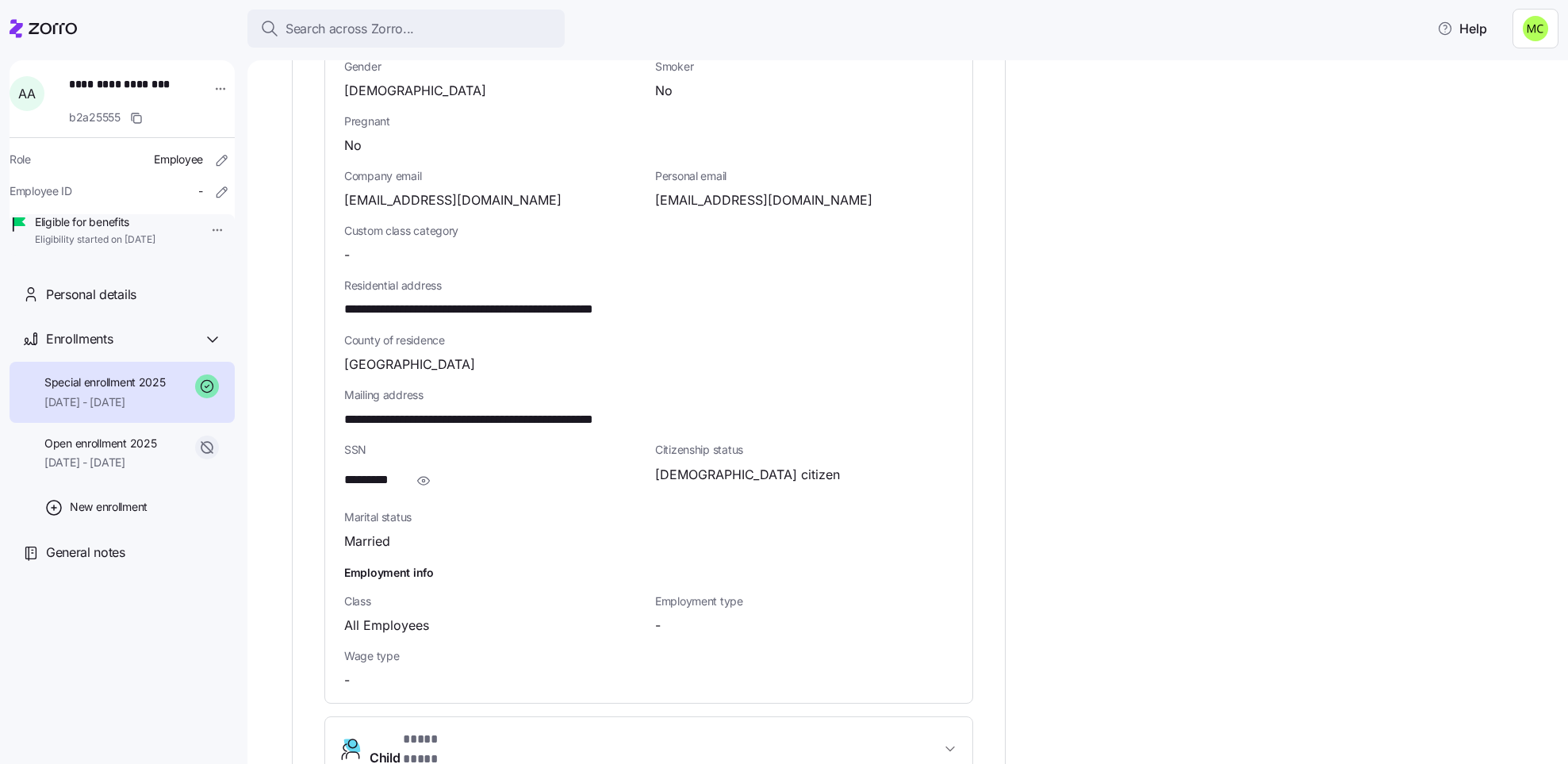
scroll to position [817, 0]
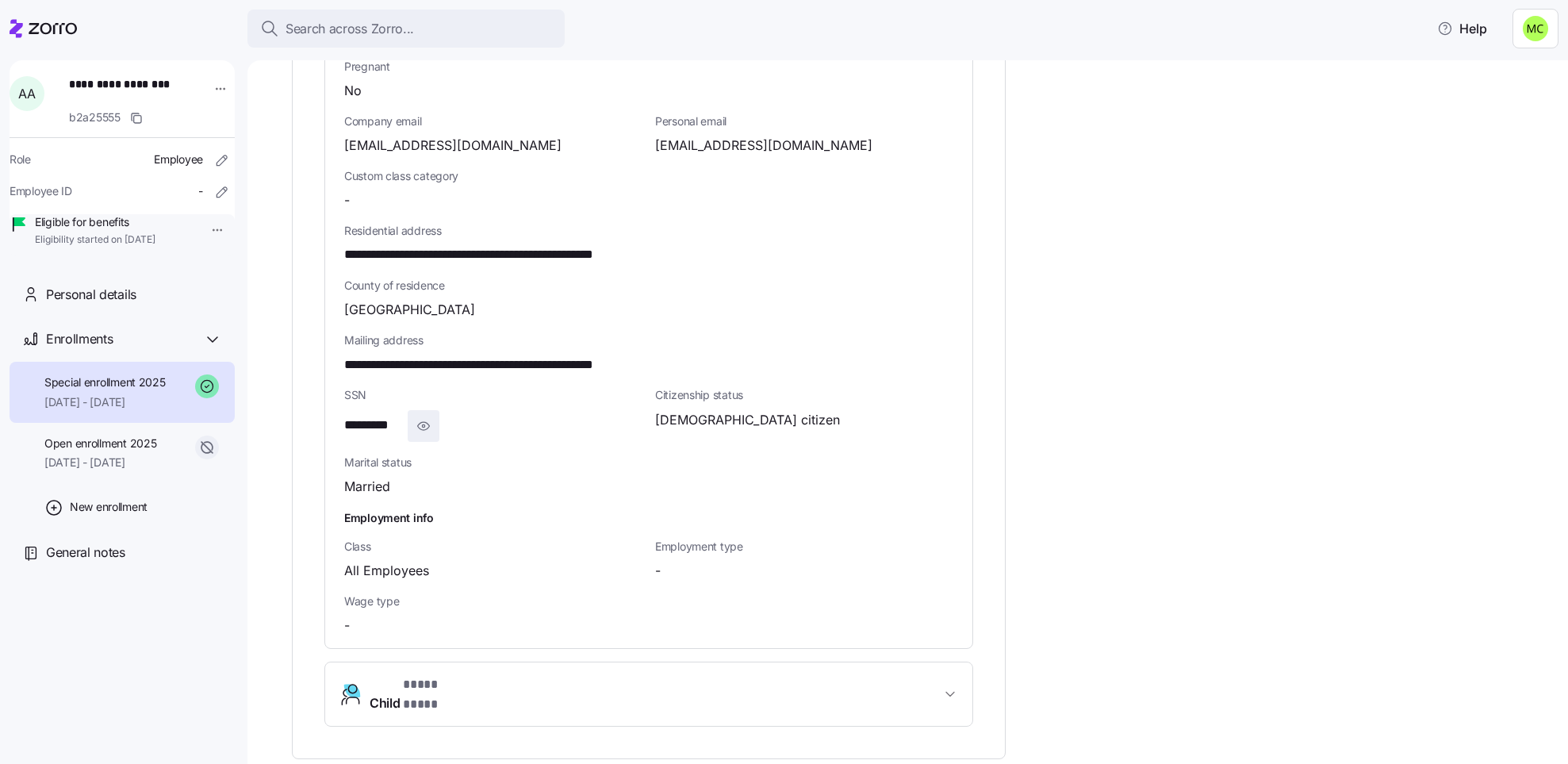
click at [421, 424] on icon "button" at bounding box center [424, 426] width 12 height 8
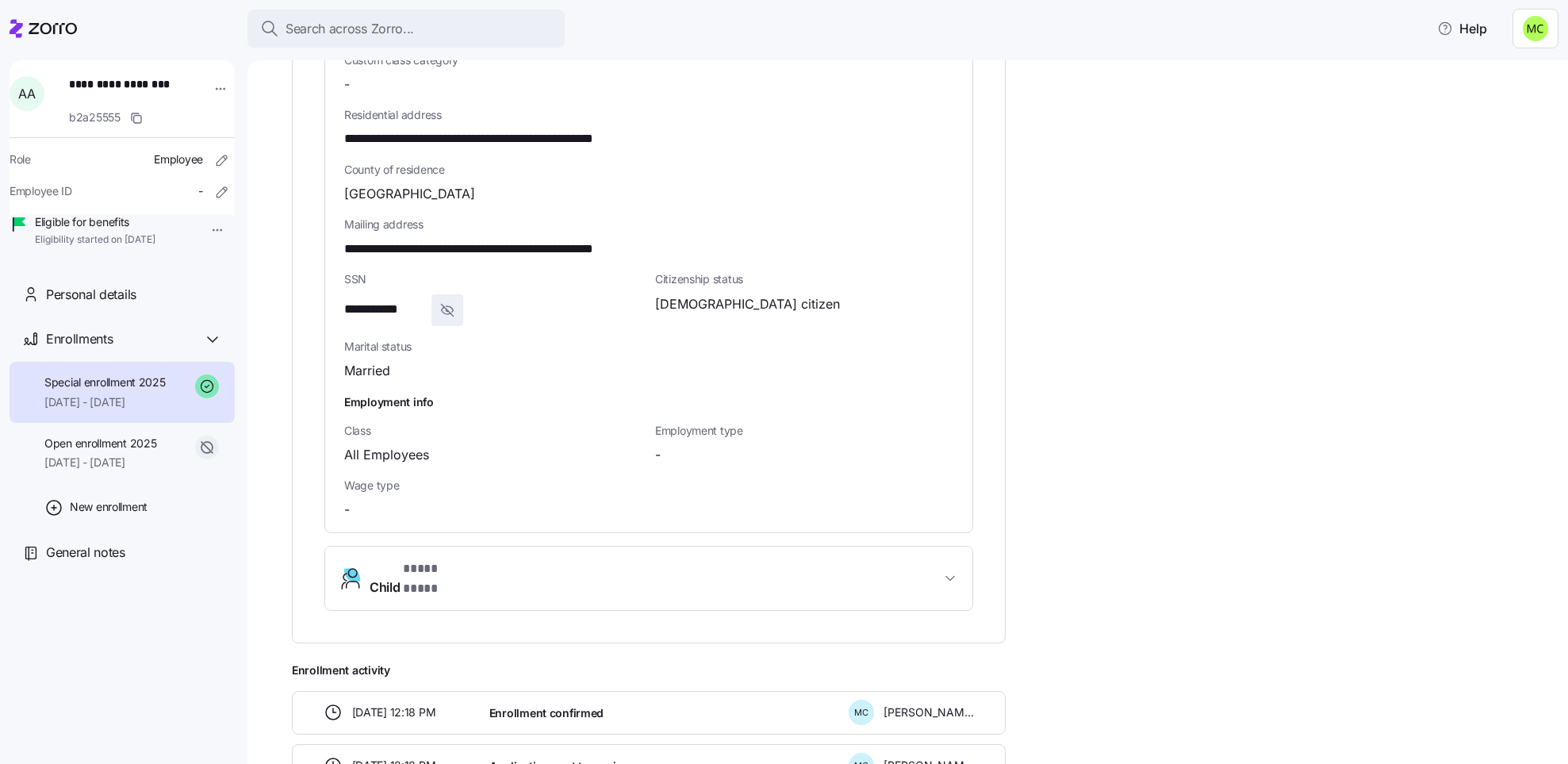
scroll to position [937, 0]
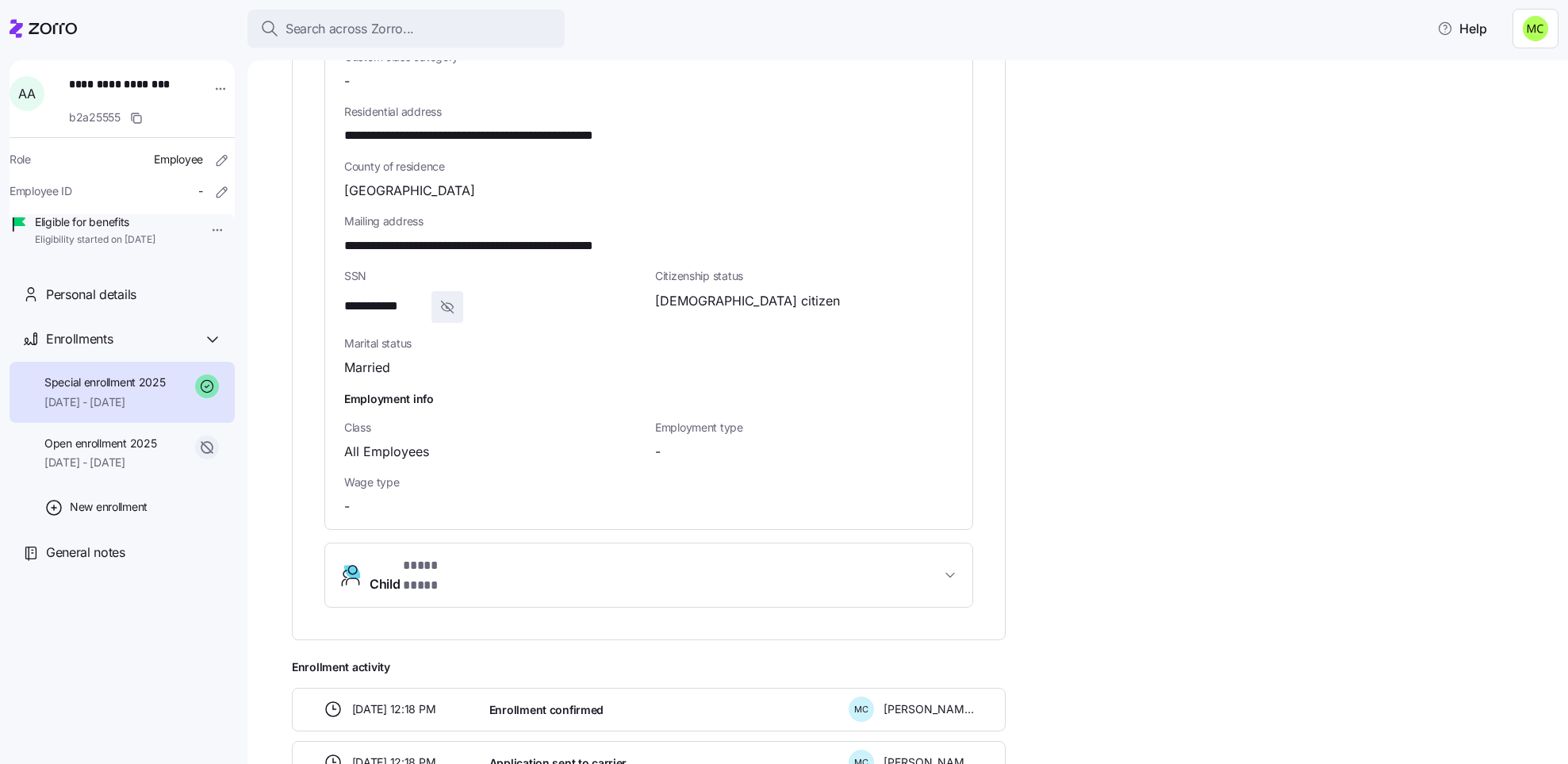
click at [400, 563] on span "Child * **** **** *" at bounding box center [420, 575] width 101 height 38
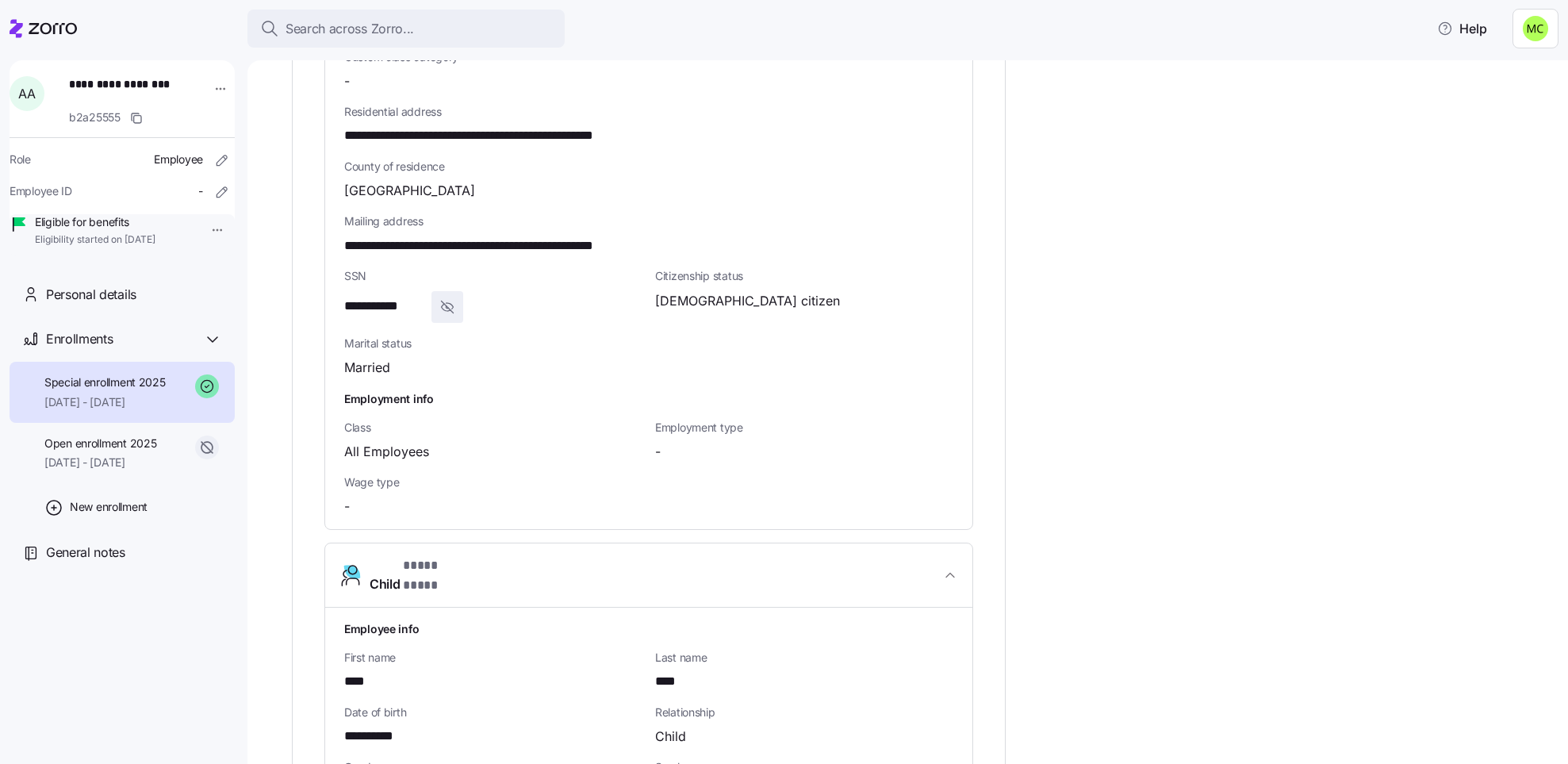
drag, startPoint x: 379, startPoint y: 232, endPoint x: 329, endPoint y: 167, distance: 82.0
click at [329, 167] on div "**********" at bounding box center [648, 125] width 647 height 808
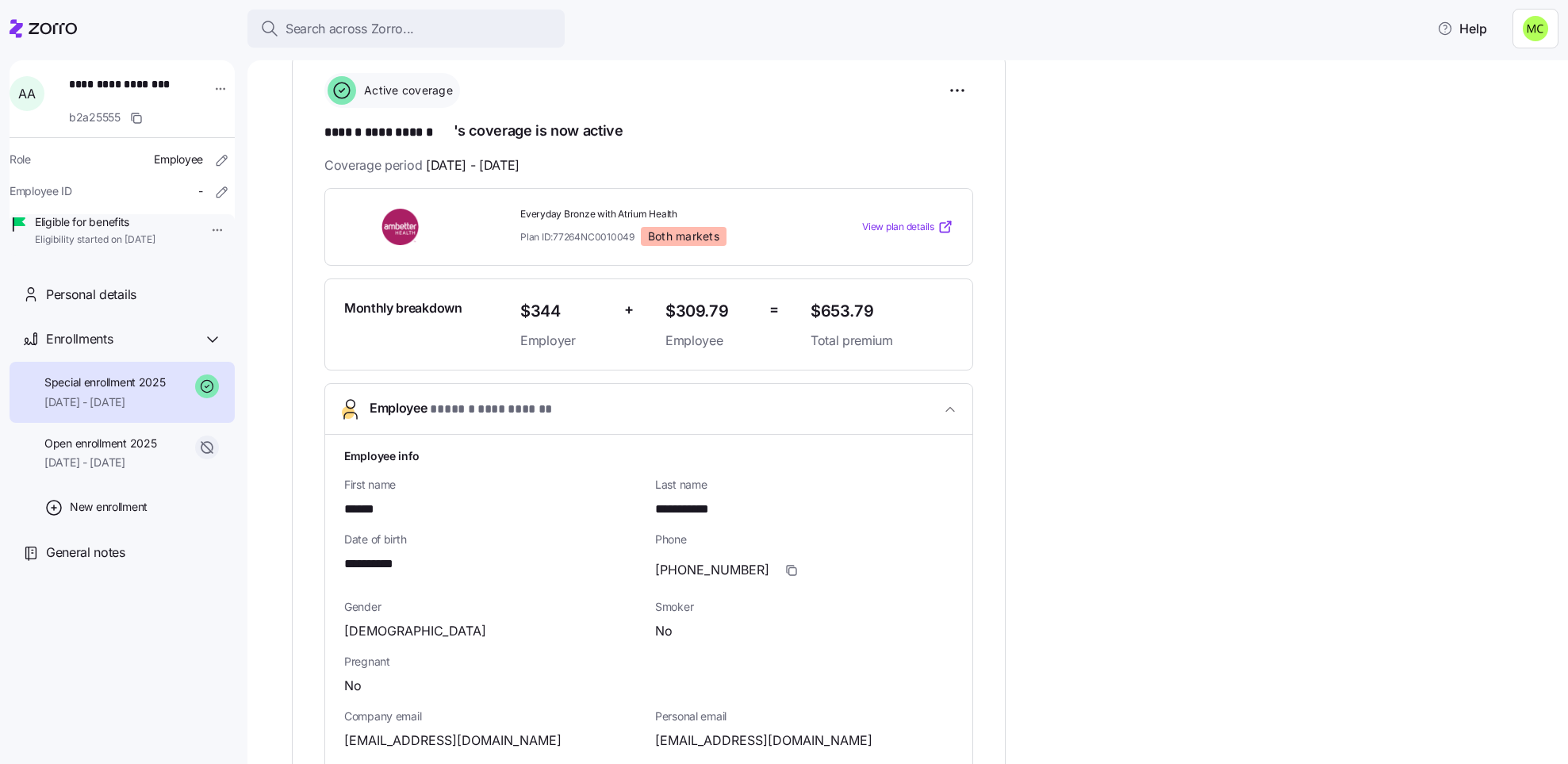
scroll to position [103, 0]
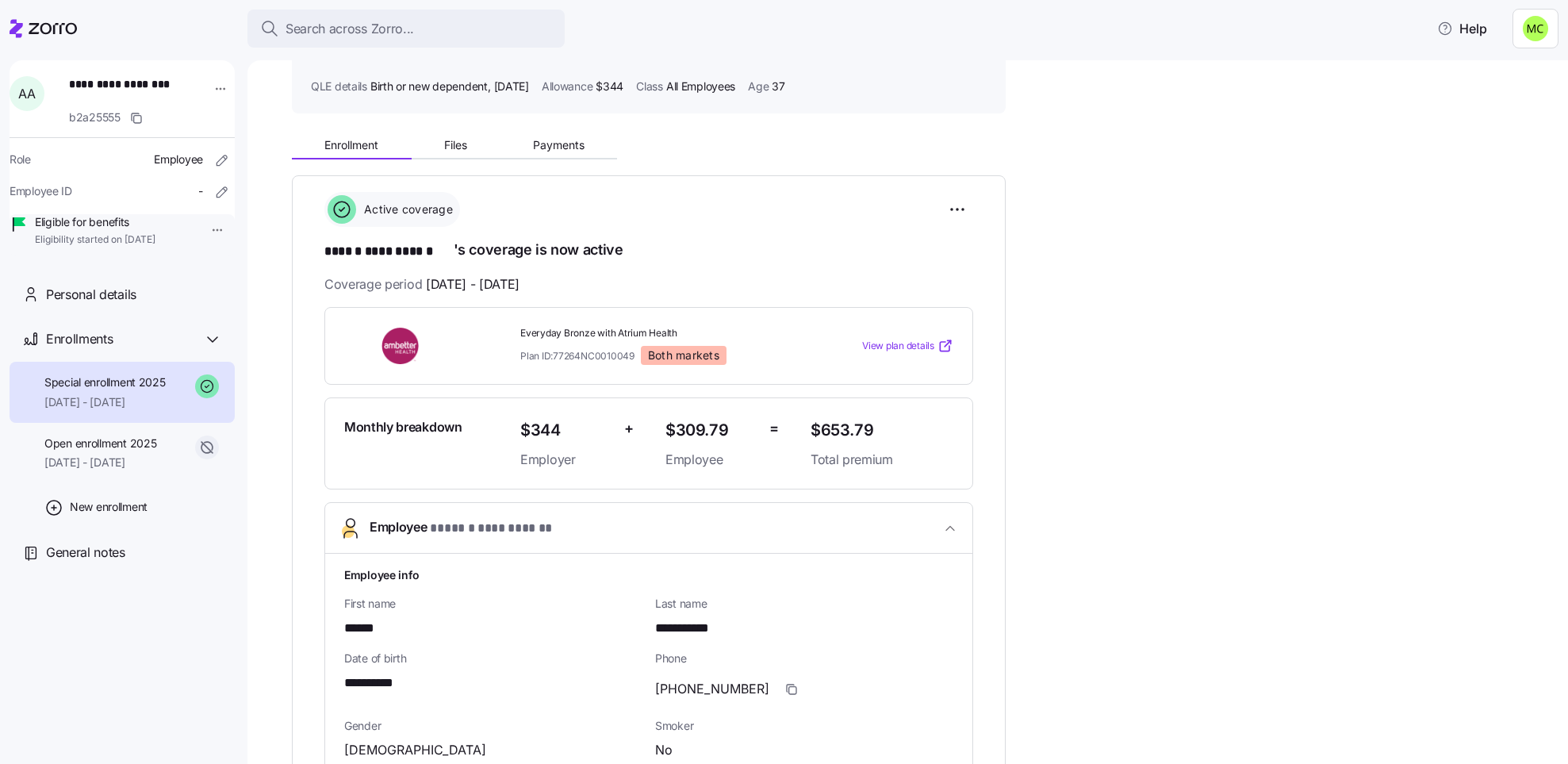
click at [871, 422] on span "$653.79" at bounding box center [882, 430] width 143 height 26
drag, startPoint x: 874, startPoint y: 431, endPoint x: 869, endPoint y: 421, distance: 11.2
click at [869, 421] on span "$653.79" at bounding box center [882, 430] width 143 height 26
click at [872, 429] on span "$653.79" at bounding box center [882, 430] width 143 height 26
click at [871, 422] on span "$653.79" at bounding box center [882, 430] width 143 height 26
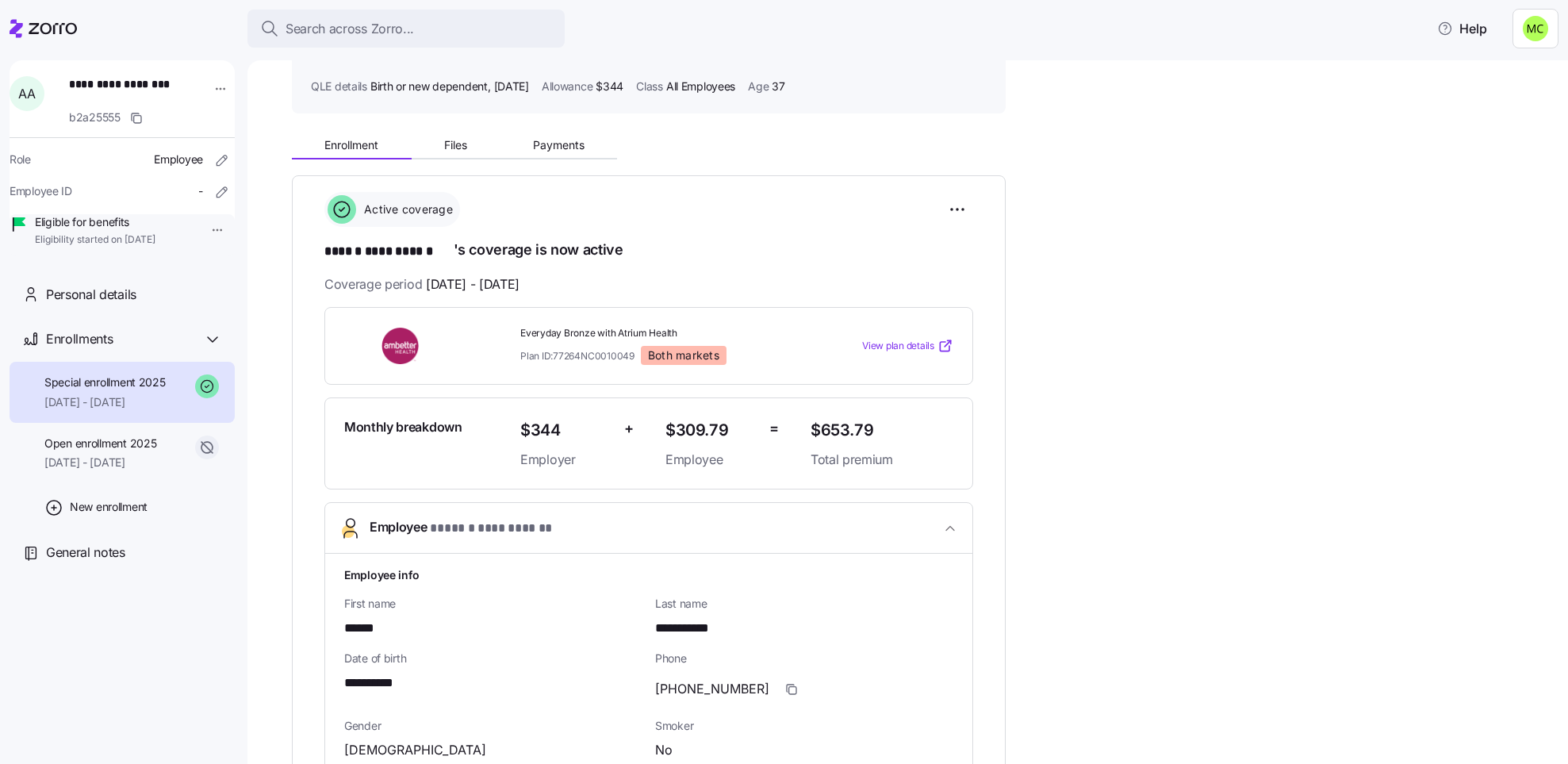
drag, startPoint x: 950, startPoint y: 291, endPoint x: 940, endPoint y: 279, distance: 15.6
click at [940, 279] on div "Coverage period 06/18/2025 - 12/31/2025" at bounding box center [648, 284] width 648 height 20
click at [940, 219] on html "**********" at bounding box center [784, 377] width 1568 height 754
click at [969, 202] on html "**********" at bounding box center [784, 377] width 1568 height 754
click at [510, 29] on div "Search across Zorro..." at bounding box center [406, 29] width 292 height 20
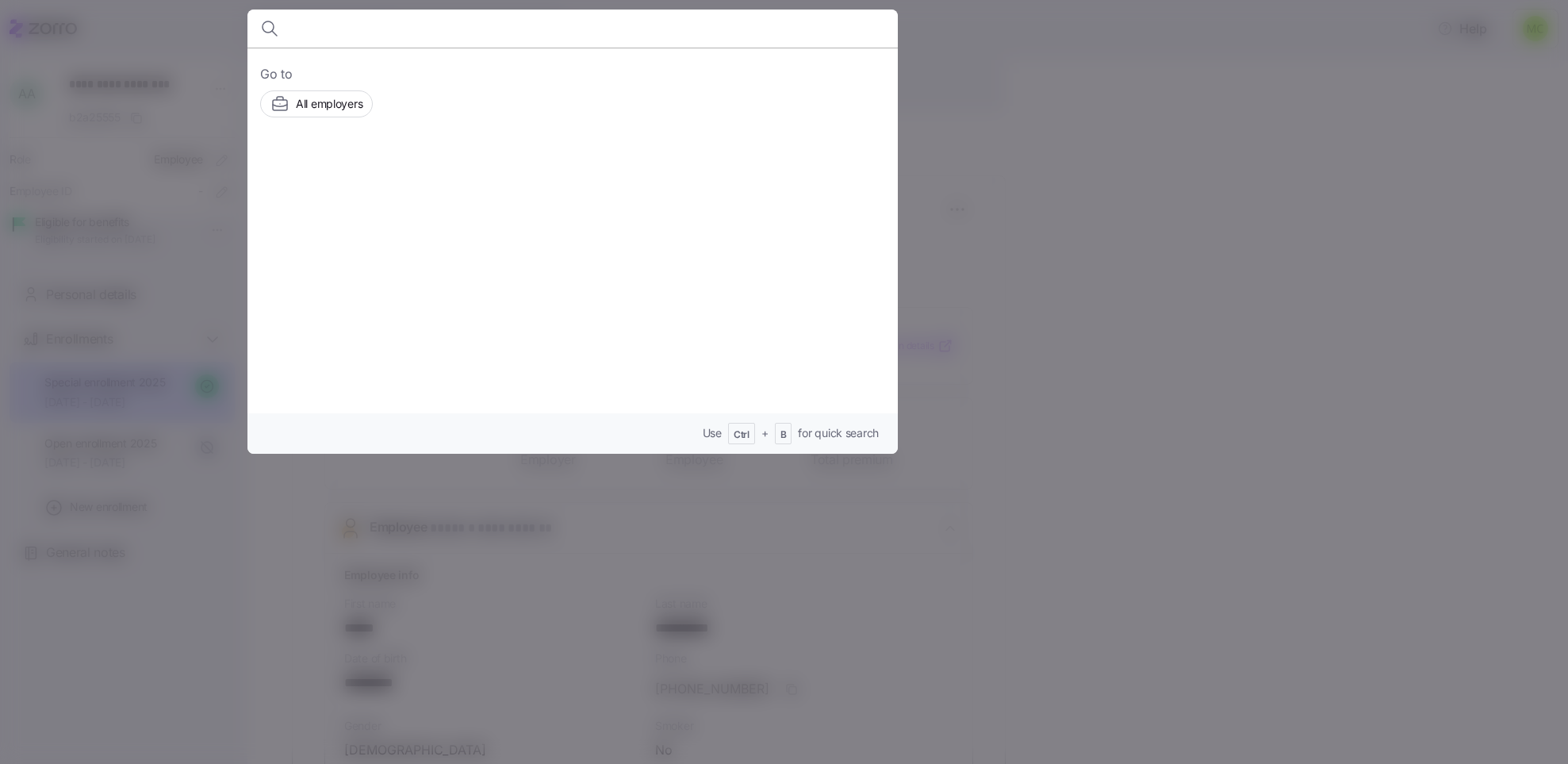
click at [973, 191] on div at bounding box center [784, 382] width 1568 height 764
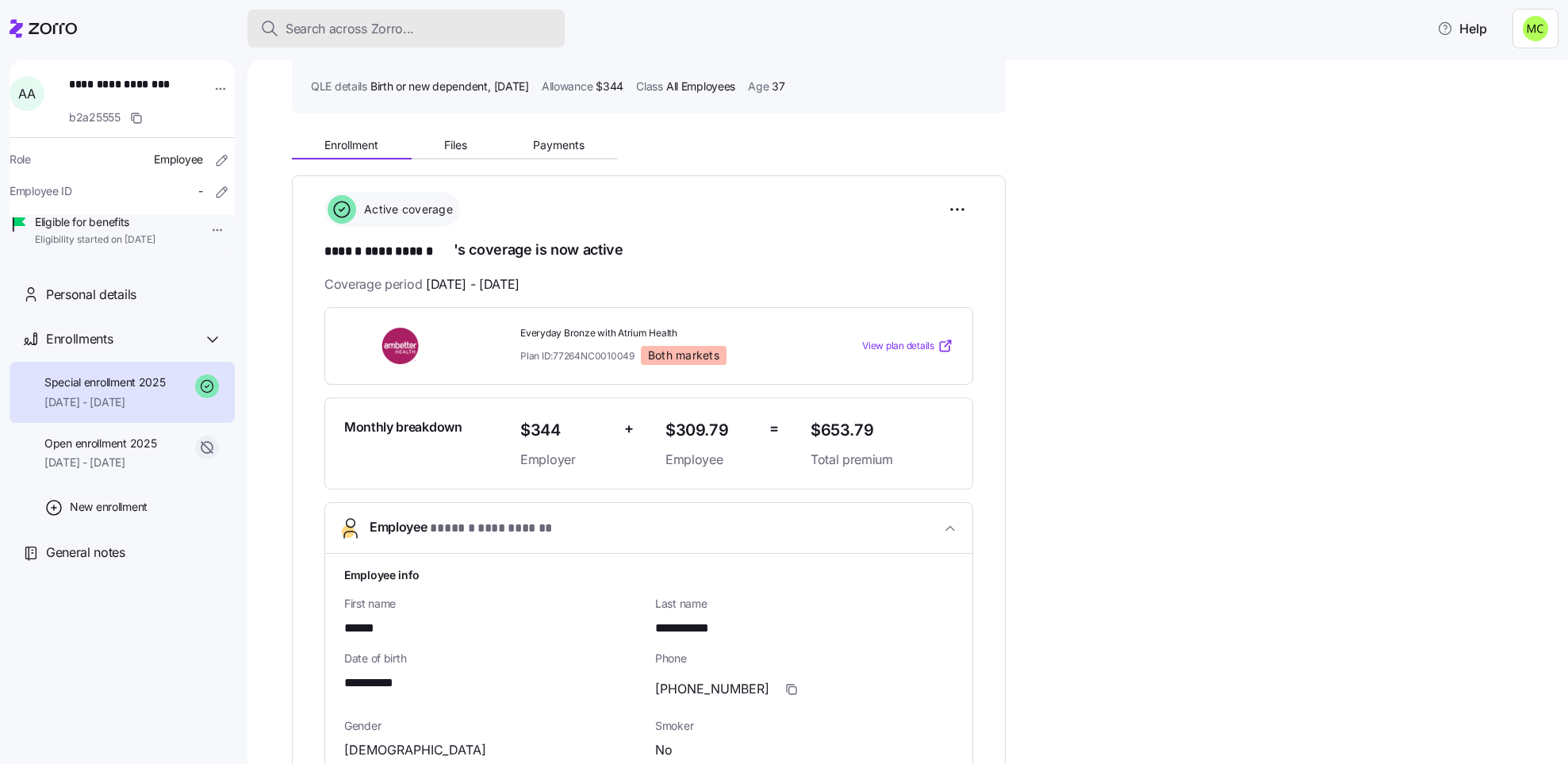
click at [515, 27] on div "Search across Zorro..." at bounding box center [406, 29] width 292 height 20
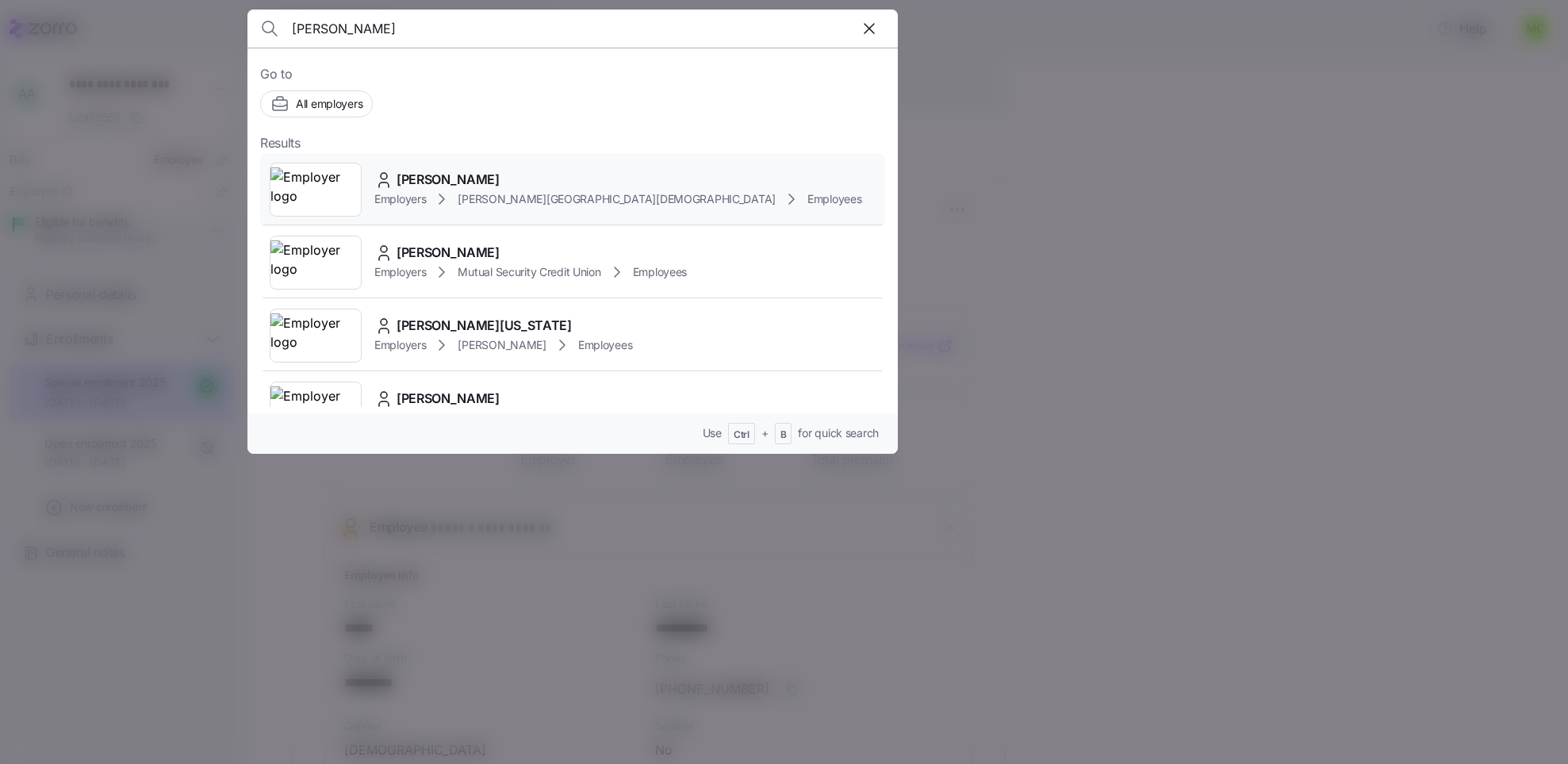
type input "georgeta"
click at [474, 188] on span "GEORGETA STANESCU" at bounding box center [447, 180] width 103 height 20
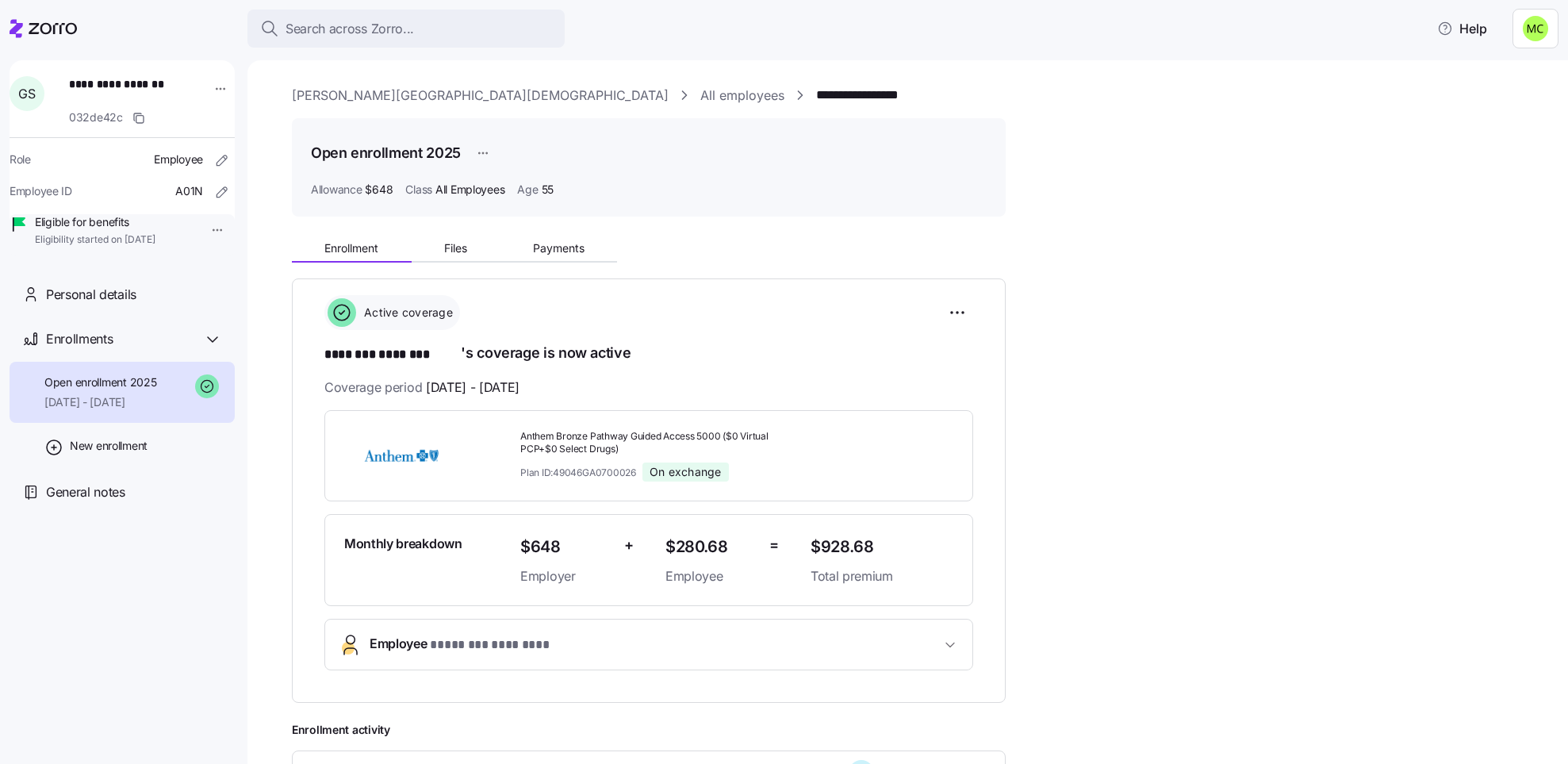
drag, startPoint x: 473, startPoint y: 206, endPoint x: 474, endPoint y: 234, distance: 28.0
drag, startPoint x: 474, startPoint y: 234, endPoint x: 465, endPoint y: 218, distance: 18.4
click at [465, 218] on div "**********" at bounding box center [919, 558] width 1254 height 944
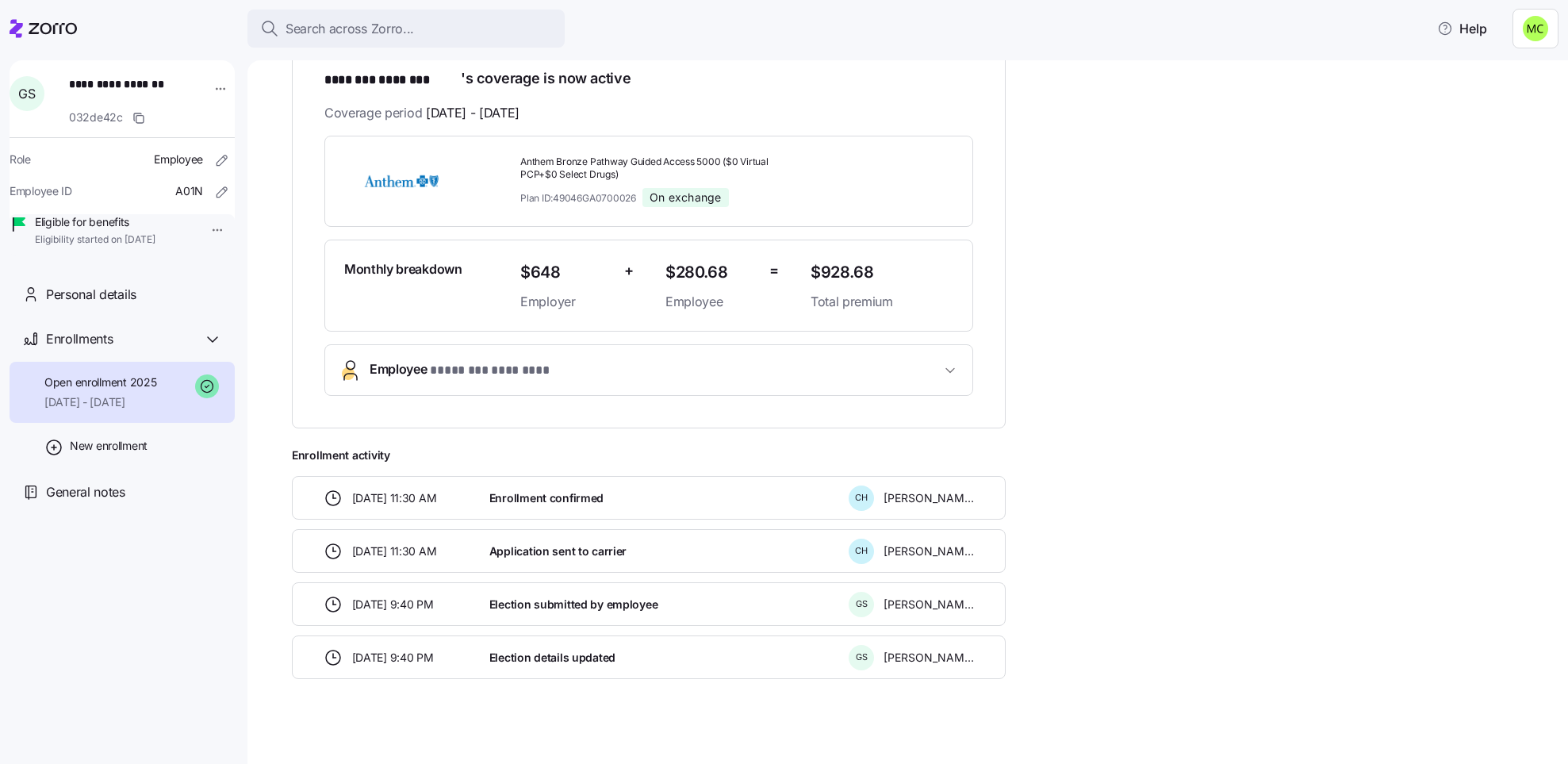
scroll to position [291, 0]
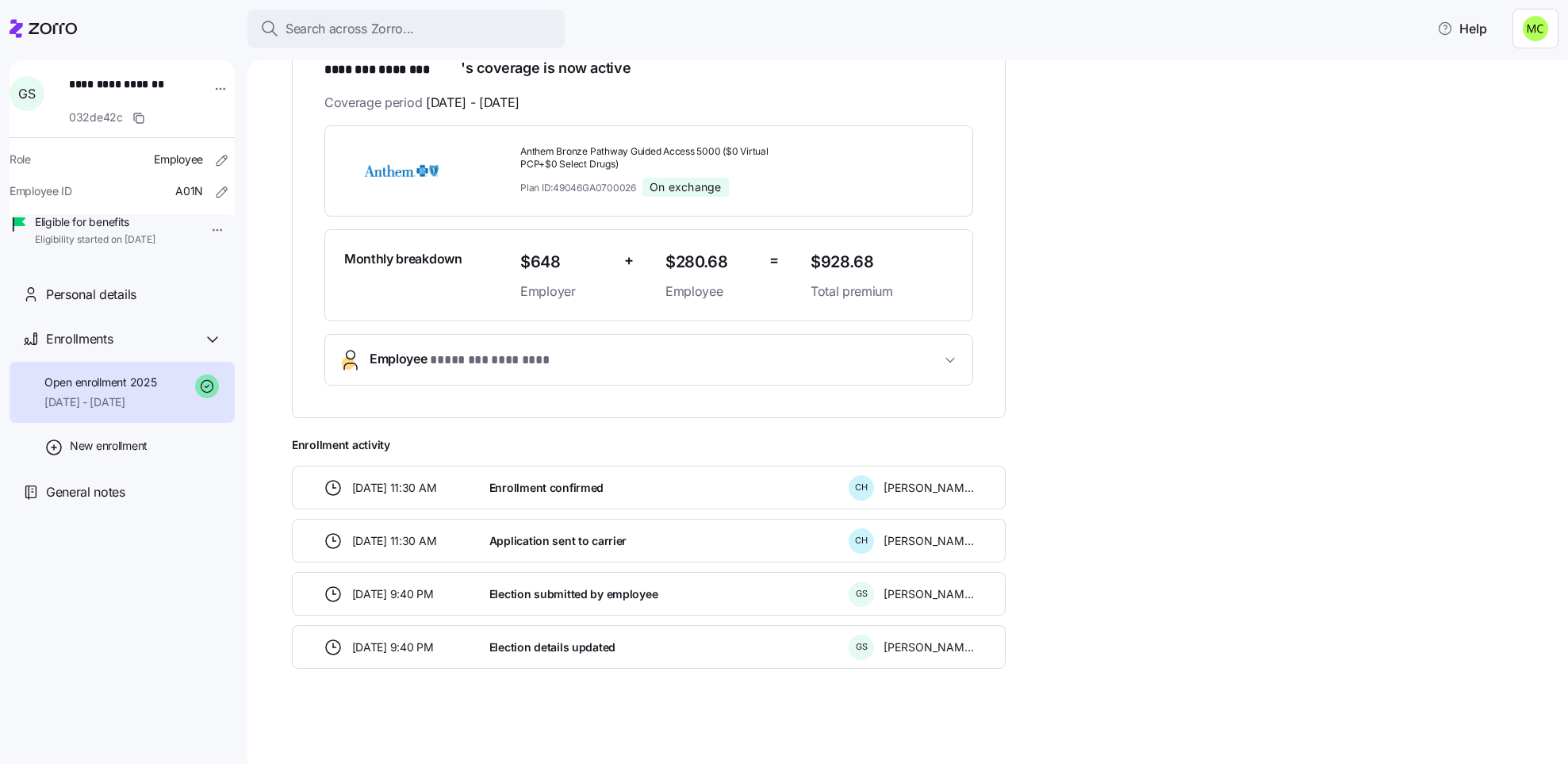
click at [555, 350] on span "* ******** ******** *" at bounding box center [502, 360] width 144 height 20
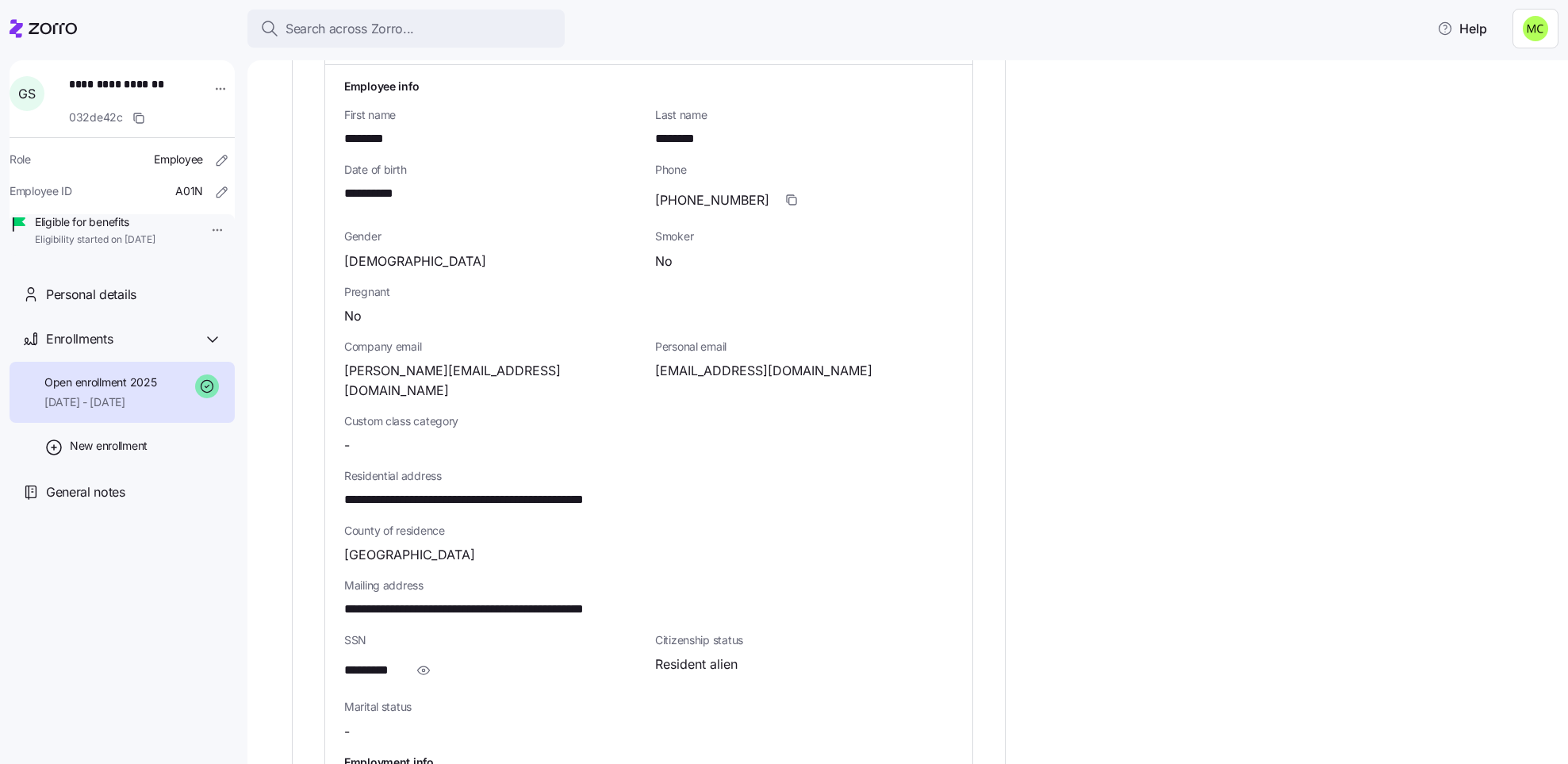
scroll to position [648, 0]
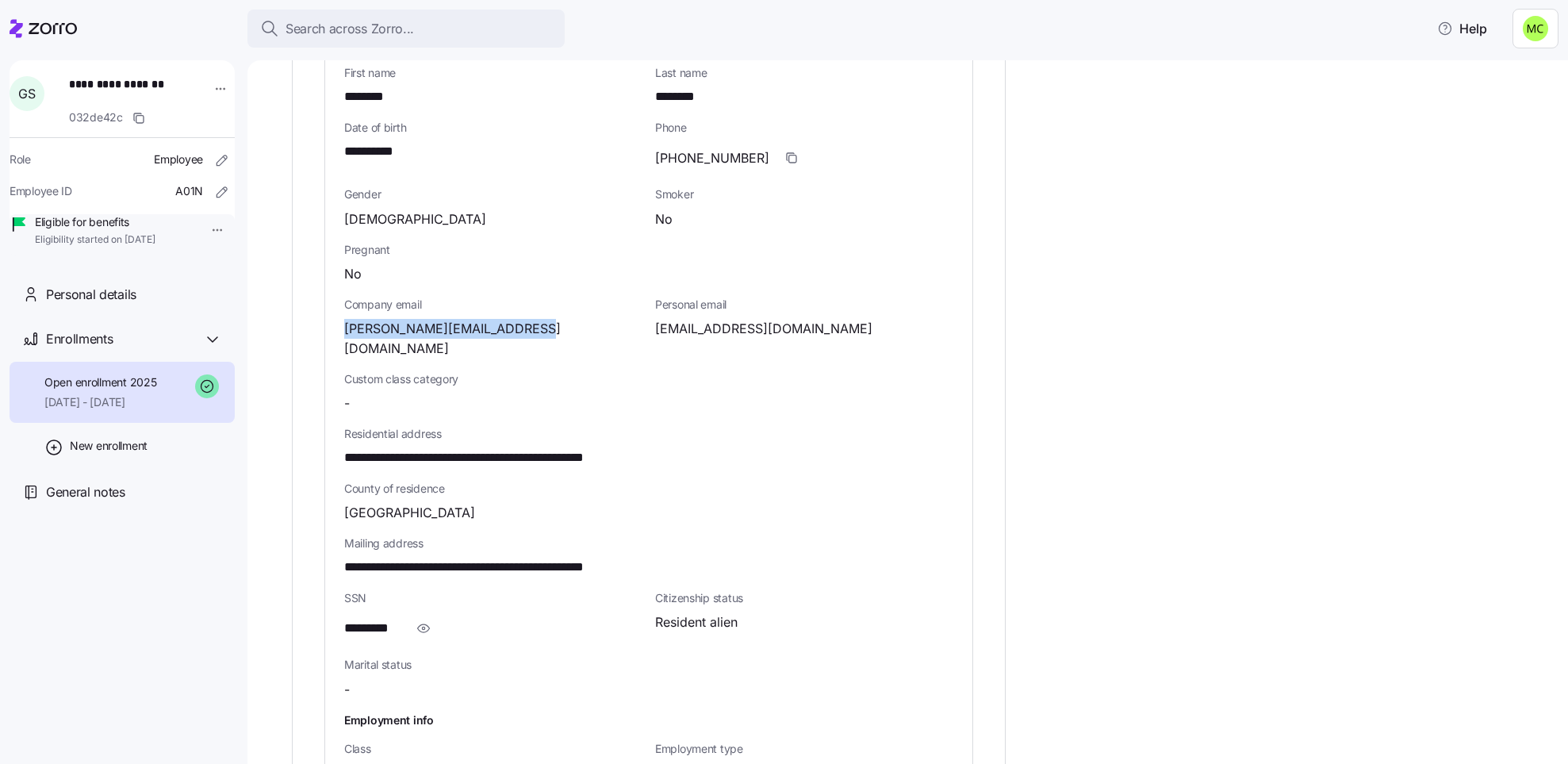
drag, startPoint x: 538, startPoint y: 329, endPoint x: 345, endPoint y: 322, distance: 193.1
click at [345, 322] on div "georgeta.stanescu@hmumc.org" at bounding box center [493, 339] width 298 height 40
copy span "georgeta.stanescu@hmumc.org"
click at [496, 323] on span "georgeta.stanescu@hmumc.org" at bounding box center [493, 339] width 298 height 40
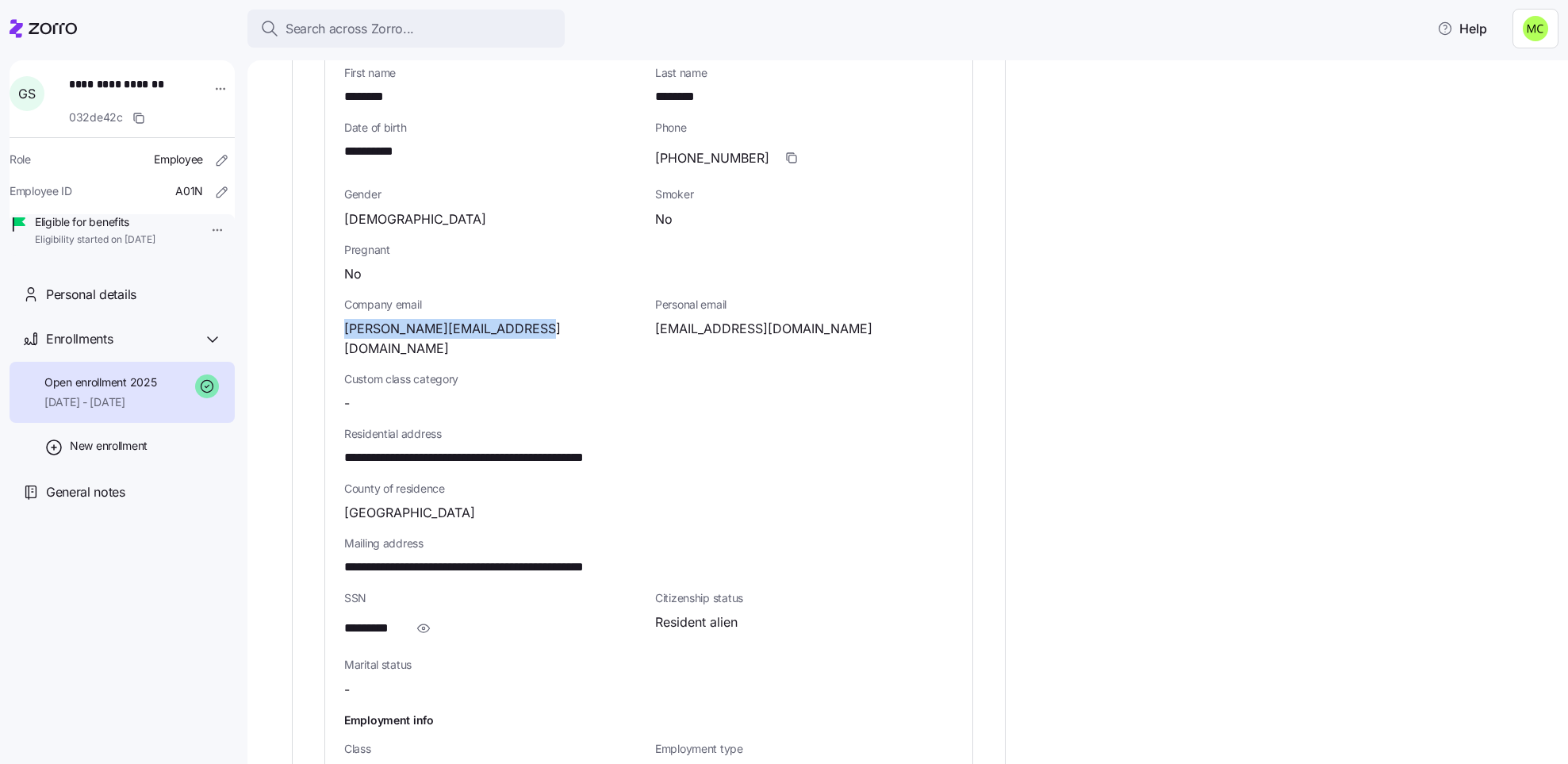
drag, startPoint x: 537, startPoint y: 326, endPoint x: 425, endPoint y: 310, distance: 113.1
click at [425, 310] on div "Company email georgeta.stanescu@hmumc.org" at bounding box center [493, 327] width 298 height 62
copy div "georgeta.stanescu@hmumc.org"
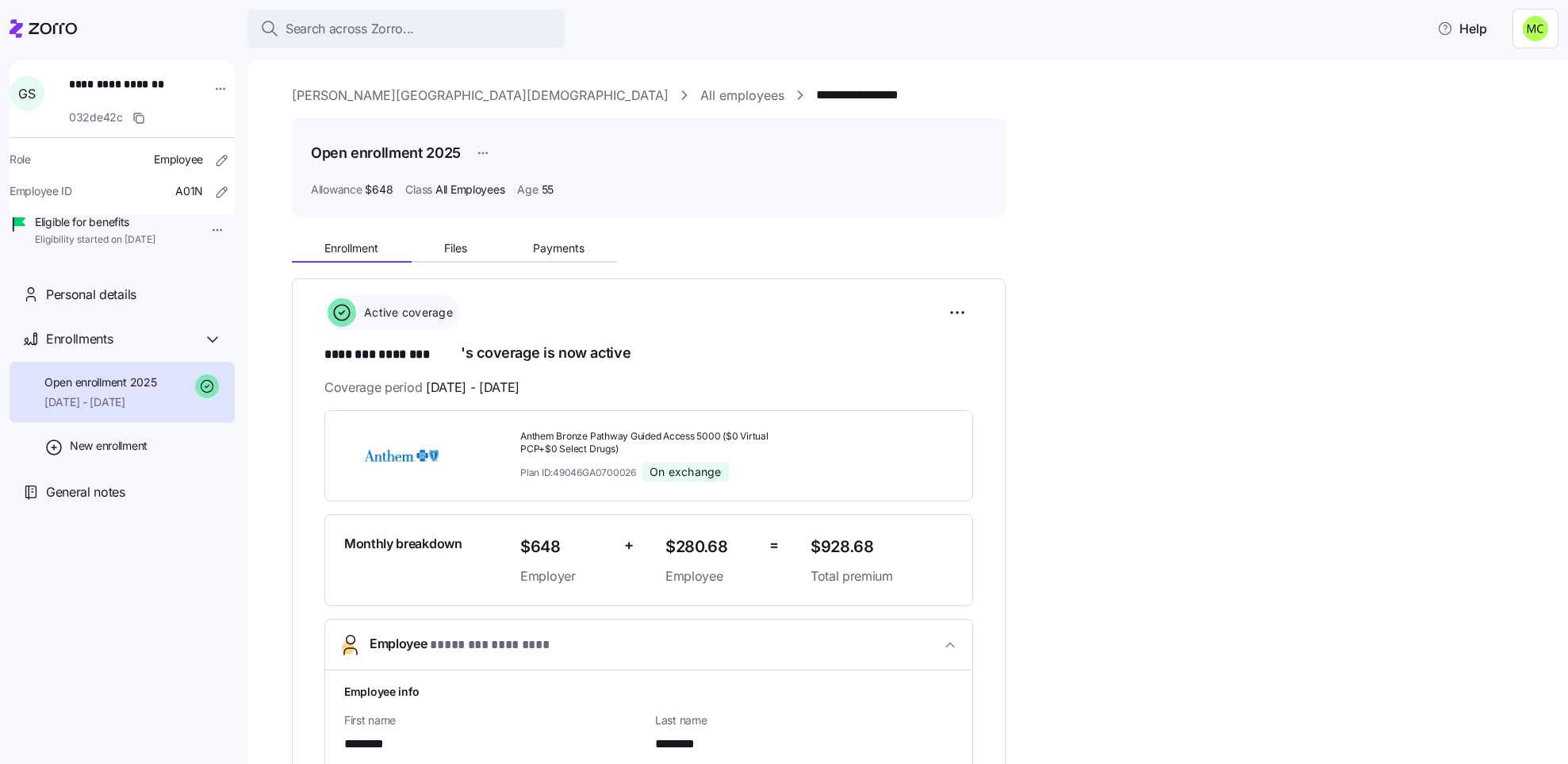
scroll to position [119, 0]
